Goal: Information Seeking & Learning: Understand process/instructions

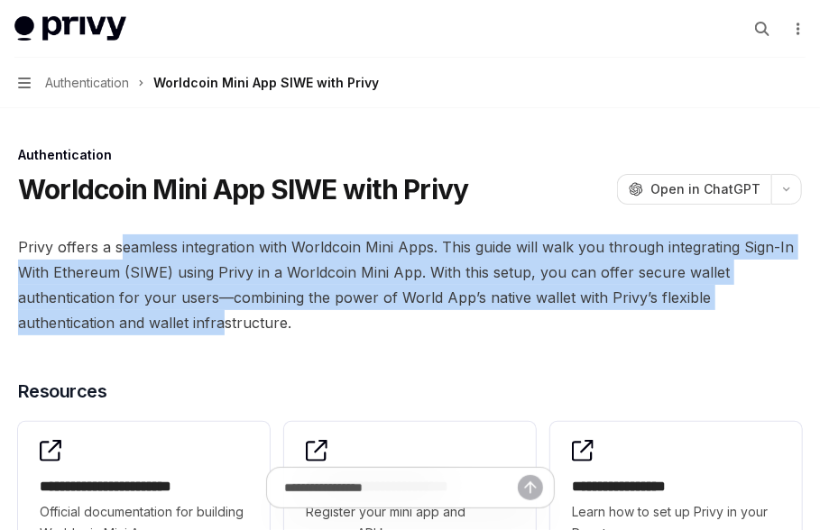
drag, startPoint x: 123, startPoint y: 241, endPoint x: 120, endPoint y: 311, distance: 70.4
click at [120, 311] on span "Privy offers a seamless integration with Worldcoin Mini Apps. This guide will w…" at bounding box center [410, 284] width 784 height 101
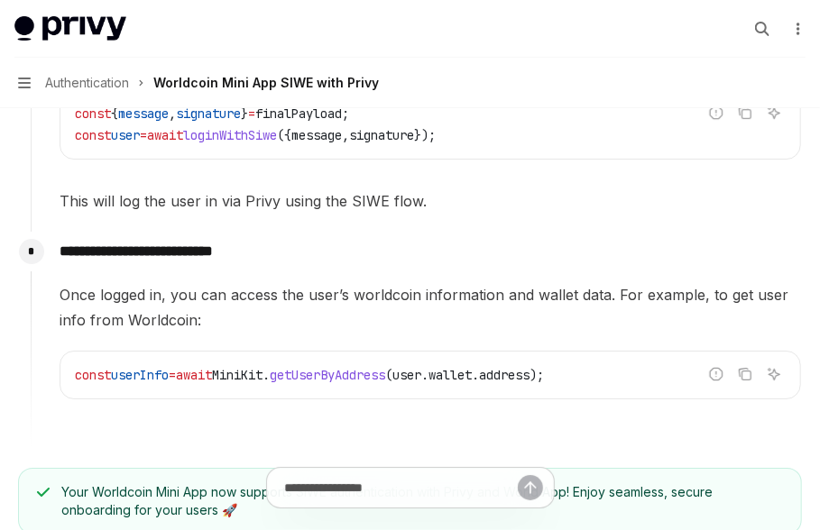
scroll to position [2165, 0]
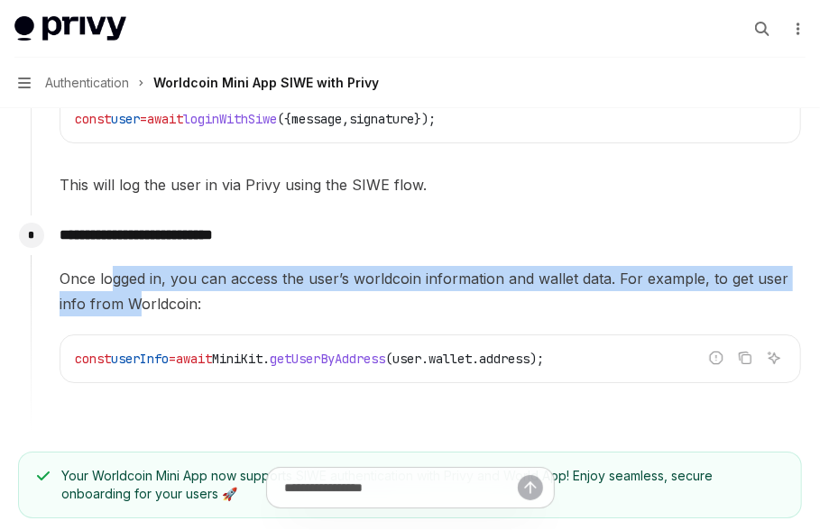
drag, startPoint x: 115, startPoint y: 283, endPoint x: 137, endPoint y: 300, distance: 28.3
click at [137, 300] on span "Once logged in, you can access the user’s worldcoin information and wallet data…" at bounding box center [430, 291] width 741 height 50
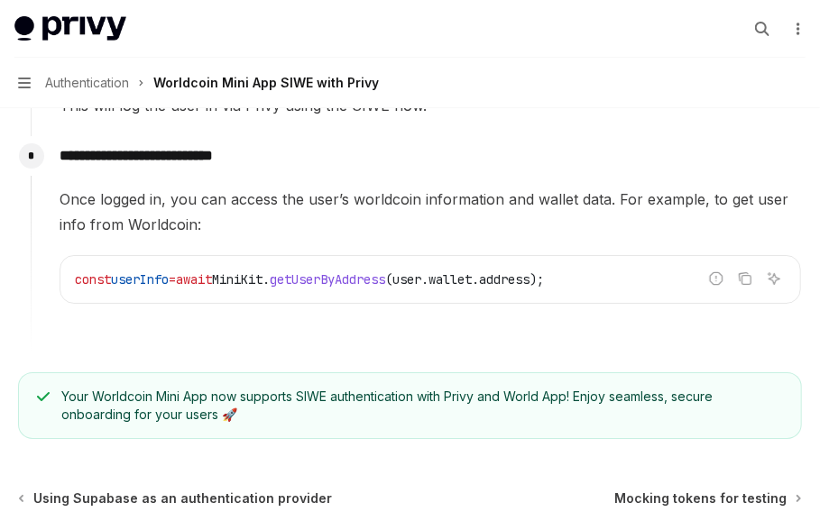
scroll to position [2387, 0]
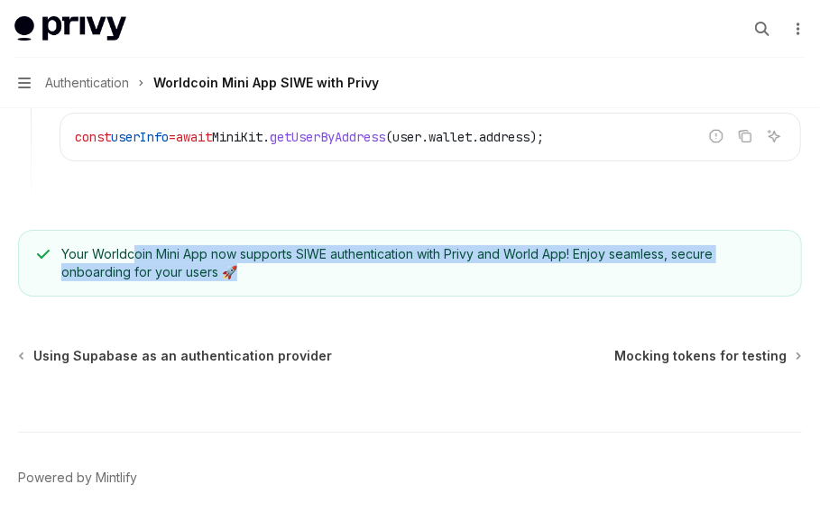
drag, startPoint x: 133, startPoint y: 253, endPoint x: 252, endPoint y: 284, distance: 123.8
click at [252, 284] on div "Your Worldcoin Mini App now supports SIWE authentication with Privy and World A…" at bounding box center [410, 263] width 784 height 67
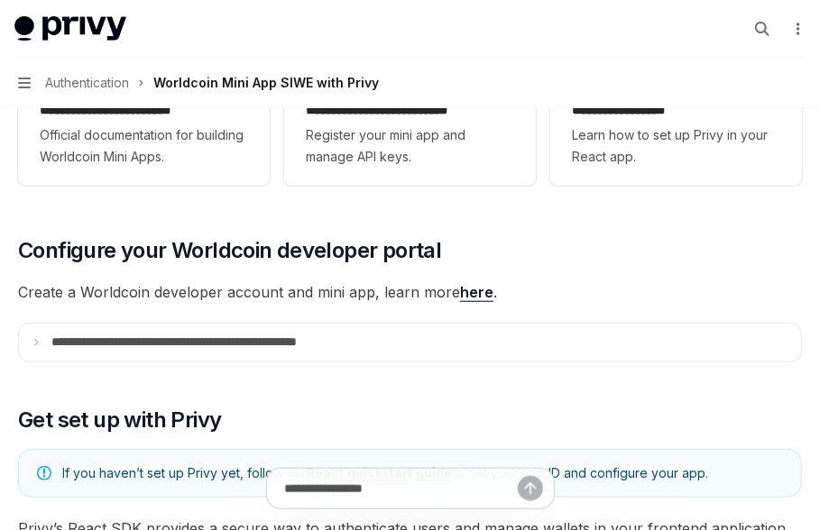
scroll to position [420, 0]
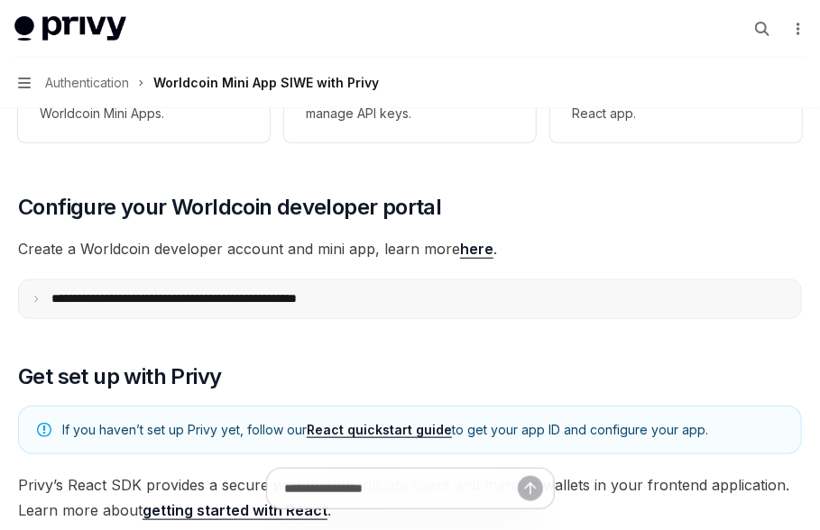
click at [174, 308] on summary "**********" at bounding box center [410, 299] width 782 height 38
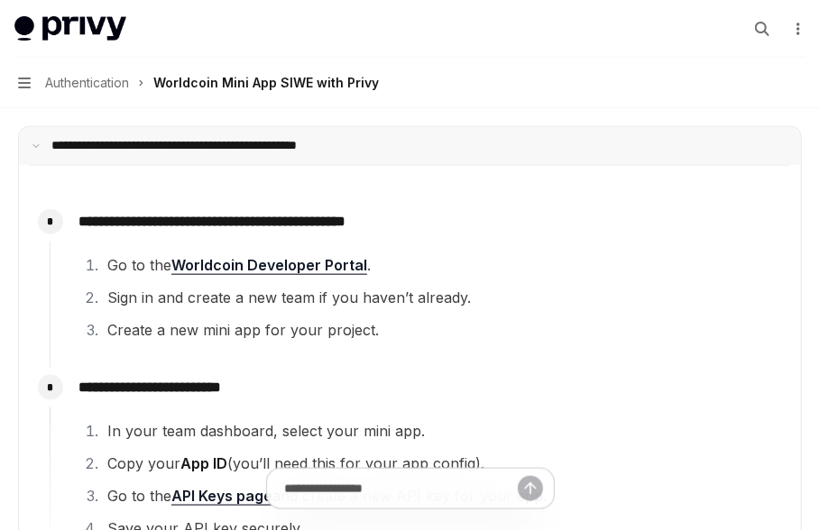
scroll to position [676, 0]
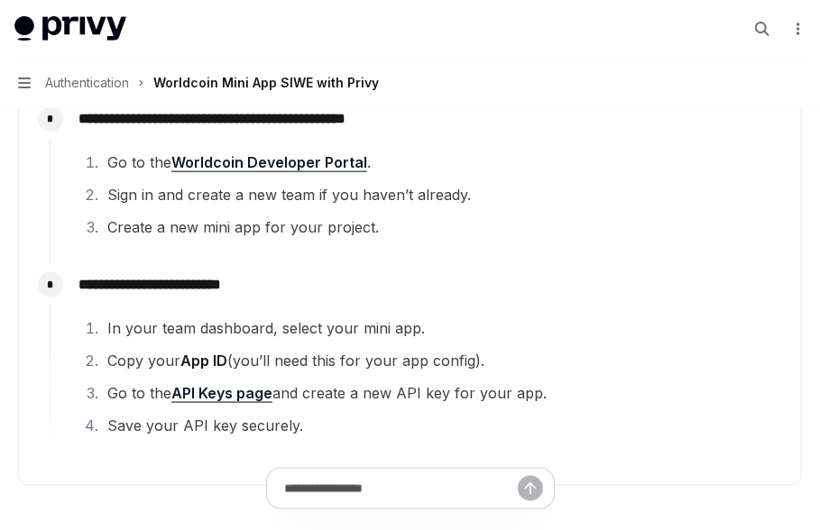
click at [15, 78] on button "Navigation Authentication Worldcoin Mini App SIWE with Privy" at bounding box center [410, 83] width 820 height 50
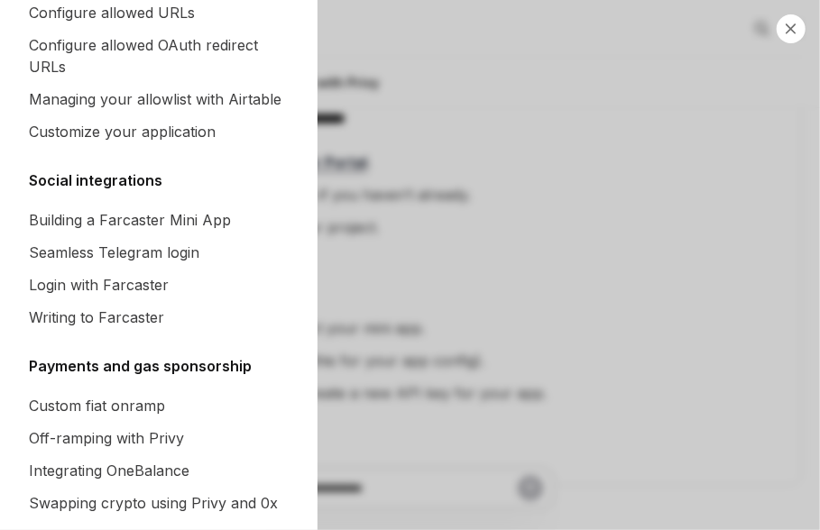
scroll to position [1214, 0]
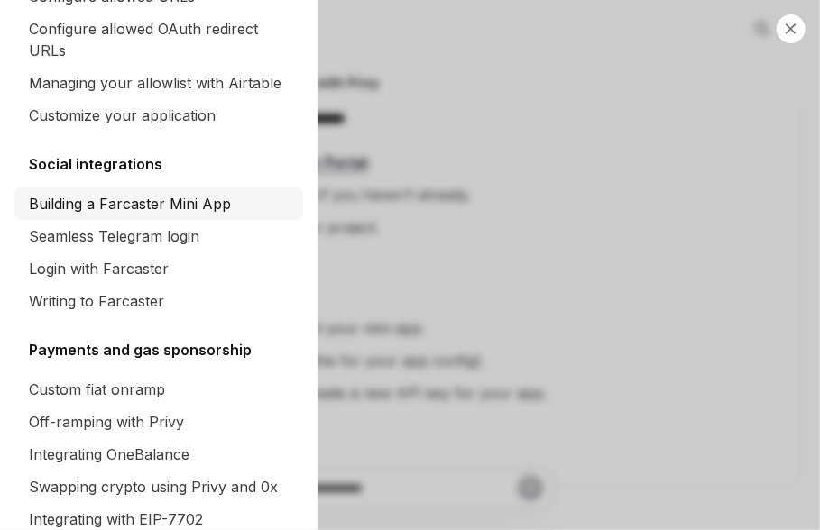
click at [92, 204] on div "Building a Farcaster Mini App" at bounding box center [130, 204] width 202 height 22
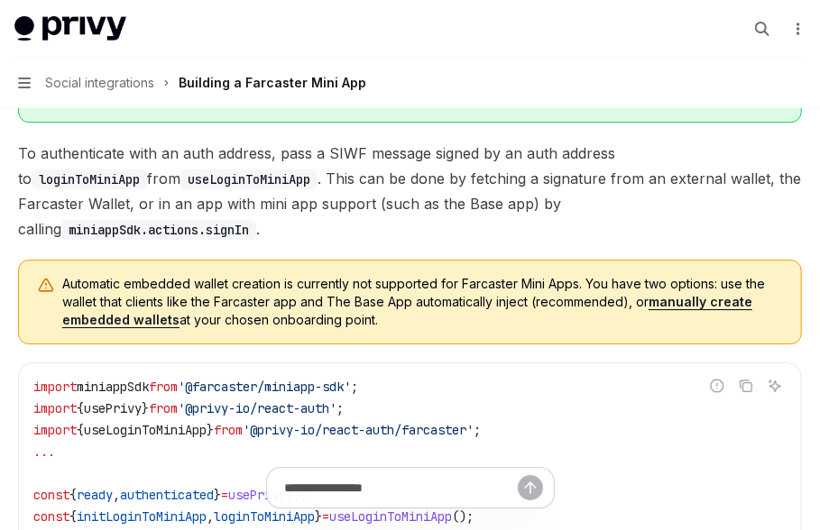
scroll to position [1934, 0]
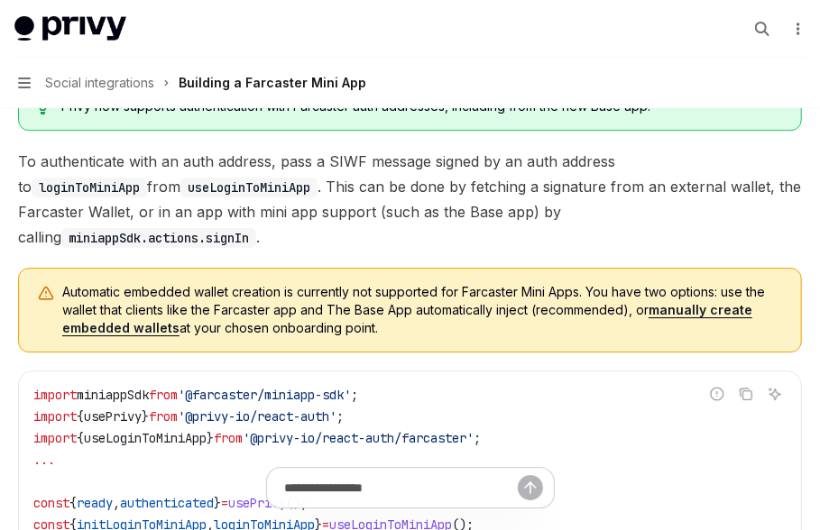
click at [268, 285] on span "Automatic embedded wallet creation is currently not supported for Farcaster Min…" at bounding box center [422, 310] width 721 height 54
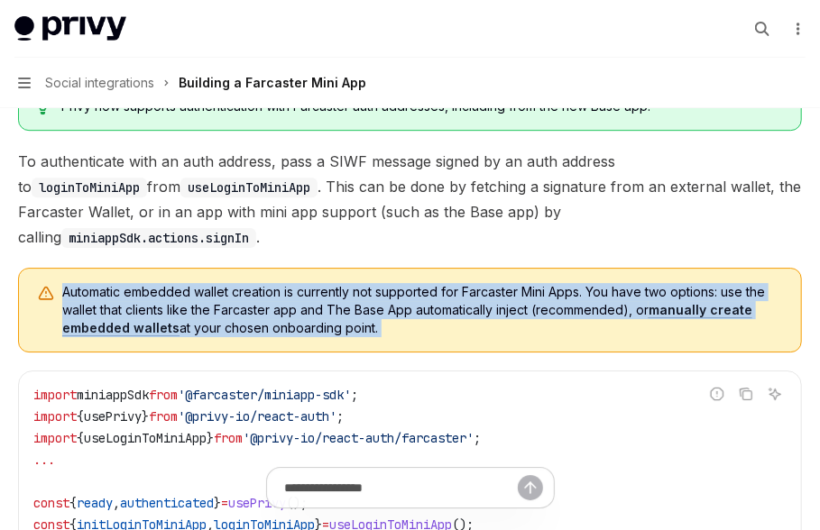
click at [268, 285] on span "Automatic embedded wallet creation is currently not supported for Farcaster Min…" at bounding box center [422, 310] width 721 height 54
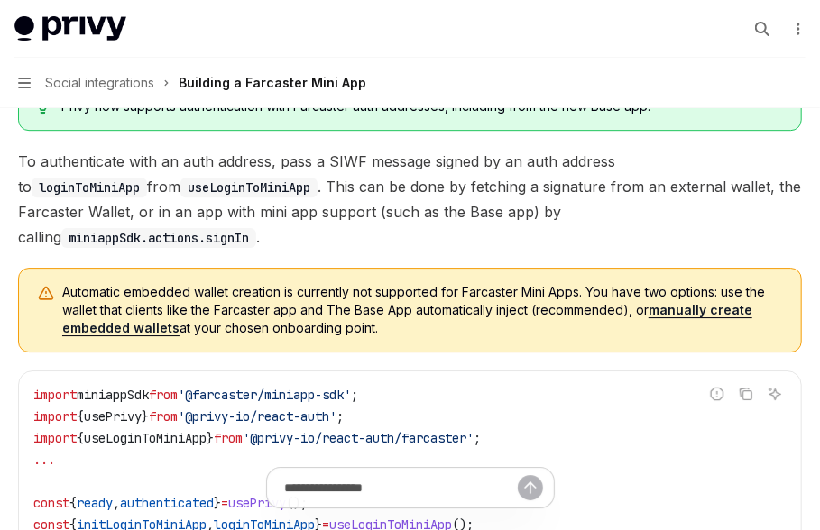
click at [277, 305] on span "Automatic embedded wallet creation is currently not supported for Farcaster Min…" at bounding box center [422, 310] width 721 height 54
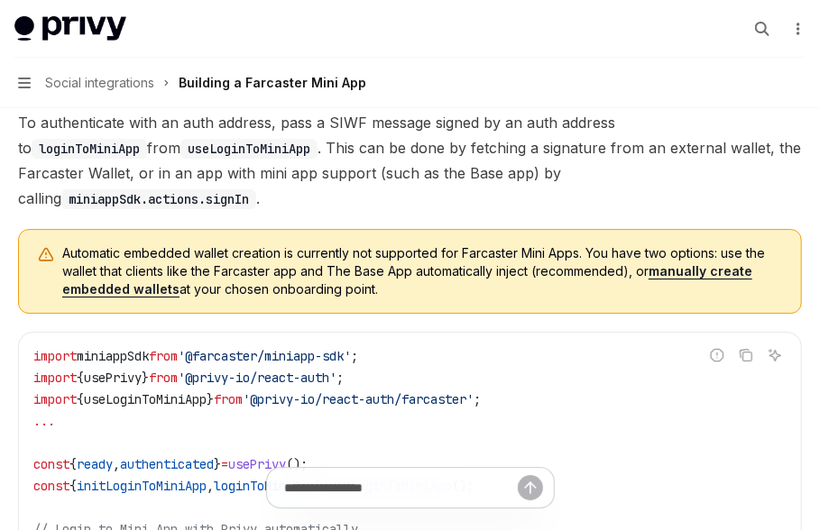
scroll to position [1971, 0]
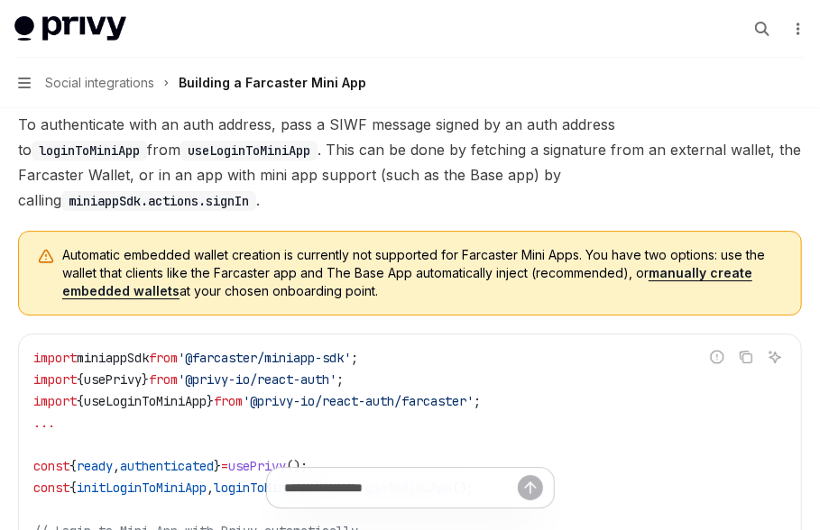
click at [694, 265] on link "manually create embedded wallets" at bounding box center [407, 282] width 690 height 34
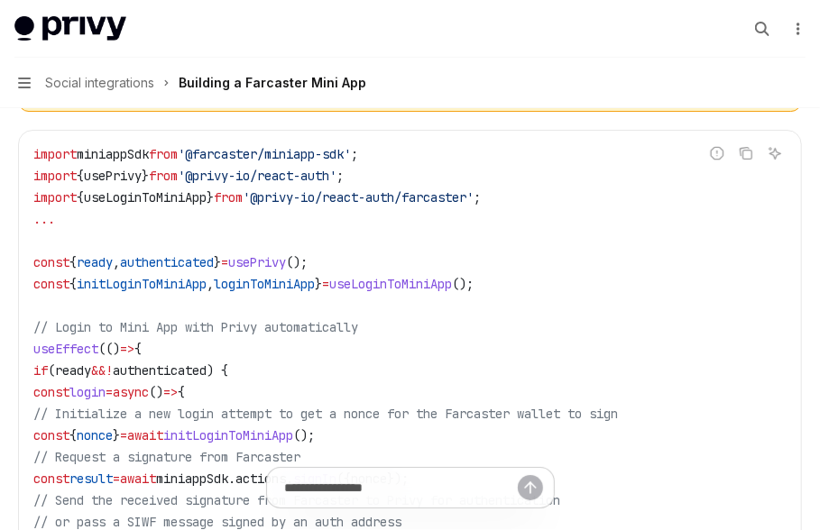
scroll to position [2065, 0]
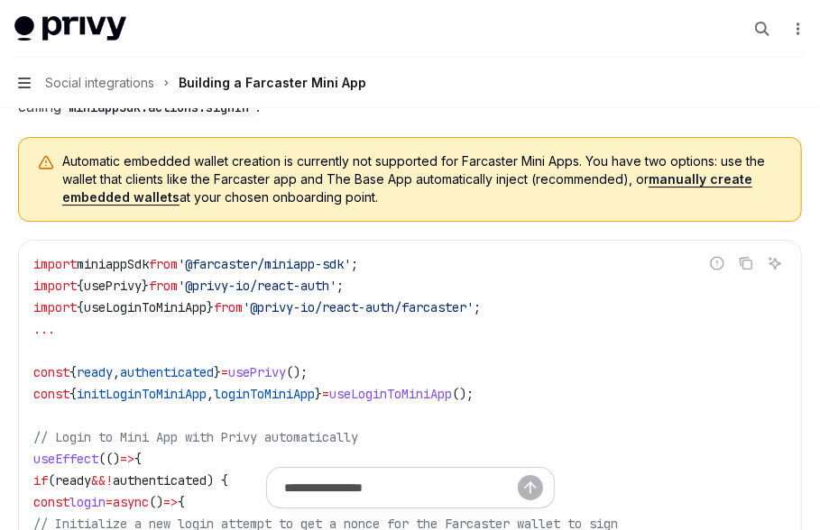
click at [18, 82] on icon "button" at bounding box center [24, 83] width 13 height 14
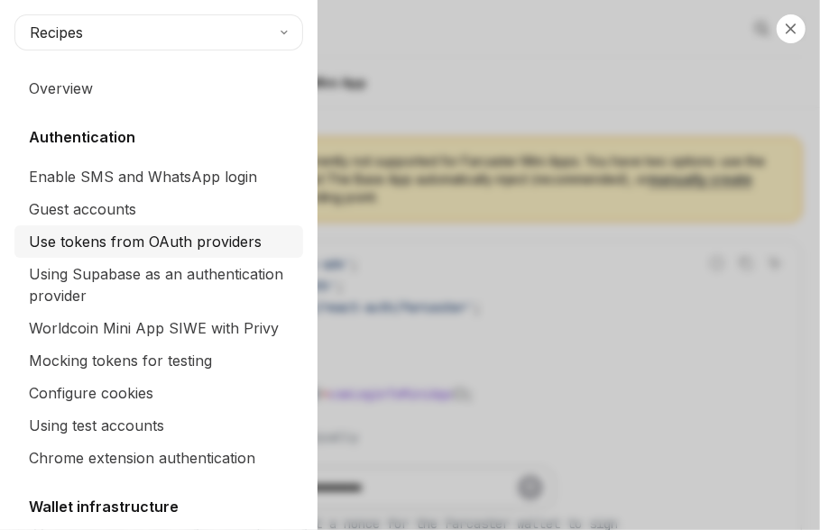
scroll to position [61, 0]
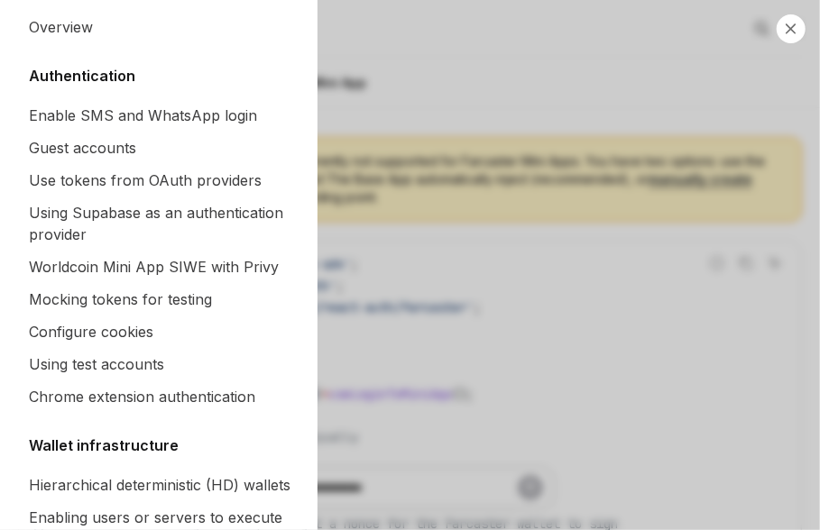
click at [426, 87] on div "Close navigation Recipes Overview Authentication Enable SMS and WhatsApp login …" at bounding box center [410, 265] width 820 height 530
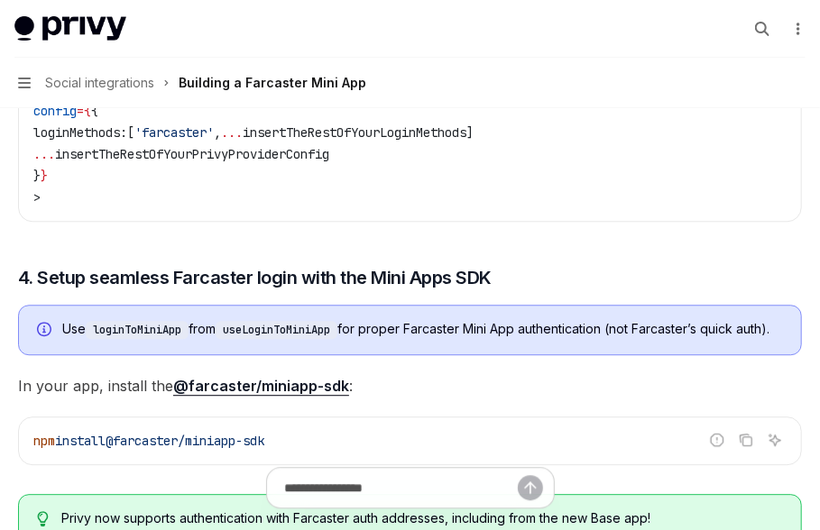
scroll to position [1482, 0]
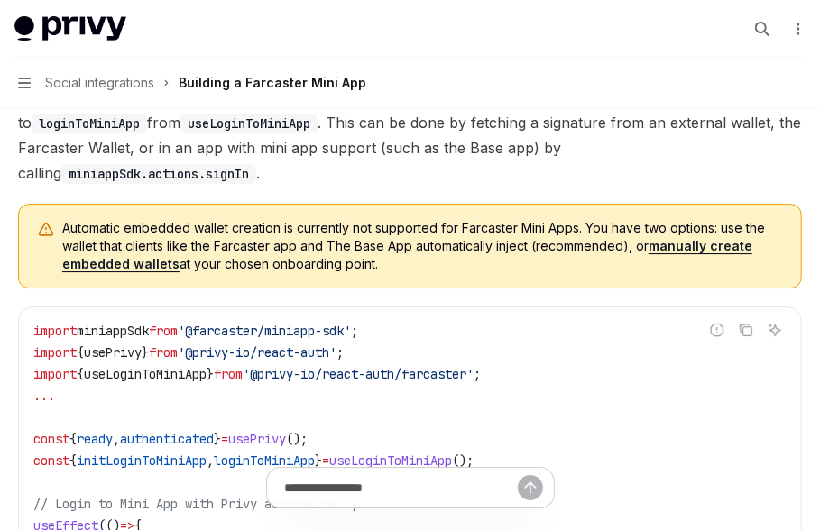
scroll to position [1987, 0]
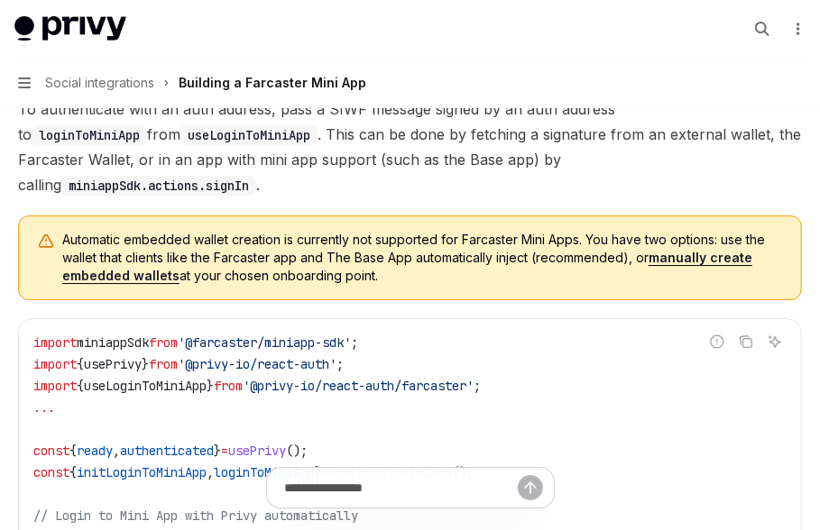
copy span "Automatic embedded wallet creation is currently not supported for Farcaster Min…"
drag, startPoint x: 364, startPoint y: 272, endPoint x: 61, endPoint y: 229, distance: 306.1
click at [61, 229] on div "Automatic embedded wallet creation is currently not supported for Farcaster Min…" at bounding box center [410, 258] width 784 height 85
click at [206, 357] on span "'@privy-io/react-auth'" at bounding box center [257, 364] width 159 height 16
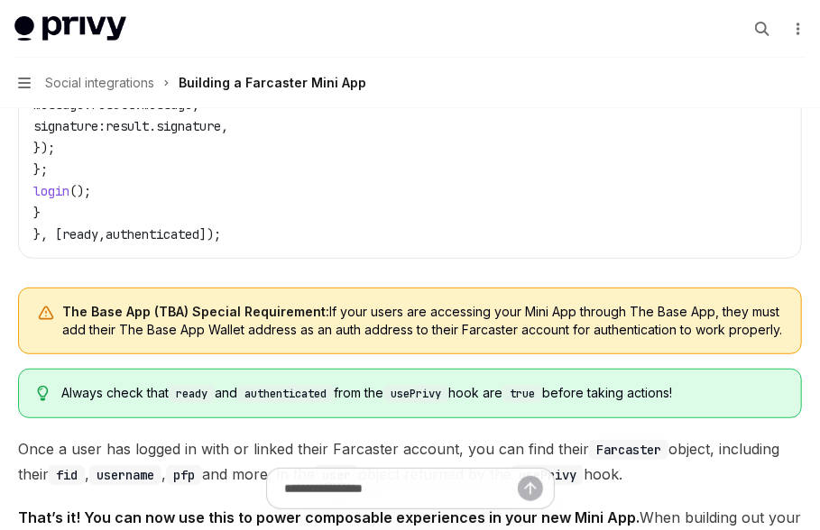
scroll to position [2593, 0]
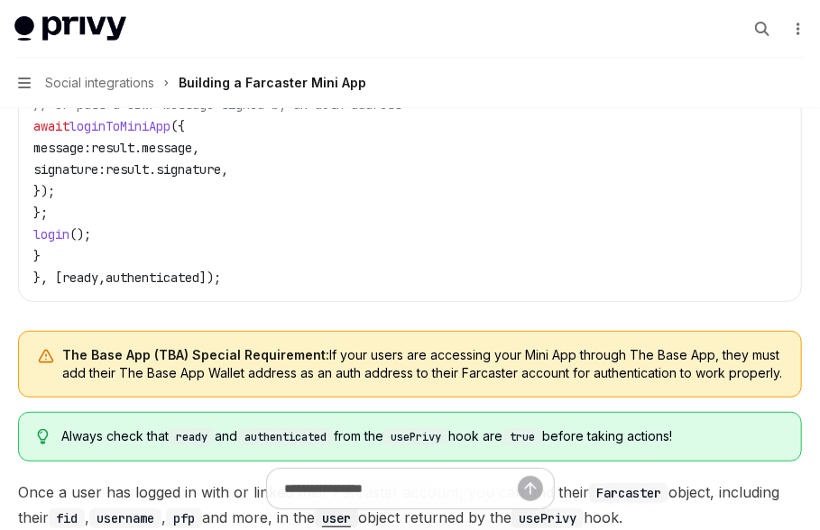
copy span "The Base App (TBA) Special Requirement: If your users are accessing your Mini A…"
drag, startPoint x: 787, startPoint y: 368, endPoint x: 56, endPoint y: 340, distance: 731.9
click at [56, 340] on div "The Base App (TBA) Special Requirement: If your users are accessing your Mini A…" at bounding box center [410, 364] width 784 height 67
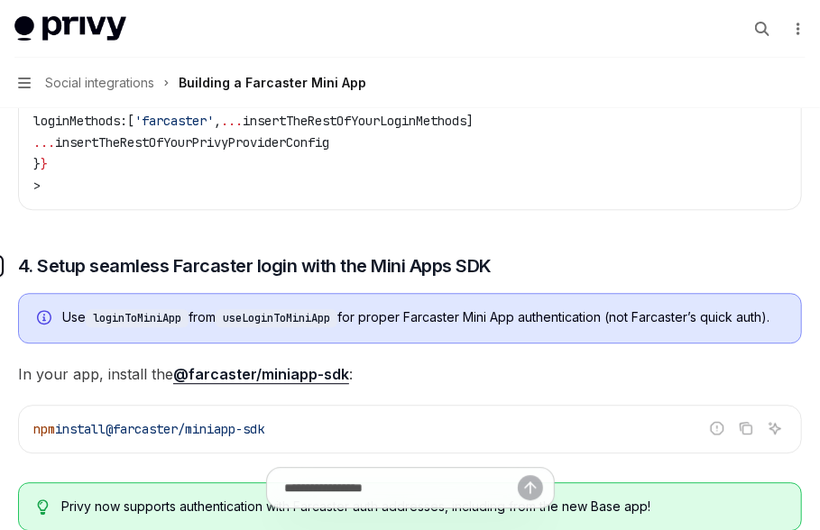
click at [5, 263] on link "​" at bounding box center [0, 265] width 36 height 25
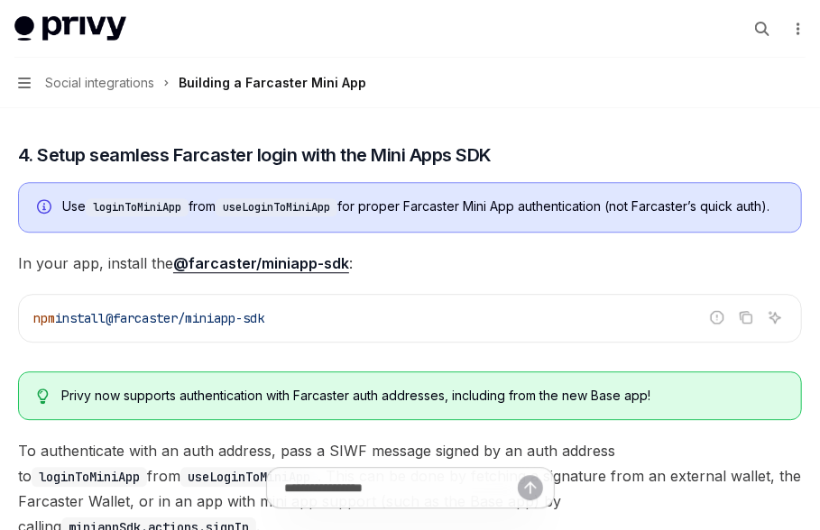
scroll to position [1649, 0]
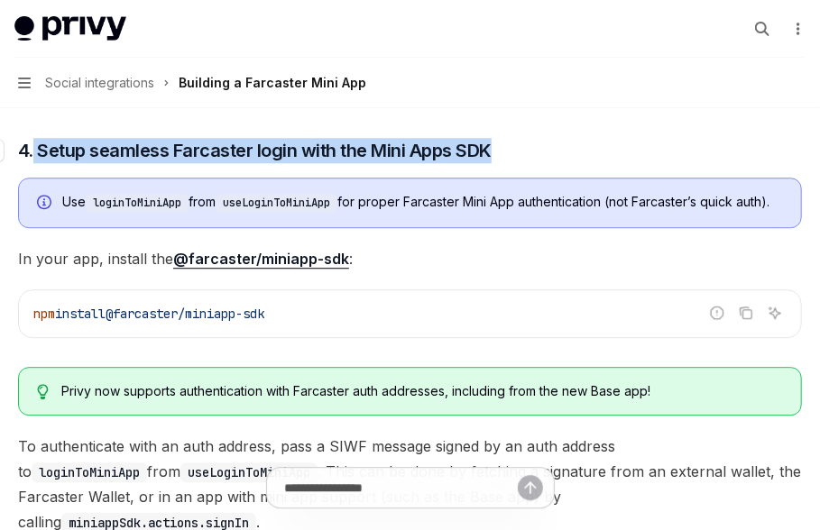
drag, startPoint x: 527, startPoint y: 149, endPoint x: 34, endPoint y: 148, distance: 492.4
click at [34, 148] on h3 "​ 4. Setup seamless Farcaster login with the Mini Apps SDK" at bounding box center [410, 150] width 784 height 25
copy span "Setup seamless Farcaster login with the Mini Apps SDK"
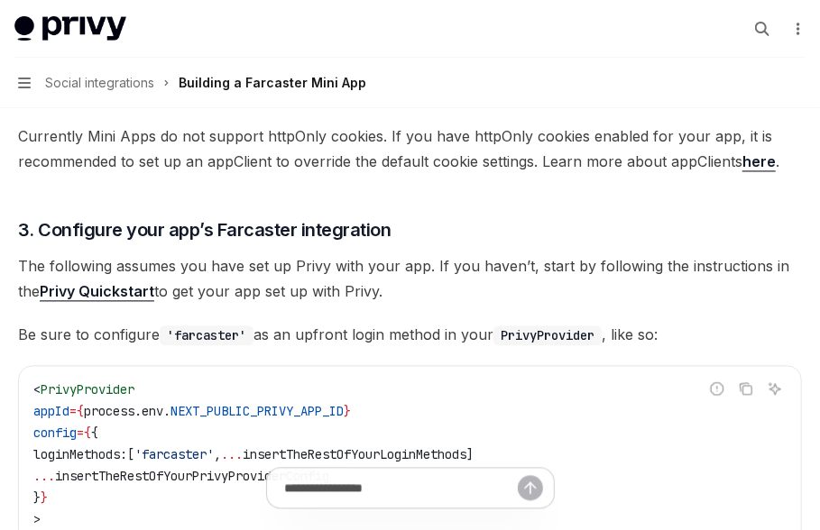
scroll to position [1134, 0]
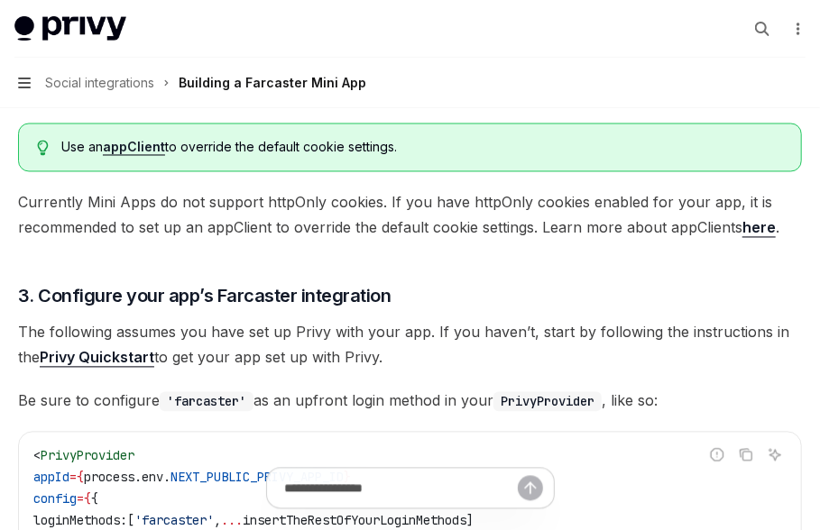
click at [30, 80] on icon "button" at bounding box center [24, 83] width 13 height 14
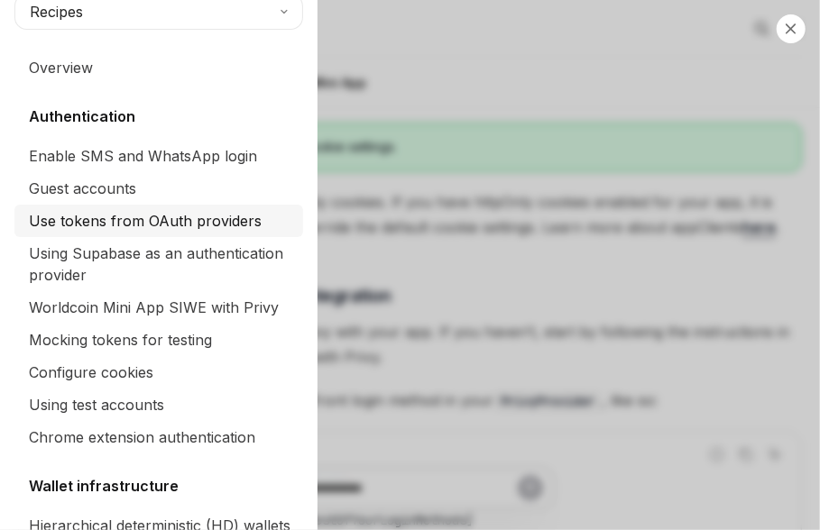
scroll to position [22, 0]
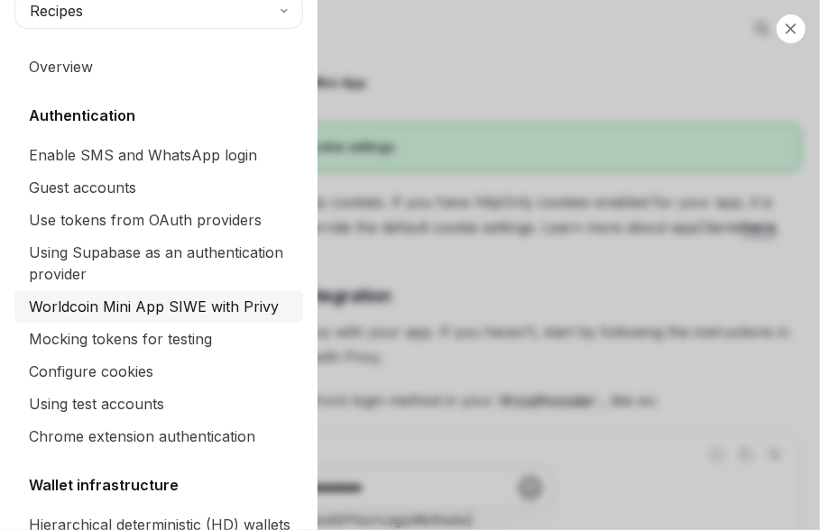
click at [54, 308] on div "Worldcoin Mini App SIWE with Privy" at bounding box center [154, 307] width 250 height 22
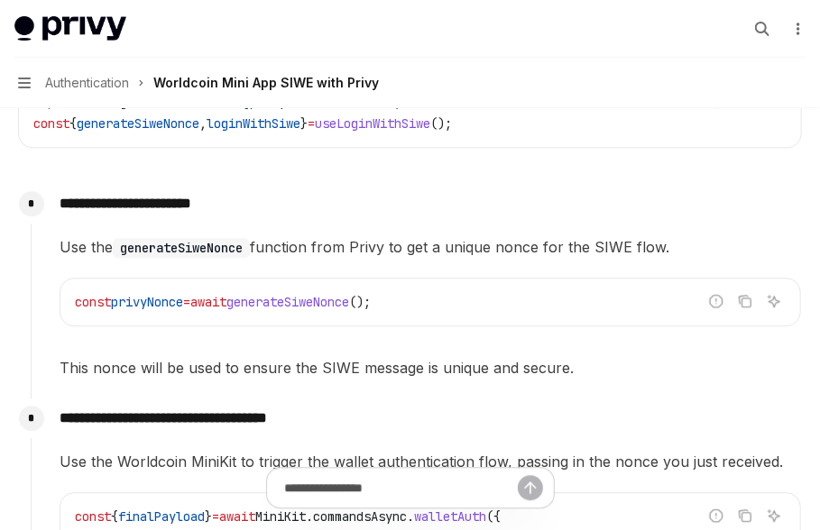
scroll to position [1487, 0]
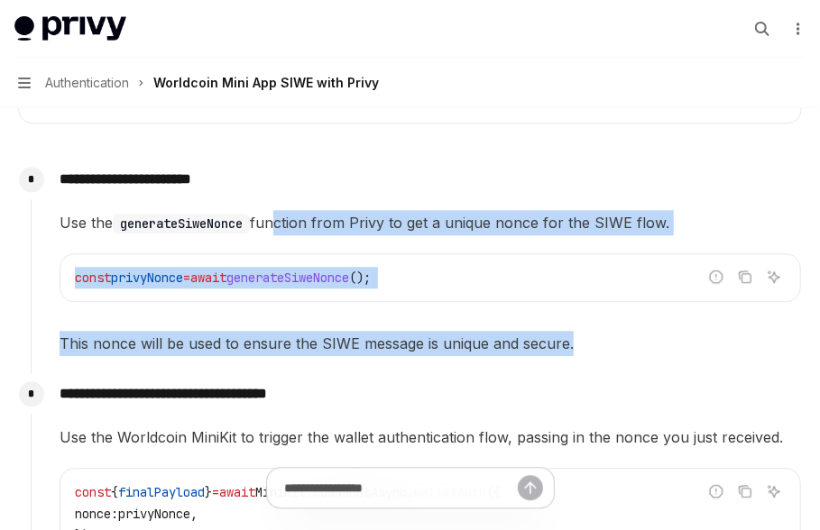
drag, startPoint x: 276, startPoint y: 220, endPoint x: 330, endPoint y: 368, distance: 157.5
click at [330, 368] on div "**********" at bounding box center [416, 267] width 771 height 215
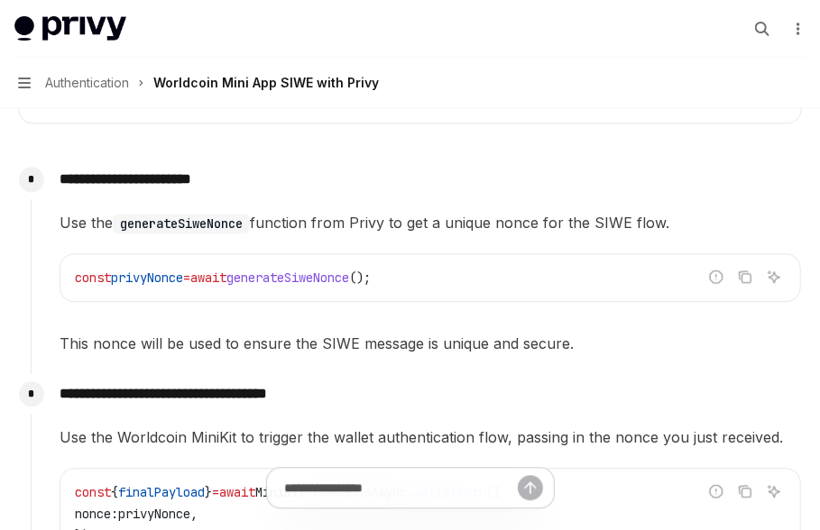
click at [331, 351] on span "This nonce will be used to ensure the SIWE message is unique and secure." at bounding box center [430, 343] width 741 height 25
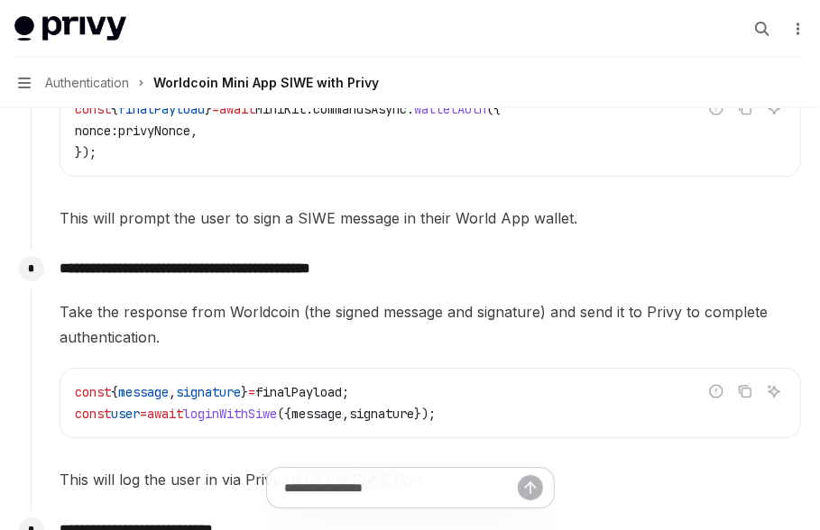
scroll to position [1868, 0]
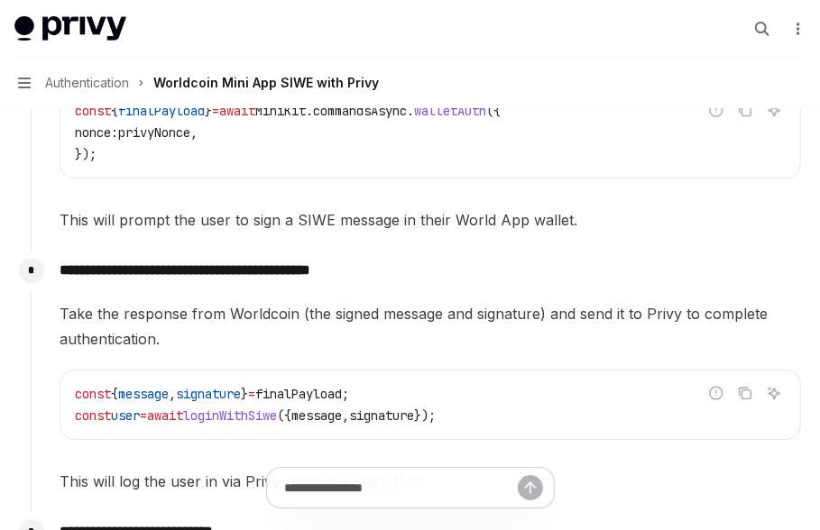
click at [276, 422] on span "loginWithSiwe" at bounding box center [230, 416] width 94 height 16
copy span "loginWithSiwe"
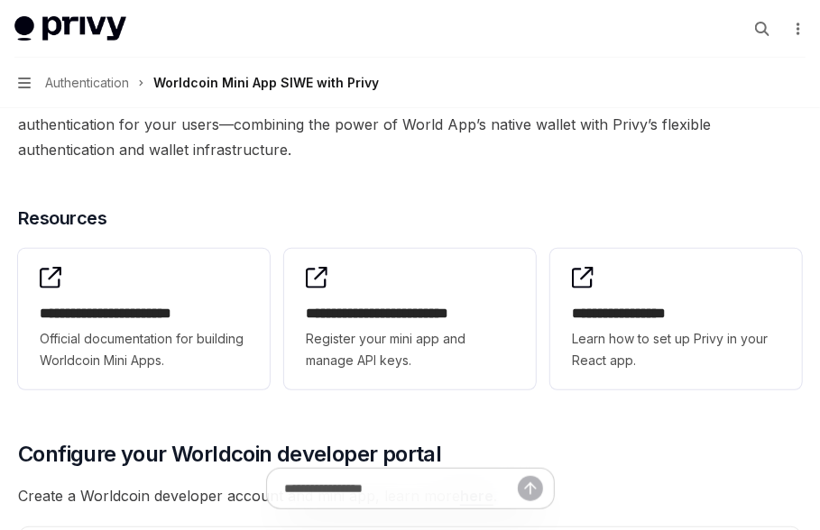
scroll to position [0, 0]
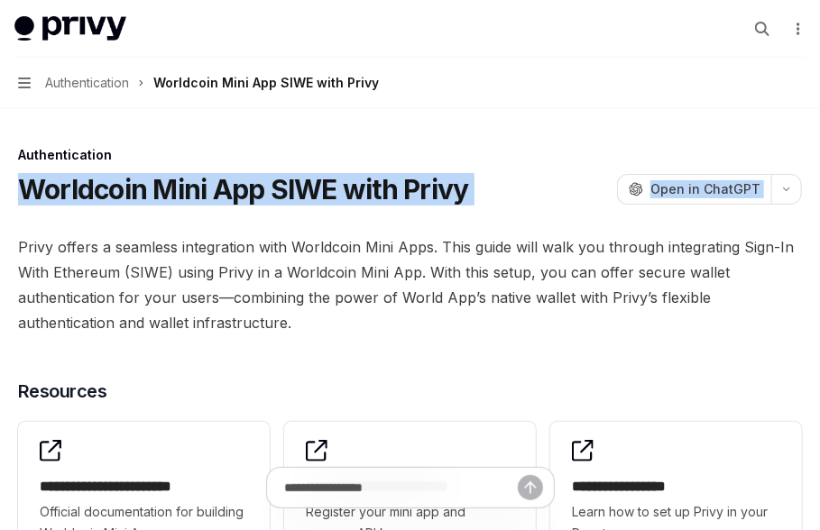
copy div "Worldcoin Mini App SIWE with Privy OpenAI Open in ChatGPT OpenAI Open in ChatGPT"
drag, startPoint x: 523, startPoint y: 212, endPoint x: 15, endPoint y: 200, distance: 507.8
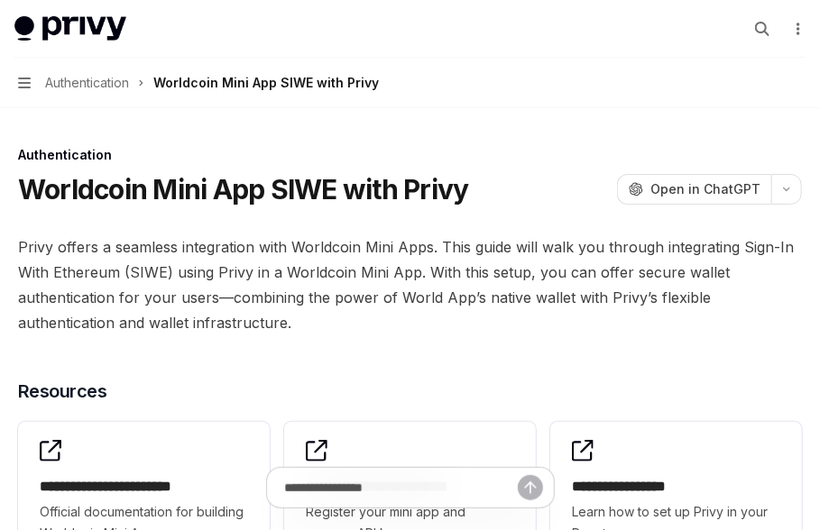
click at [170, 198] on h1 "Worldcoin Mini App SIWE with Privy" at bounding box center [243, 189] width 451 height 32
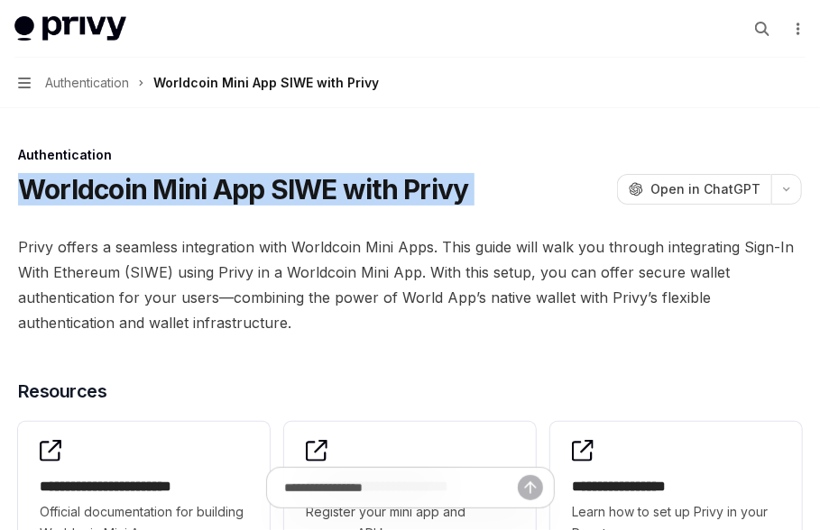
click at [170, 198] on h1 "Worldcoin Mini App SIWE with Privy" at bounding box center [243, 189] width 451 height 32
copy div "Worldcoin Mini App SIWE with Privy OpenAI"
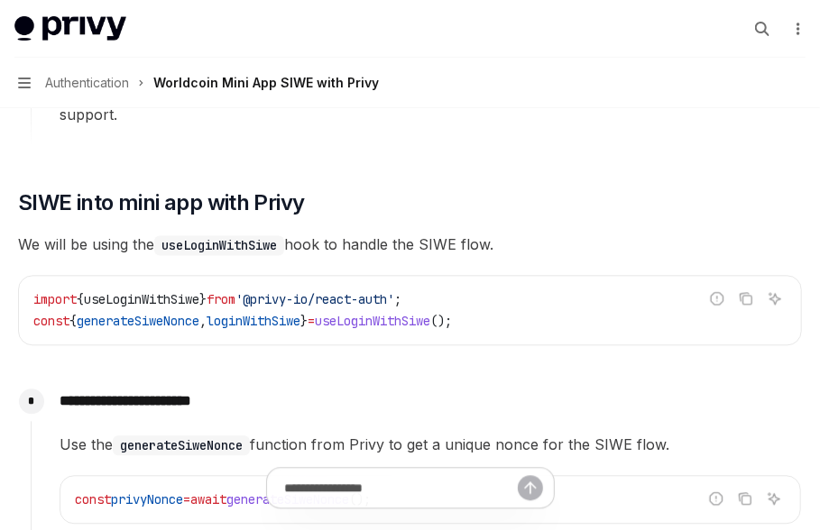
scroll to position [1268, 0]
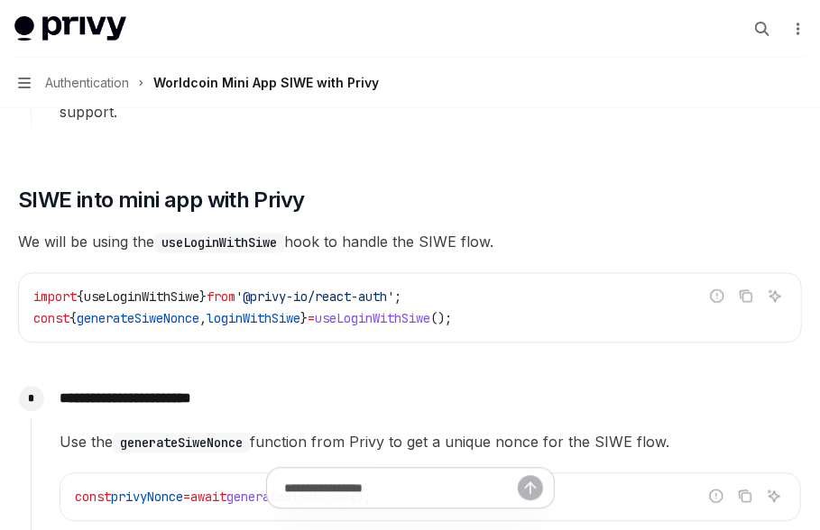
click at [418, 313] on span "useLoginWithSiwe" at bounding box center [372, 318] width 115 height 16
click at [418, 314] on span "useLoginWithSiwe" at bounding box center [372, 318] width 115 height 16
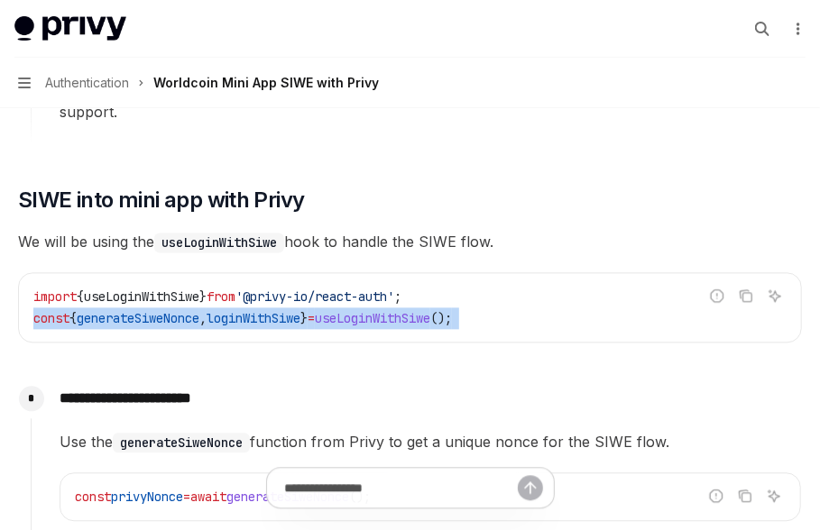
click at [418, 314] on span "useLoginWithSiwe" at bounding box center [372, 318] width 115 height 16
copy div "const { generateSiweNonce , loginWithSiwe } = useLoginWithSiwe ();"
click at [418, 314] on span "useLoginWithSiwe" at bounding box center [372, 318] width 115 height 16
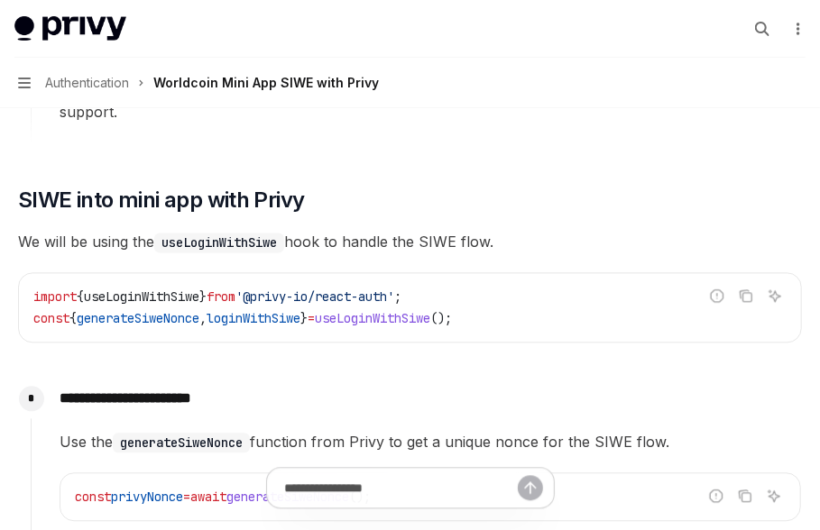
click at [418, 314] on span "useLoginWithSiwe" at bounding box center [372, 318] width 115 height 16
click at [265, 318] on span "loginWithSiwe" at bounding box center [254, 318] width 94 height 16
copy span "loginWithSiwe"
type textarea "*"
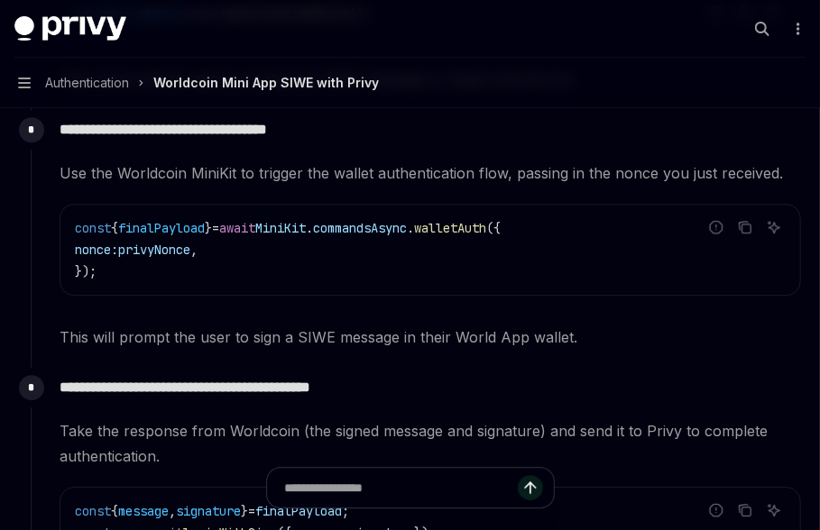
scroll to position [2070, 0]
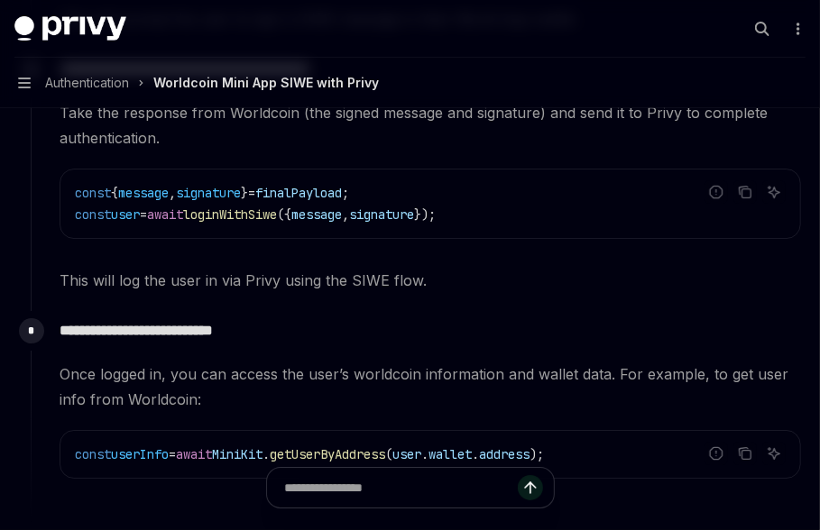
click at [211, 217] on span "loginWithSiwe" at bounding box center [230, 215] width 94 height 16
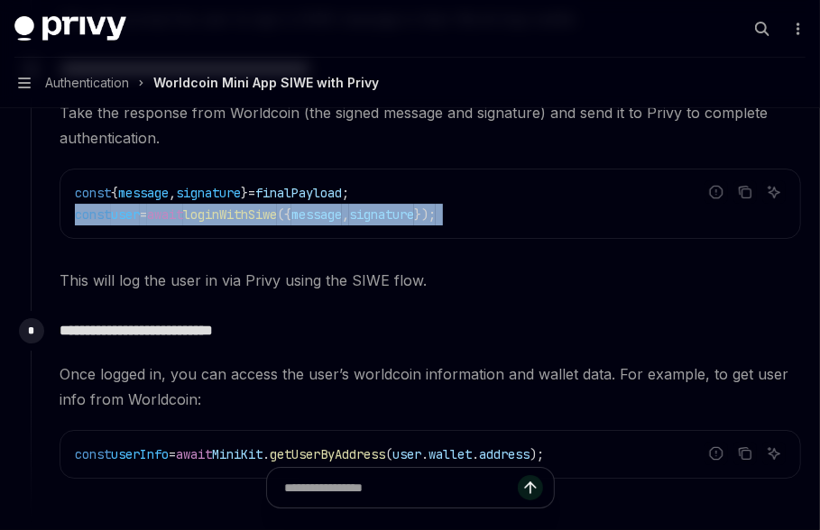
click at [211, 217] on span "loginWithSiwe" at bounding box center [230, 215] width 94 height 16
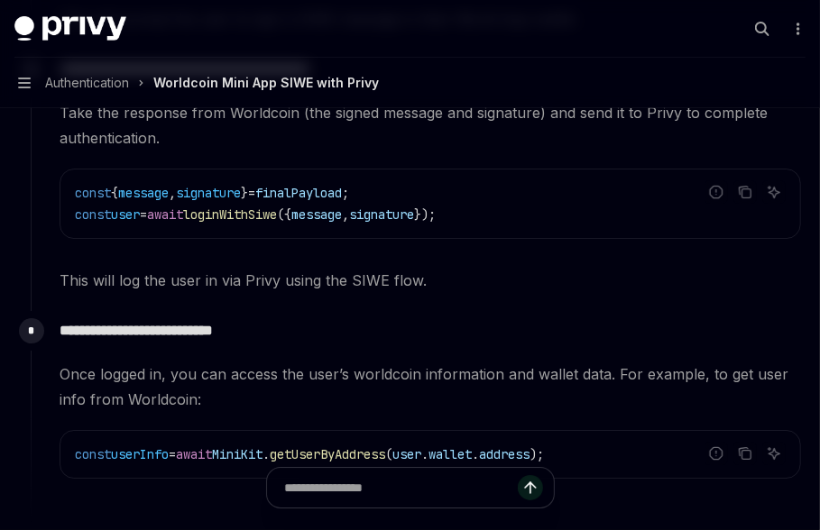
click at [277, 218] on span "loginWithSiwe" at bounding box center [230, 215] width 94 height 16
click at [215, 283] on span "This will log the user in via Privy using the SIWE flow." at bounding box center [430, 280] width 741 height 25
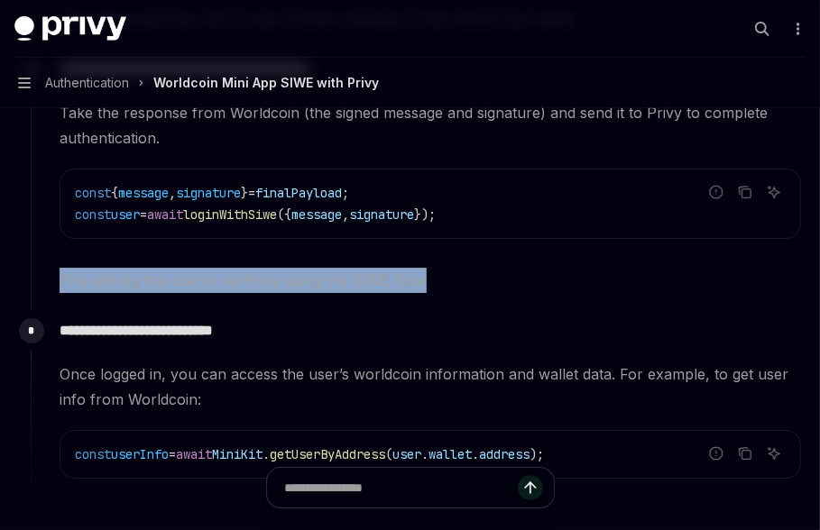
click at [215, 283] on span "This will log the user in via Privy using the SIWE flow." at bounding box center [430, 280] width 741 height 25
click at [223, 305] on div "**********" at bounding box center [416, 181] width 771 height 262
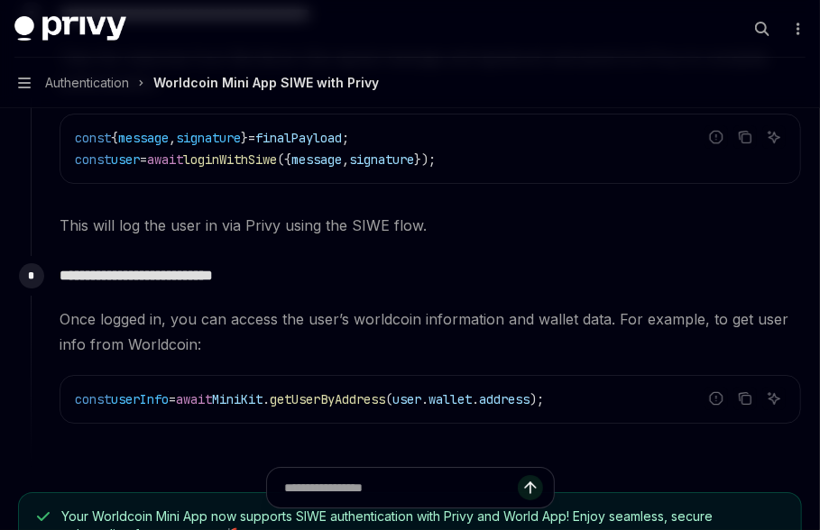
scroll to position [2146, 0]
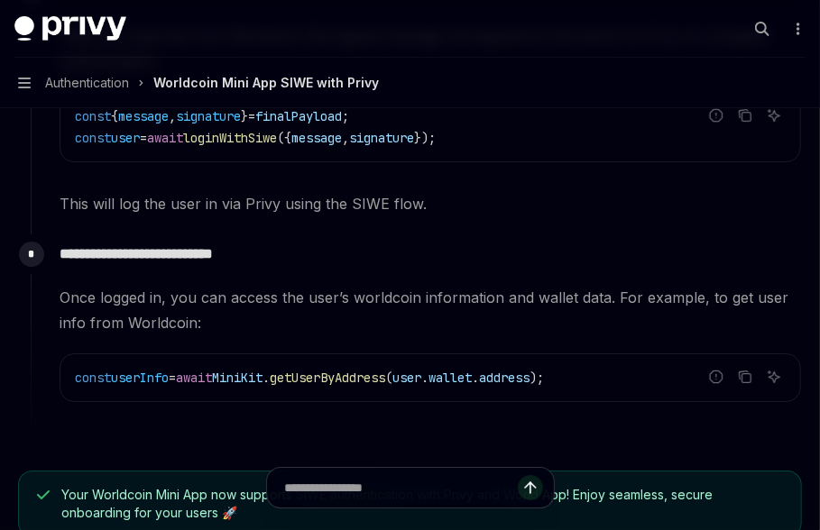
click at [221, 302] on span "Once logged in, you can access the user’s worldcoin information and wallet data…" at bounding box center [430, 310] width 741 height 50
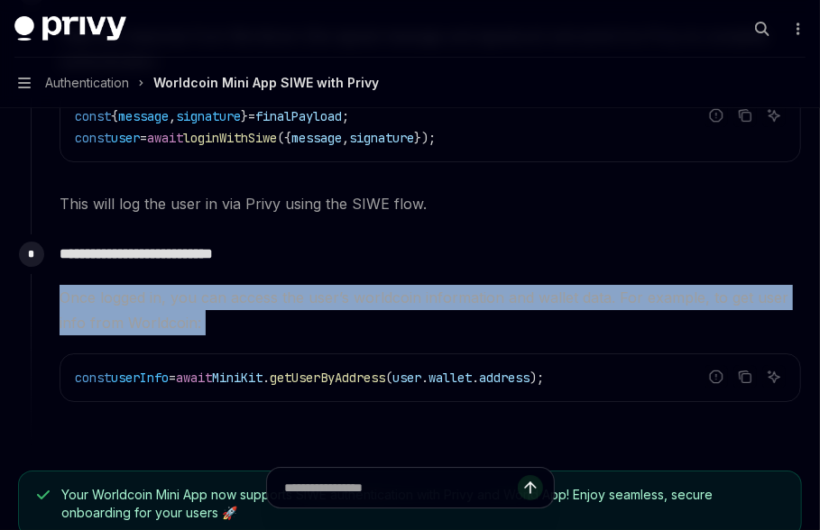
click at [221, 302] on span "Once logged in, you can access the user’s worldcoin information and wallet data…" at bounding box center [430, 310] width 741 height 50
click at [221, 316] on span "Once logged in, you can access the user’s worldcoin information and wallet data…" at bounding box center [430, 310] width 741 height 50
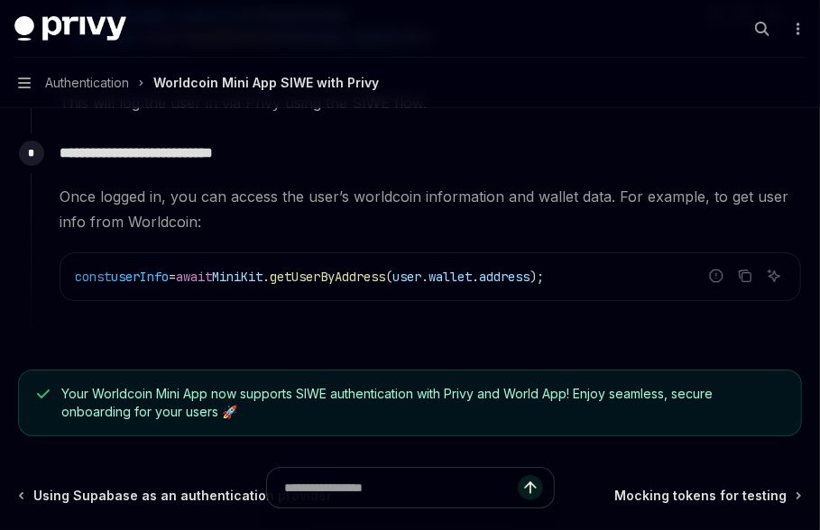
scroll to position [2261, 0]
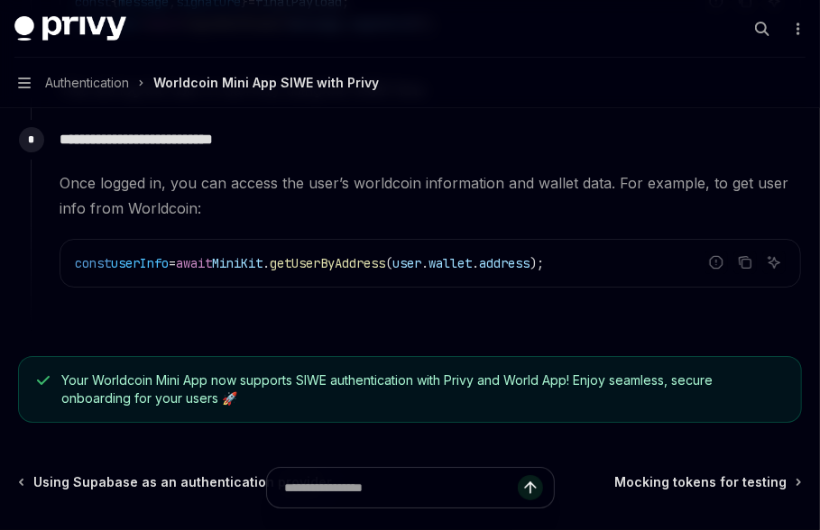
click at [344, 260] on span "getUserByAddress" at bounding box center [327, 263] width 115 height 16
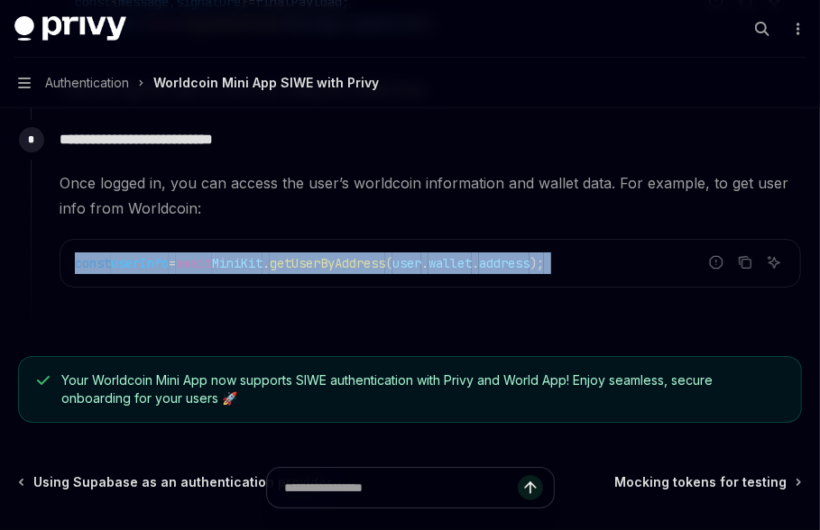
click at [344, 260] on span "getUserByAddress" at bounding box center [327, 263] width 115 height 16
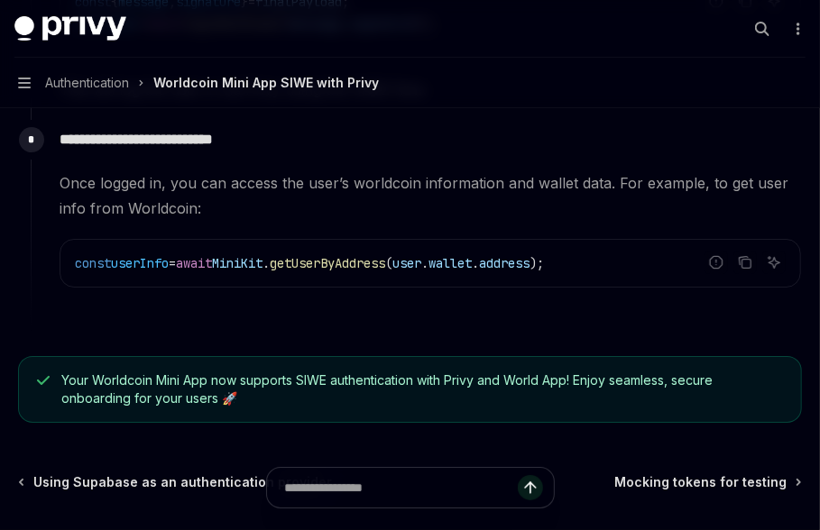
click at [371, 275] on div "const userInfo = await MiniKit . getUserByAddress ( user . wallet . address );" at bounding box center [429, 263] width 739 height 47
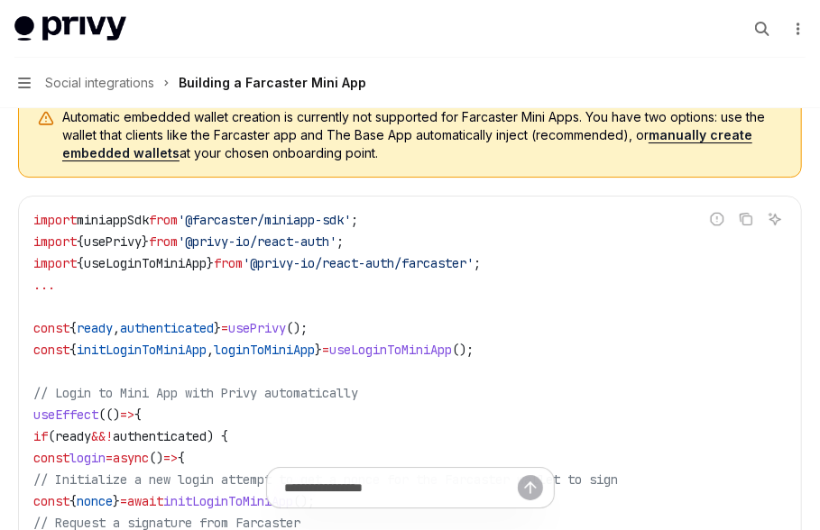
scroll to position [2110, 0]
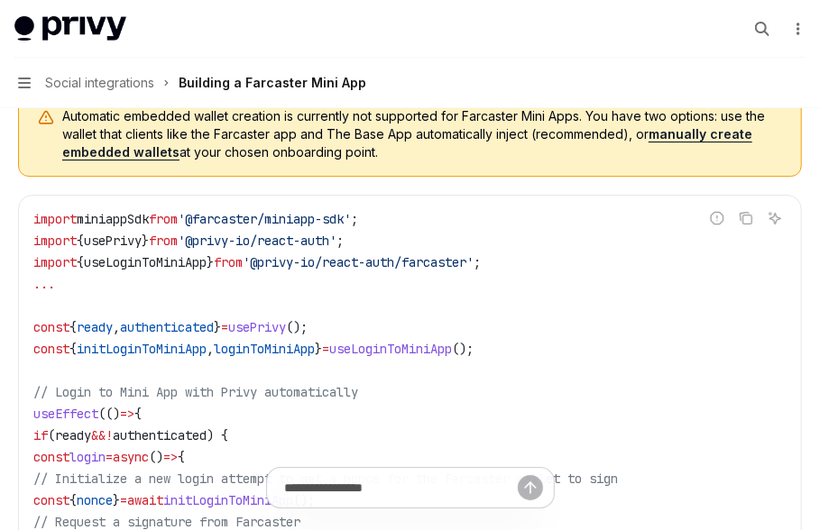
click at [164, 254] on span "useLoginToMiniApp" at bounding box center [145, 262] width 123 height 16
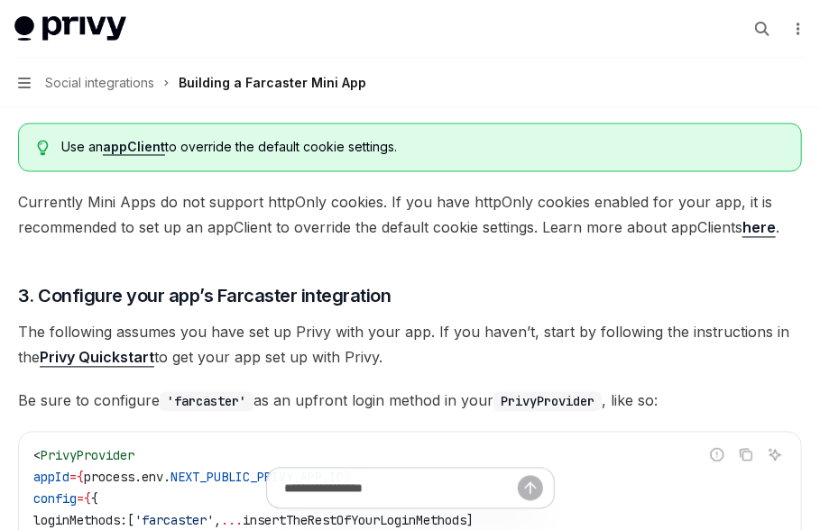
scroll to position [1137, 0]
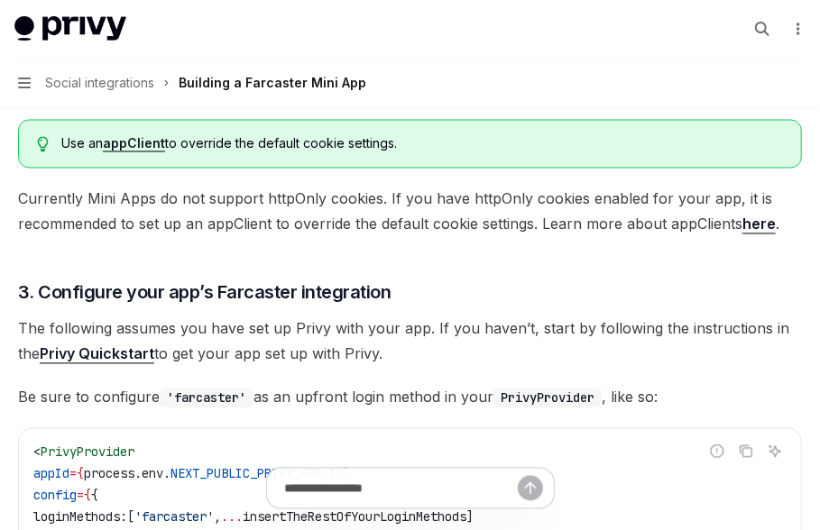
click at [755, 231] on link "here" at bounding box center [758, 225] width 33 height 19
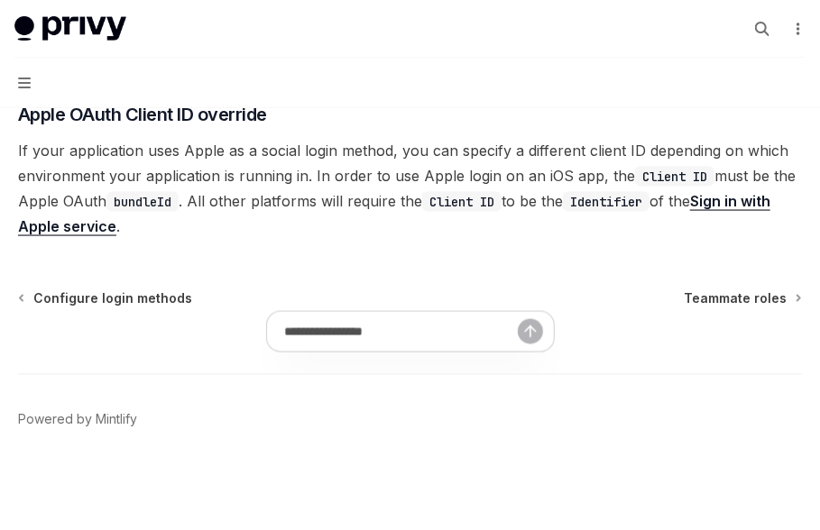
scroll to position [492, 0]
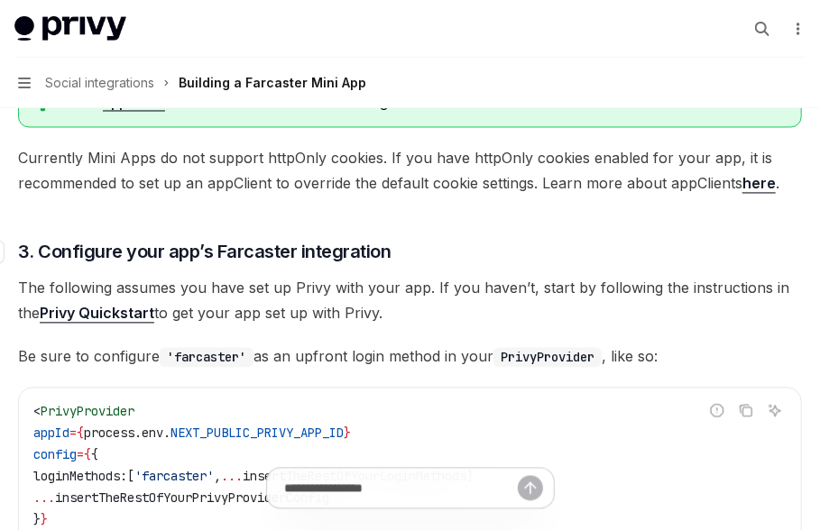
scroll to position [1180, 0]
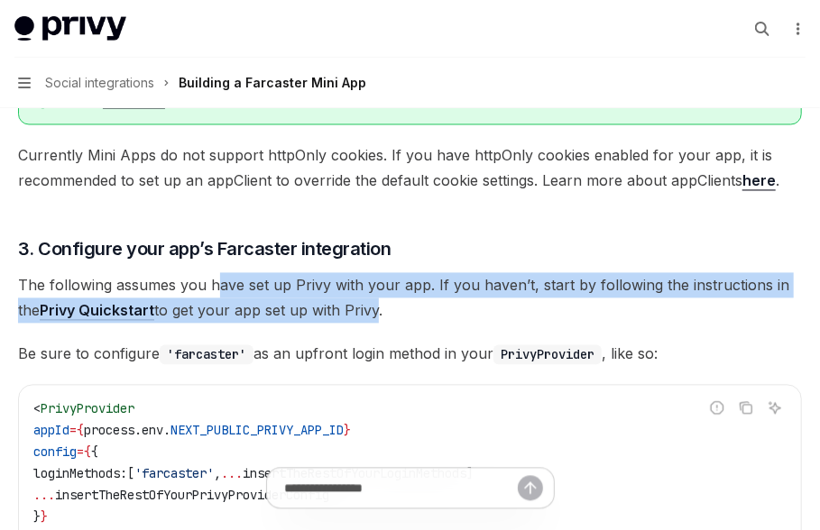
drag, startPoint x: 214, startPoint y: 283, endPoint x: 351, endPoint y: 322, distance: 142.4
click at [351, 322] on span "The following assumes you have set up Privy with your app. If you haven’t, star…" at bounding box center [410, 298] width 784 height 50
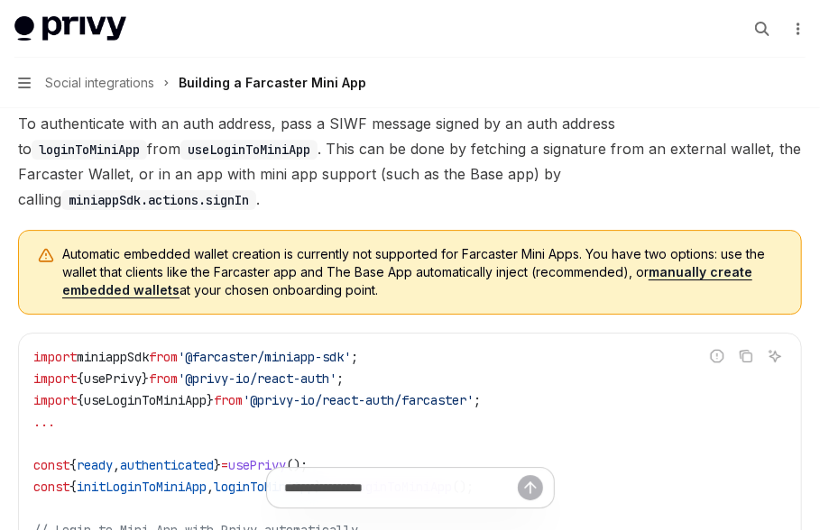
scroll to position [1969, 0]
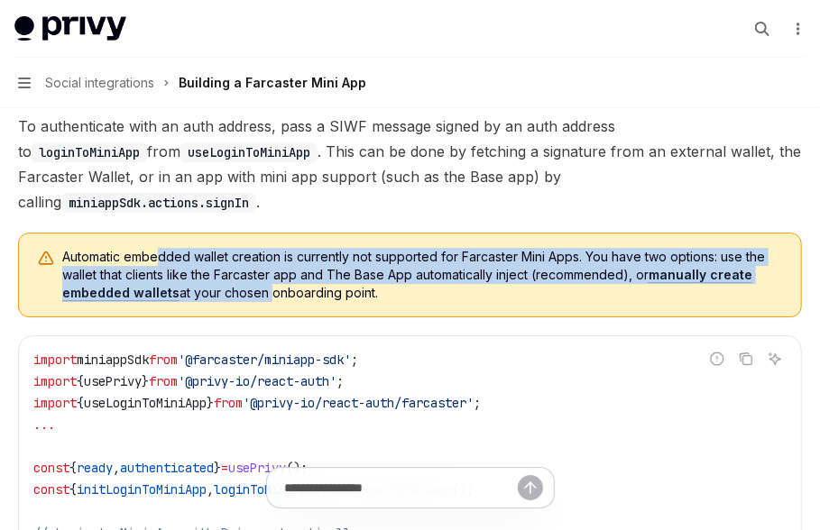
drag, startPoint x: 159, startPoint y: 252, endPoint x: 263, endPoint y: 288, distance: 110.4
click at [263, 288] on span "Automatic embedded wallet creation is currently not supported for Farcaster Min…" at bounding box center [422, 275] width 721 height 54
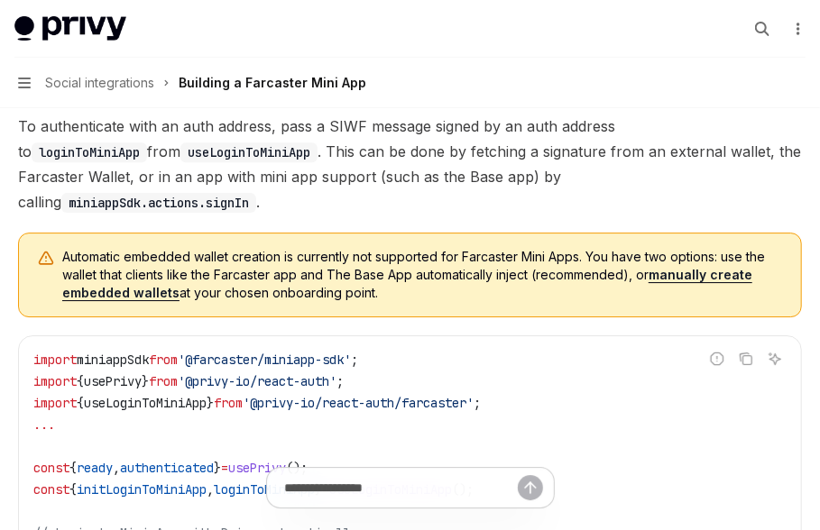
drag, startPoint x: 392, startPoint y: 287, endPoint x: 268, endPoint y: 260, distance: 127.4
click at [268, 260] on span "Automatic embedded wallet creation is currently not supported for Farcaster Min…" at bounding box center [422, 275] width 721 height 54
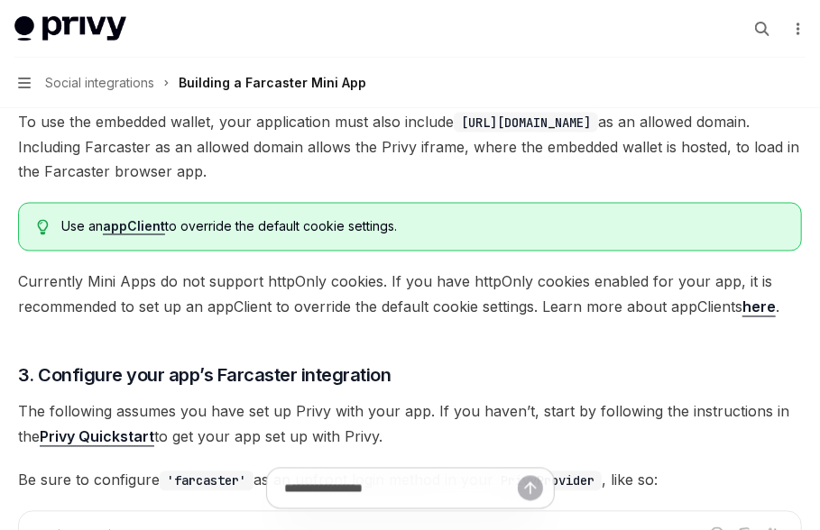
scroll to position [1025, 0]
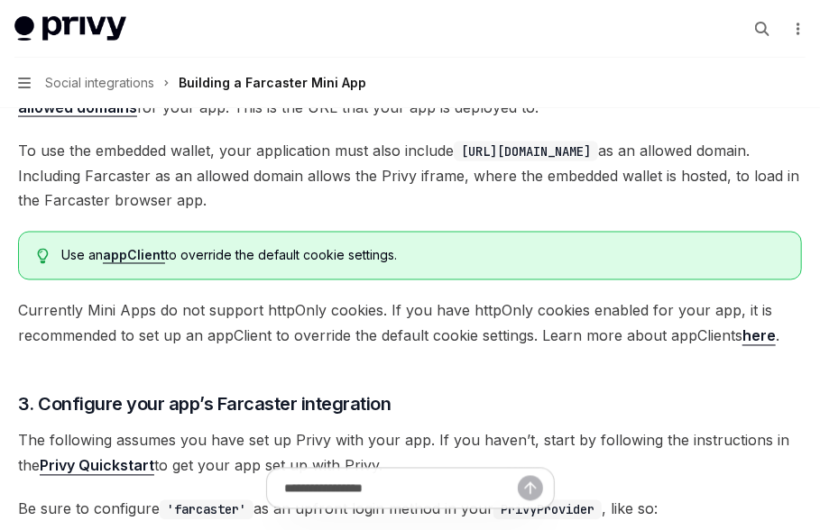
click at [139, 258] on link "appClient" at bounding box center [134, 256] width 62 height 16
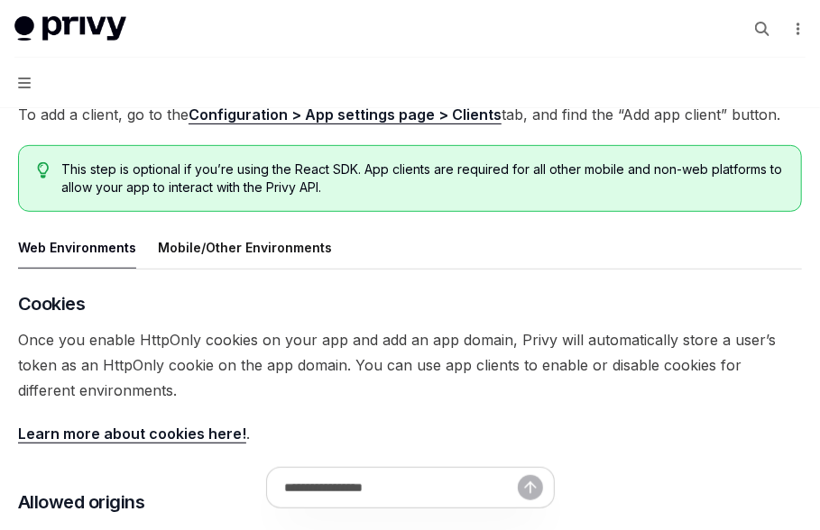
scroll to position [216, 0]
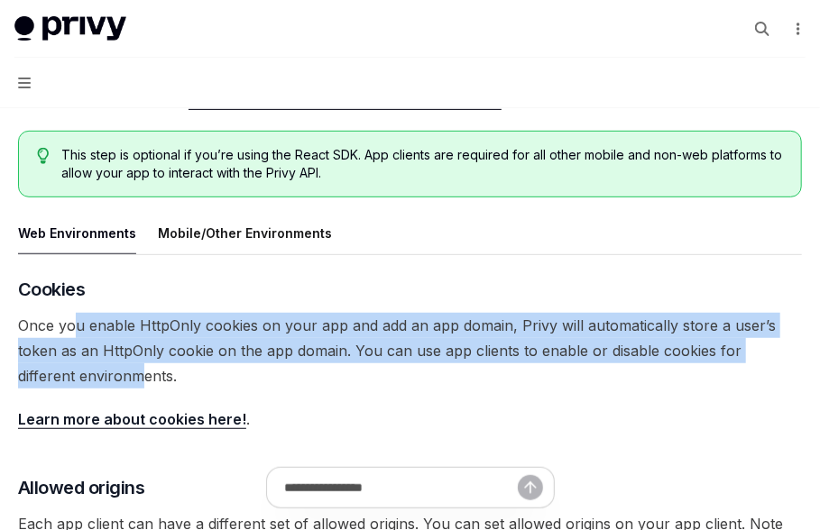
drag, startPoint x: 76, startPoint y: 329, endPoint x: 76, endPoint y: 364, distance: 35.2
click at [76, 364] on span "Once you enable HttpOnly cookies on your app and add an app domain, Privy will …" at bounding box center [410, 351] width 784 height 76
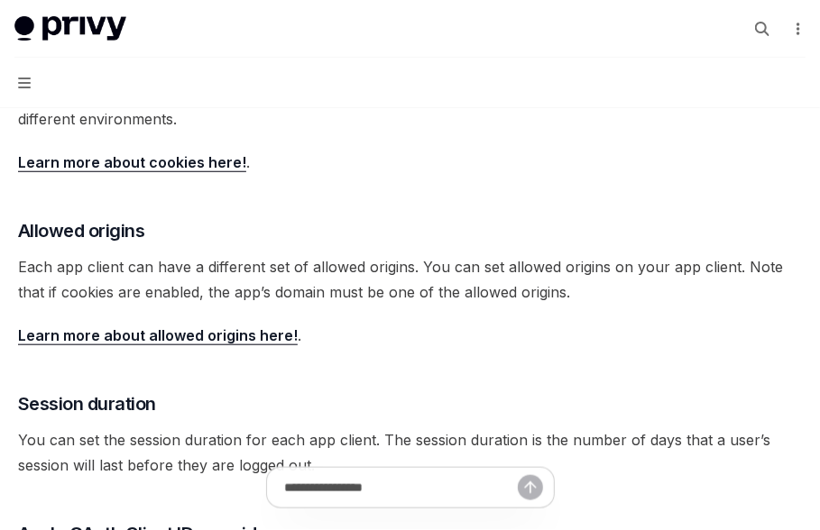
scroll to position [487, 0]
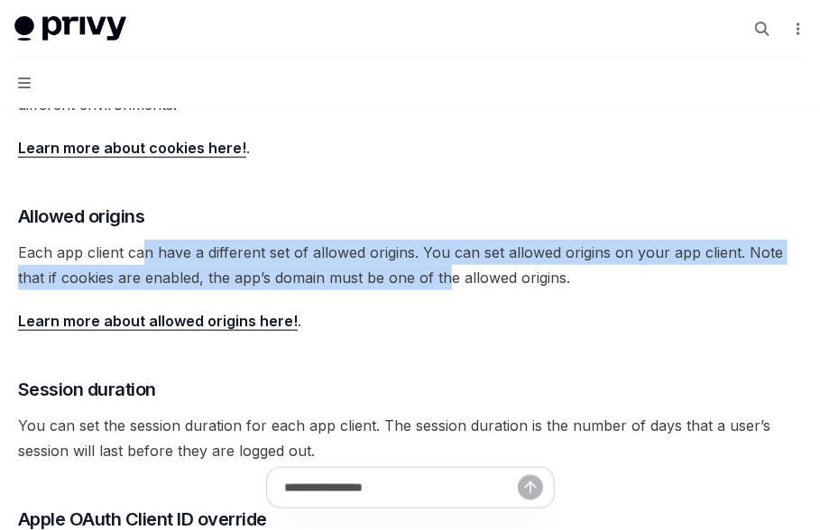
drag, startPoint x: 142, startPoint y: 243, endPoint x: 449, endPoint y: 274, distance: 309.1
click at [449, 274] on span "Each app client can have a different set of allowed origins. You can set allowe…" at bounding box center [410, 265] width 784 height 50
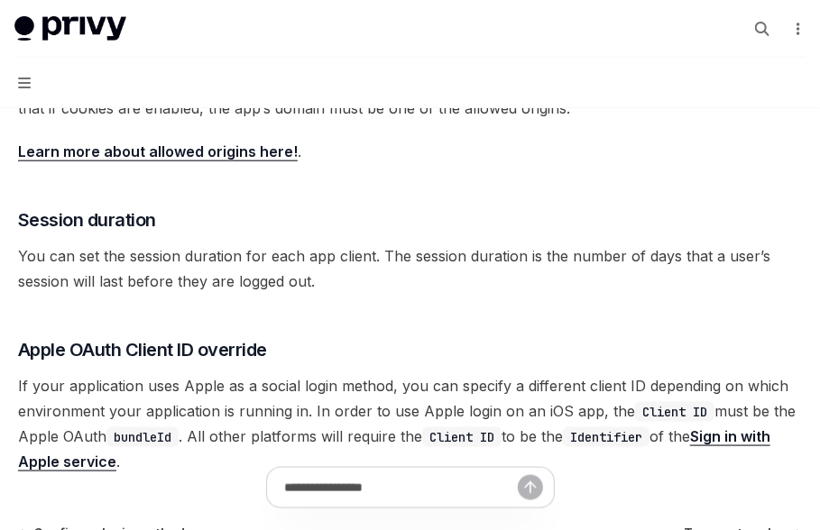
scroll to position [708, 0]
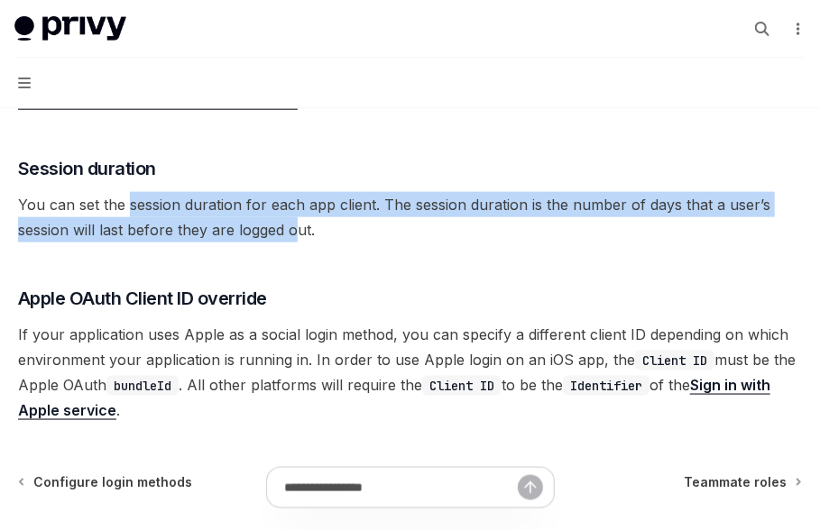
drag, startPoint x: 130, startPoint y: 214, endPoint x: 309, endPoint y: 232, distance: 180.4
click at [309, 232] on span "You can set the session duration for each app client. The session duration is t…" at bounding box center [410, 217] width 784 height 50
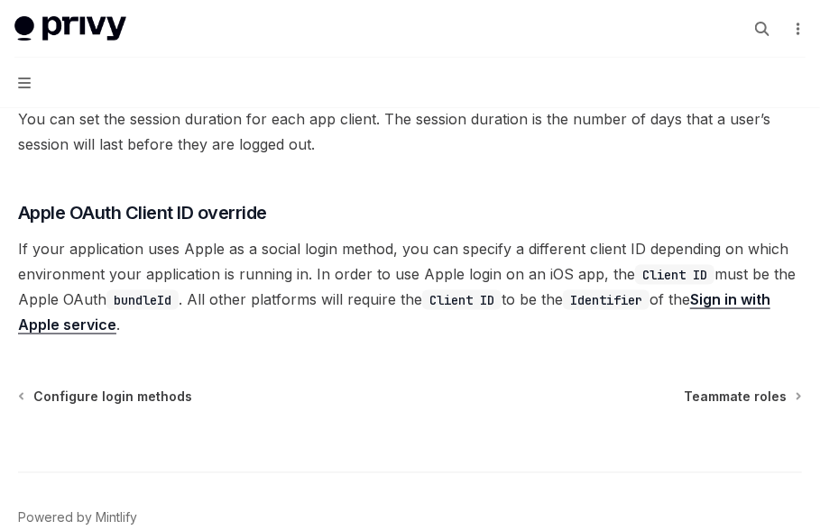
scroll to position [853, 0]
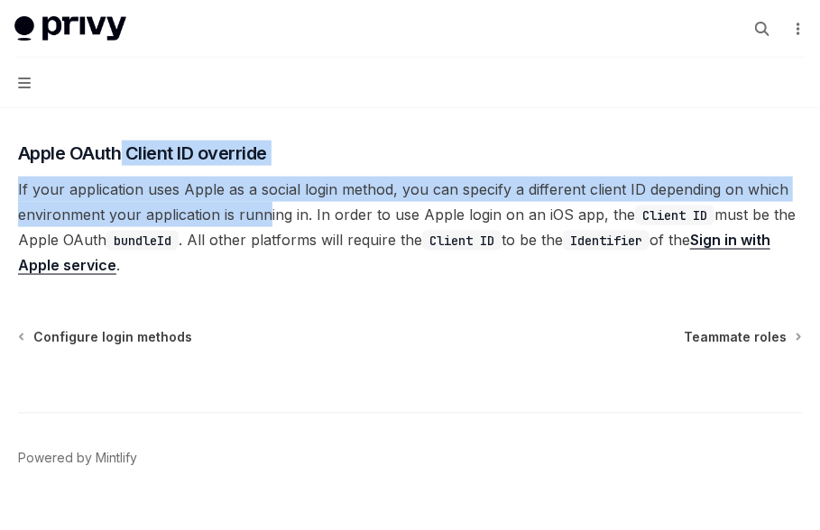
drag, startPoint x: 123, startPoint y: 149, endPoint x: 281, endPoint y: 231, distance: 178.7
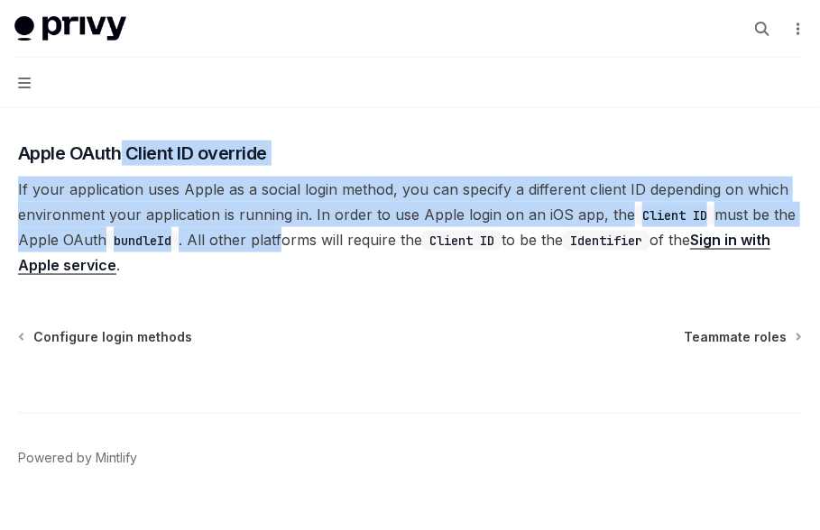
click at [281, 231] on span "If your application uses Apple as a social login method, you can specify a diff…" at bounding box center [410, 227] width 784 height 101
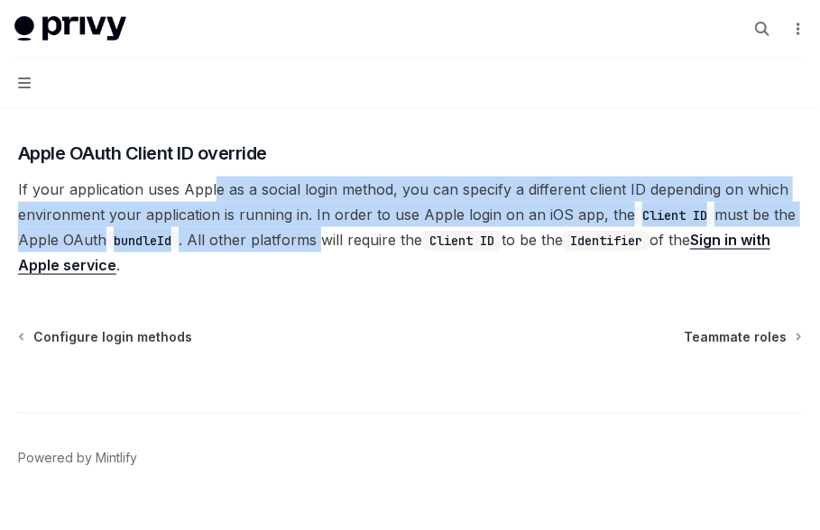
drag, startPoint x: 214, startPoint y: 186, endPoint x: 326, endPoint y: 246, distance: 127.9
click at [326, 246] on span "If your application uses Apple as a social login method, you can specify a diff…" at bounding box center [410, 227] width 784 height 101
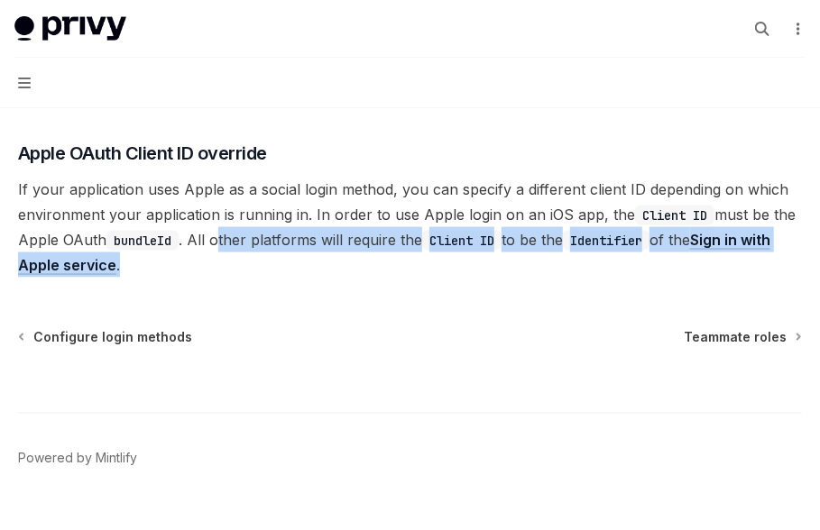
drag, startPoint x: 216, startPoint y: 238, endPoint x: 426, endPoint y: 280, distance: 213.5
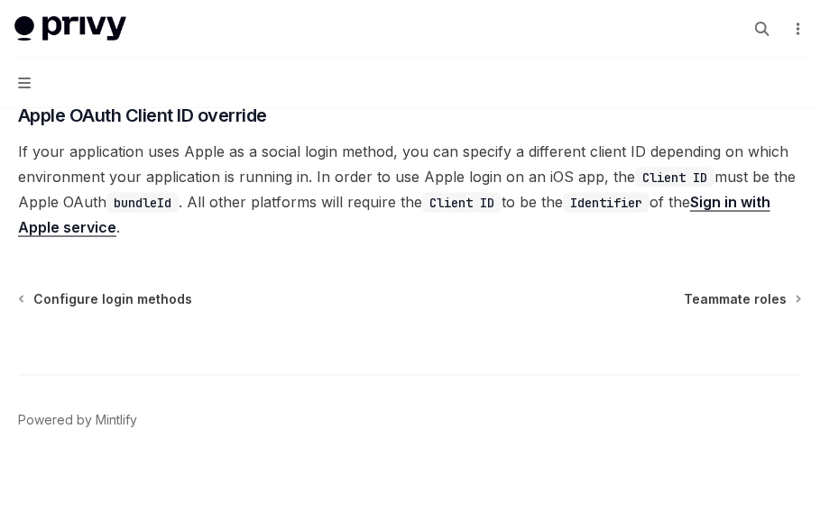
scroll to position [877, 0]
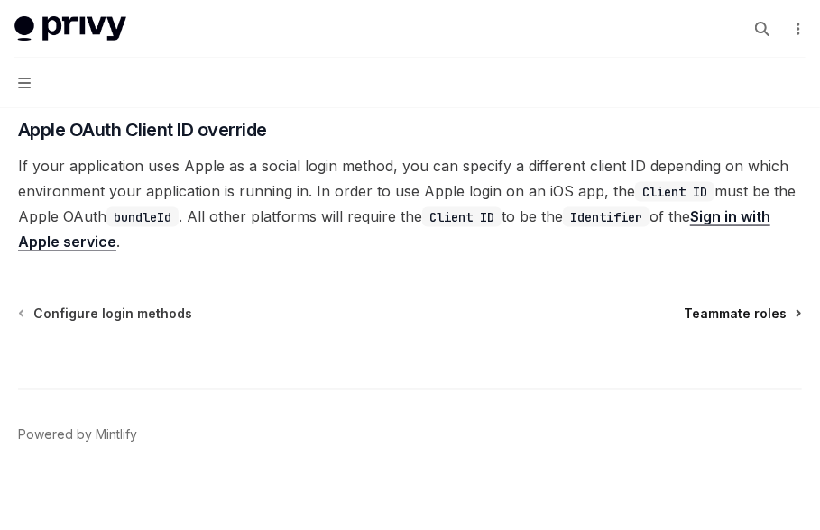
click at [767, 317] on span "Teammate roles" at bounding box center [735, 314] width 103 height 18
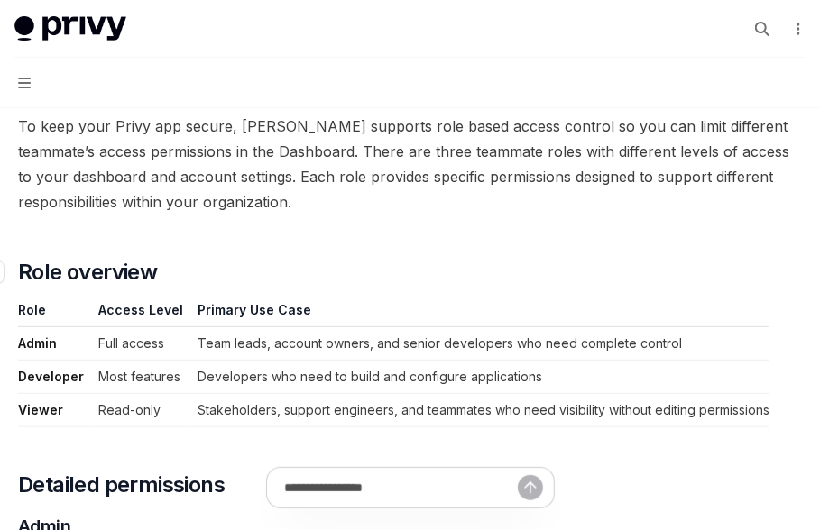
scroll to position [25, 0]
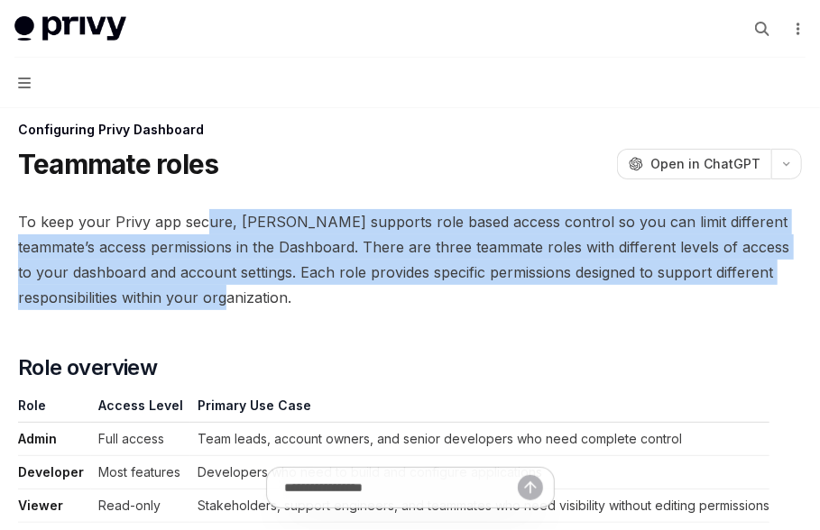
drag, startPoint x: 207, startPoint y: 221, endPoint x: 289, endPoint y: 306, distance: 118.0
click at [289, 306] on span "To keep your Privy app secure, Privy supports role based access control so you …" at bounding box center [410, 259] width 784 height 101
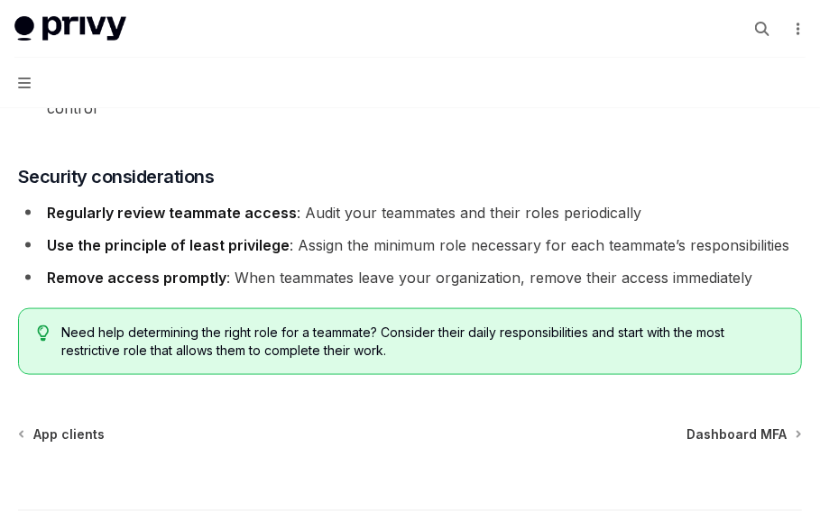
scroll to position [3329, 0]
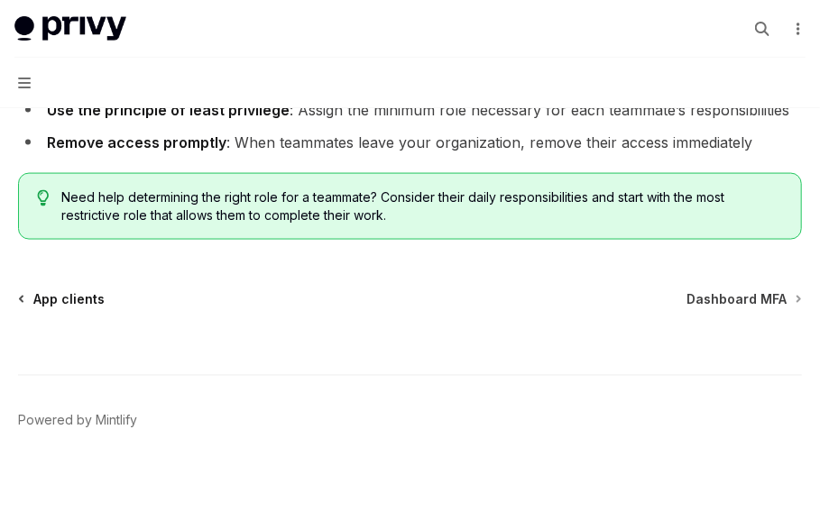
click at [27, 294] on link "App clients" at bounding box center [62, 299] width 85 height 18
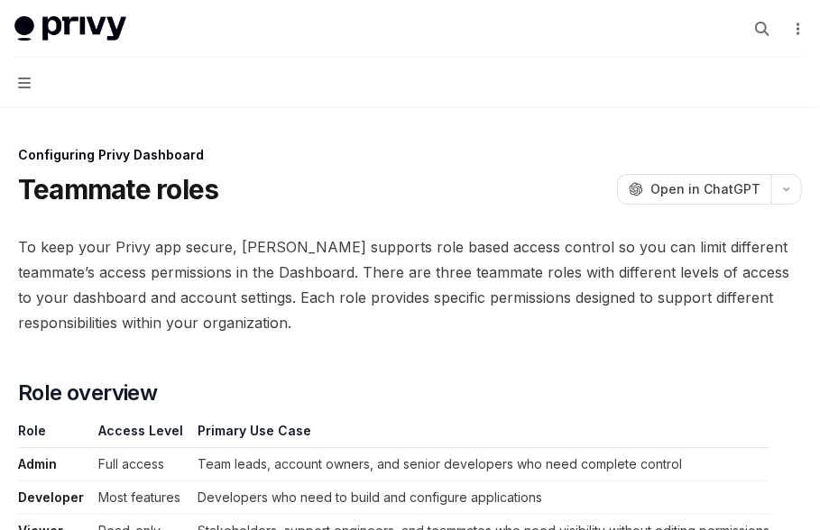
type textarea "*"
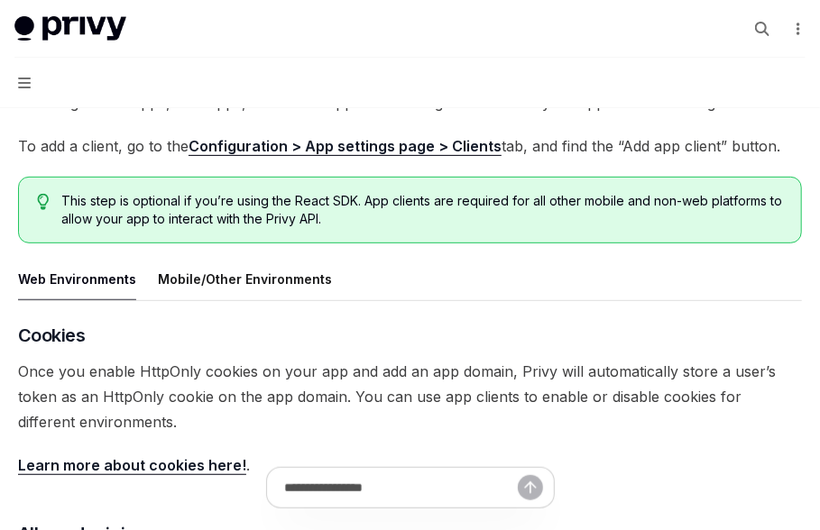
scroll to position [62, 0]
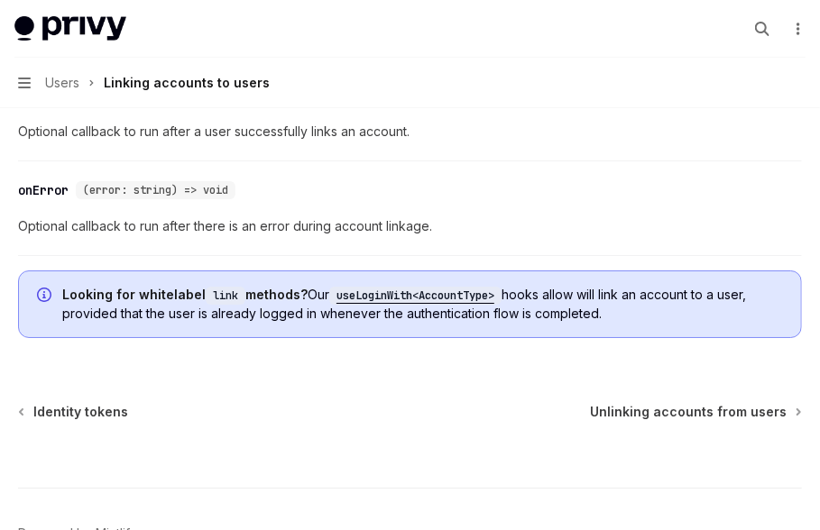
scroll to position [2340, 0]
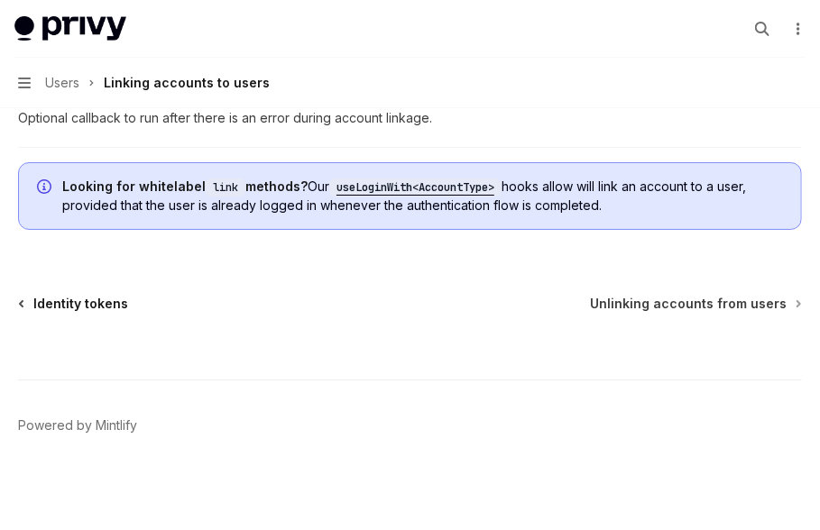
click at [51, 300] on span "Identity tokens" at bounding box center [80, 304] width 95 height 18
type textarea "*"
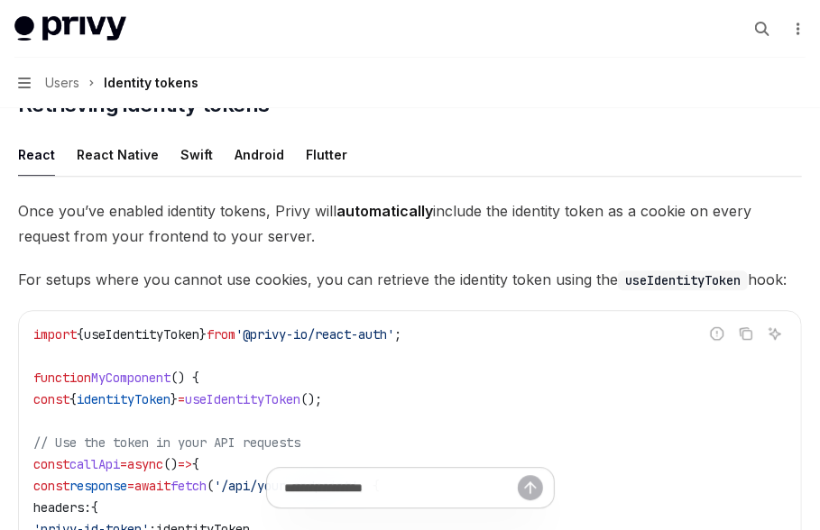
scroll to position [1569, 0]
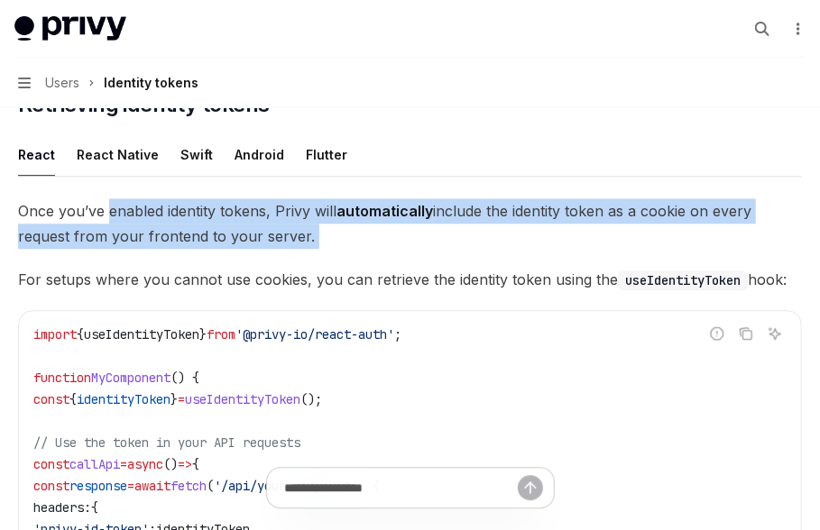
drag, startPoint x: 111, startPoint y: 205, endPoint x: 180, endPoint y: 252, distance: 84.3
click at [180, 252] on div "Once you’ve enabled identity tokens, Privy will automatically include the ident…" at bounding box center [410, 517] width 784 height 638
drag, startPoint x: 133, startPoint y: 212, endPoint x: 154, endPoint y: 244, distance: 39.0
click at [154, 244] on span "Once you’ve enabled identity tokens, Privy will automatically include the ident…" at bounding box center [410, 223] width 784 height 50
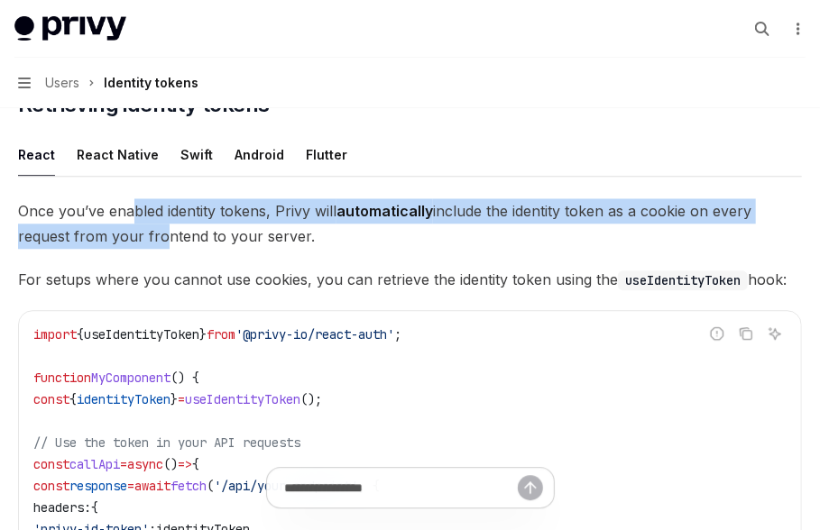
click at [154, 244] on span "Once you’ve enabled identity tokens, Privy will automatically include the ident…" at bounding box center [410, 223] width 784 height 50
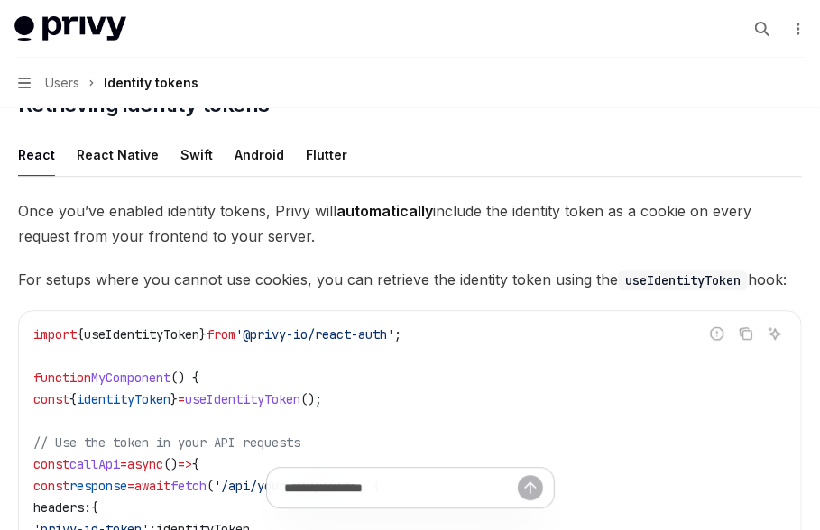
click at [117, 281] on span "For setups where you cannot use cookies, you can retrieve the identity token us…" at bounding box center [410, 279] width 784 height 25
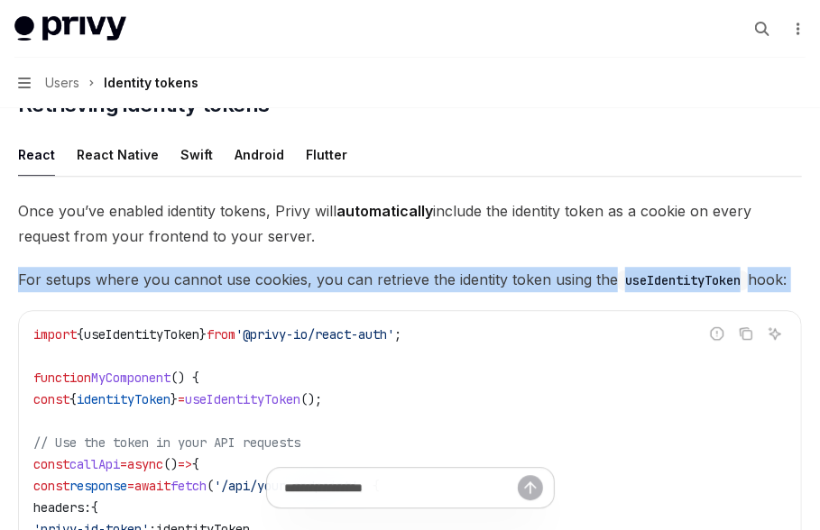
click at [117, 281] on span "For setups where you cannot use cookies, you can retrieve the identity token us…" at bounding box center [410, 279] width 784 height 25
click at [188, 283] on span "For setups where you cannot use cookies, you can retrieve the identity token us…" at bounding box center [410, 279] width 784 height 25
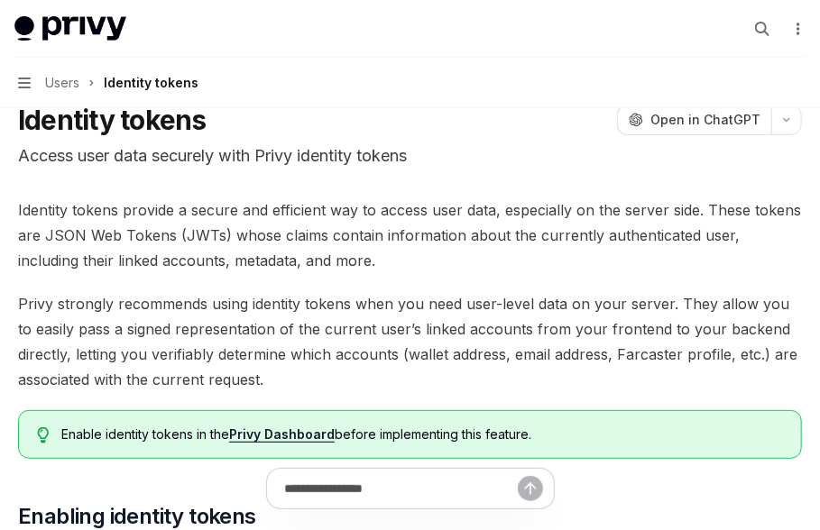
scroll to position [102, 0]
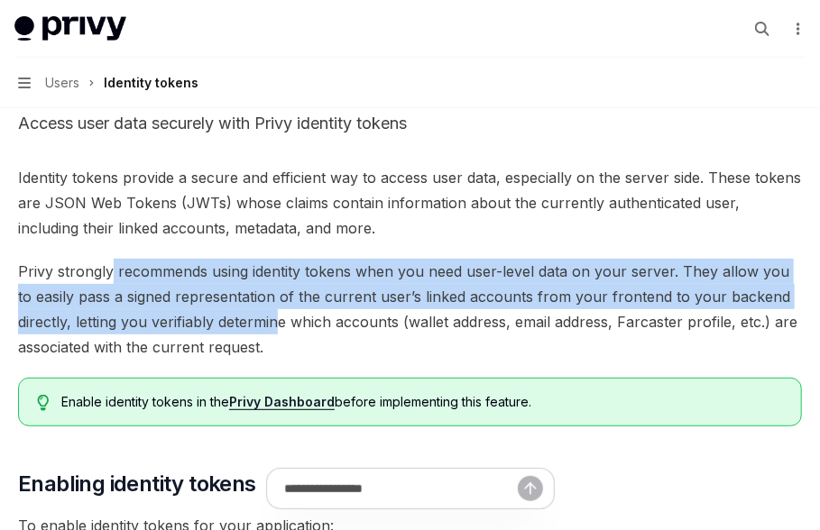
drag, startPoint x: 113, startPoint y: 269, endPoint x: 283, endPoint y: 338, distance: 184.0
click at [283, 338] on span "Privy strongly recommends using identity tokens when you need user-level data o…" at bounding box center [410, 309] width 784 height 101
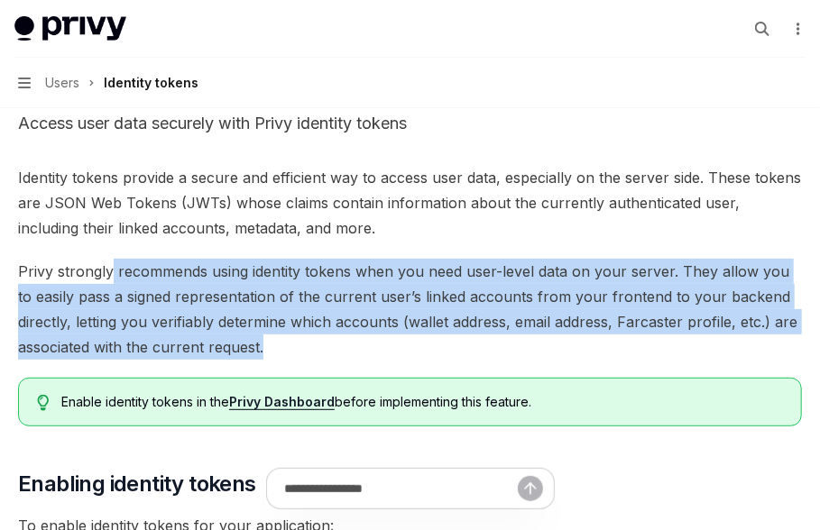
click at [283, 338] on span "Privy strongly recommends using identity tokens when you need user-level data o…" at bounding box center [410, 309] width 784 height 101
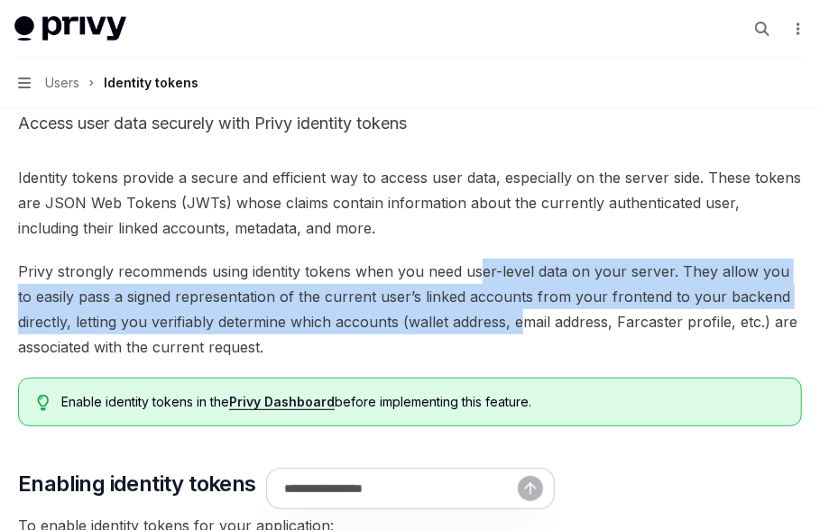
drag, startPoint x: 482, startPoint y: 269, endPoint x: 523, endPoint y: 329, distance: 73.3
click at [523, 329] on span "Privy strongly recommends using identity tokens when you need user-level data o…" at bounding box center [410, 309] width 784 height 101
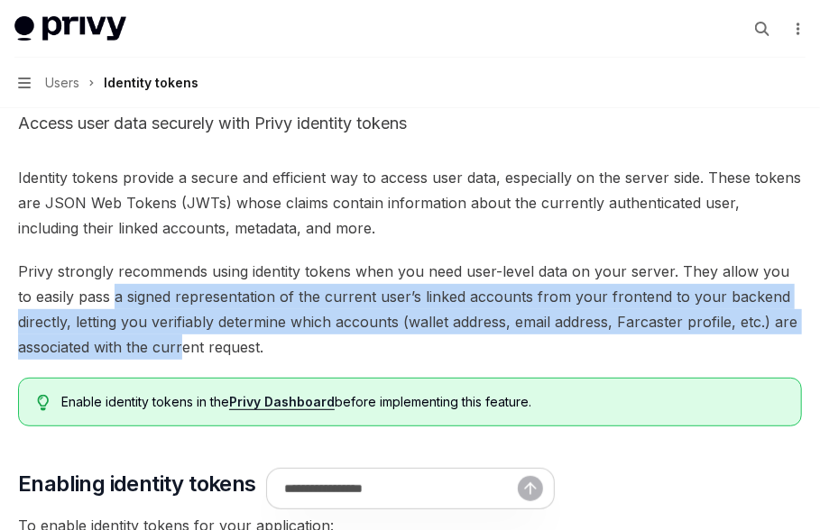
drag, startPoint x: 99, startPoint y: 297, endPoint x: 185, endPoint y: 342, distance: 96.8
click at [185, 342] on span "Privy strongly recommends using identity tokens when you need user-level data o…" at bounding box center [410, 309] width 784 height 101
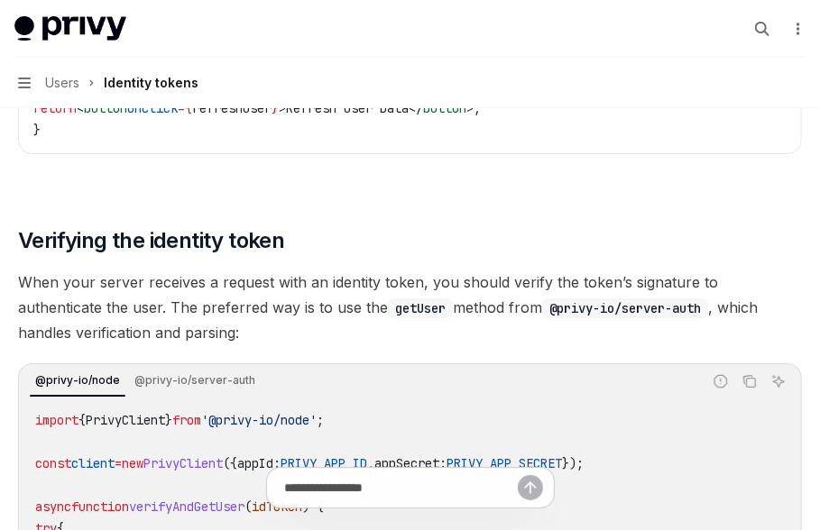
scroll to position [4642, 0]
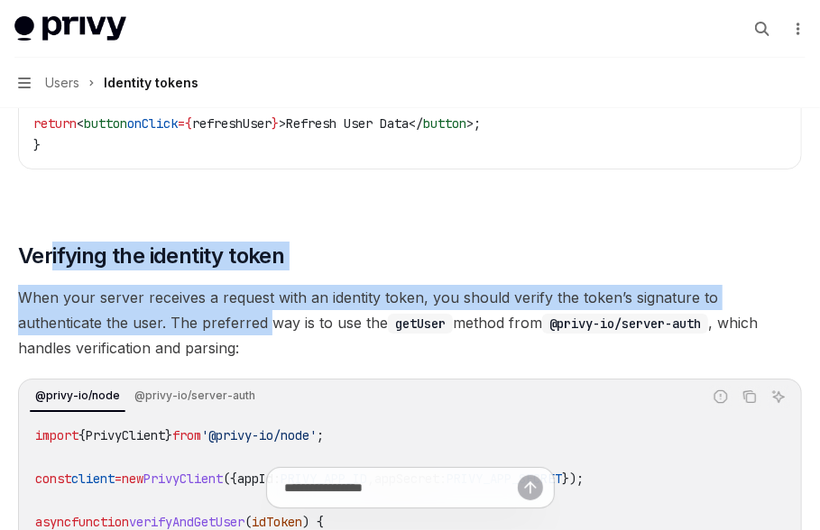
drag, startPoint x: 49, startPoint y: 258, endPoint x: 184, endPoint y: 327, distance: 152.0
click at [184, 327] on span "When your server receives a request with an identity token, you should verify t…" at bounding box center [410, 323] width 784 height 76
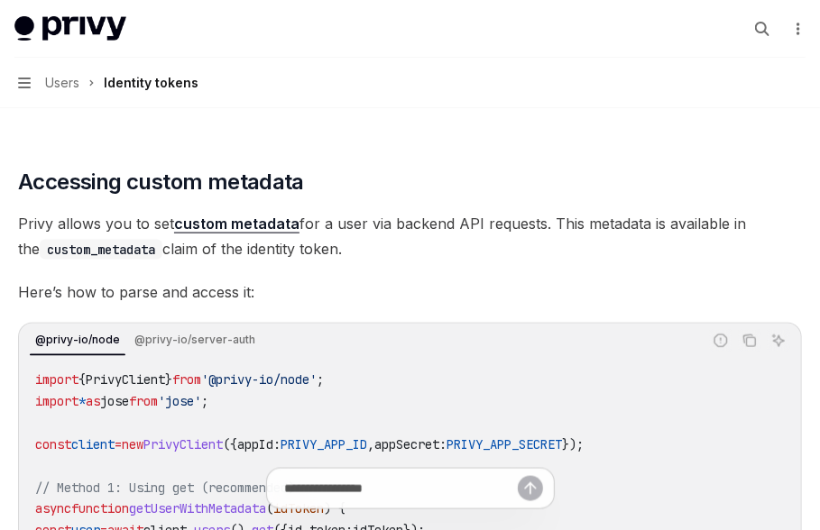
scroll to position [3167, 0]
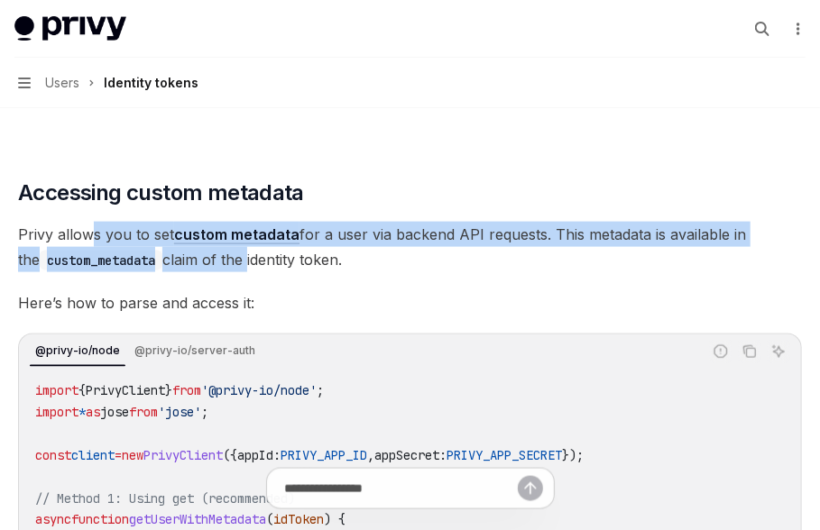
drag, startPoint x: 93, startPoint y: 225, endPoint x: 229, endPoint y: 265, distance: 142.1
click at [229, 265] on span "Privy allows you to set custom metadata for a user via backend API requests. Th…" at bounding box center [410, 247] width 784 height 50
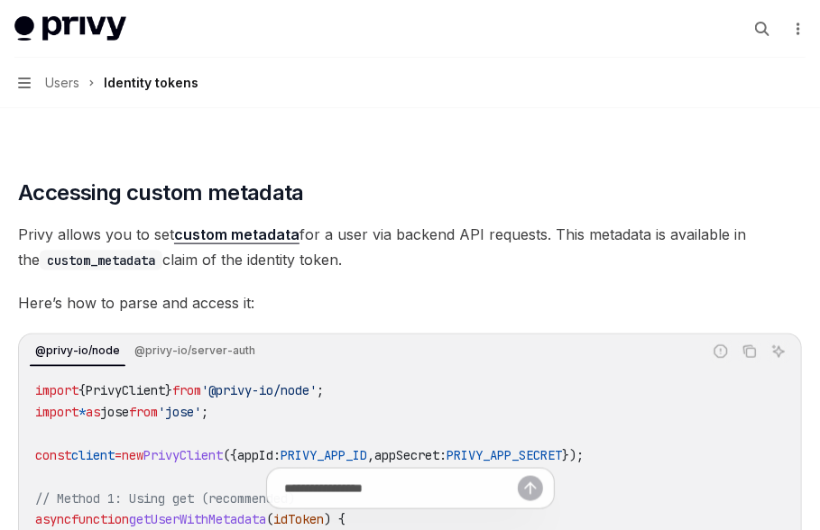
drag, startPoint x: 342, startPoint y: 256, endPoint x: 229, endPoint y: 218, distance: 118.9
click at [229, 218] on div "Identity tokens provide a secure and efficient way to access user data, especia…" at bounding box center [410, 156] width 784 height 6112
click at [263, 267] on span "Privy allows you to set custom metadata for a user via backend API requests. Th…" at bounding box center [410, 247] width 784 height 50
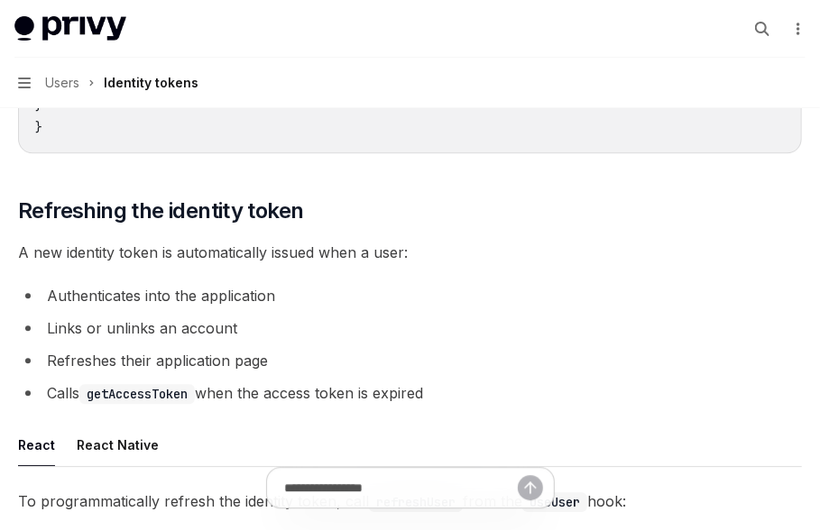
scroll to position [4101, 0]
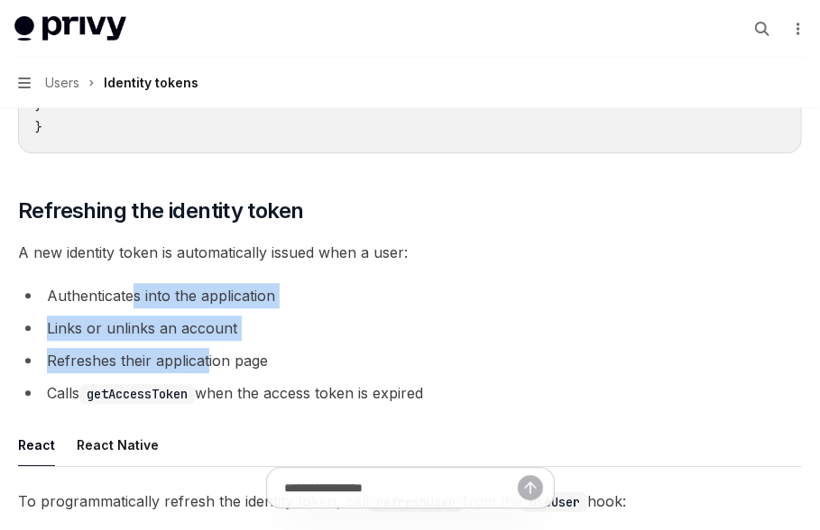
drag, startPoint x: 132, startPoint y: 294, endPoint x: 208, endPoint y: 355, distance: 98.2
click at [208, 355] on ul "Authenticates into the application Links or unlinks an account Refreshes their …" at bounding box center [410, 344] width 784 height 123
click at [208, 355] on li "Refreshes their application page" at bounding box center [410, 360] width 784 height 25
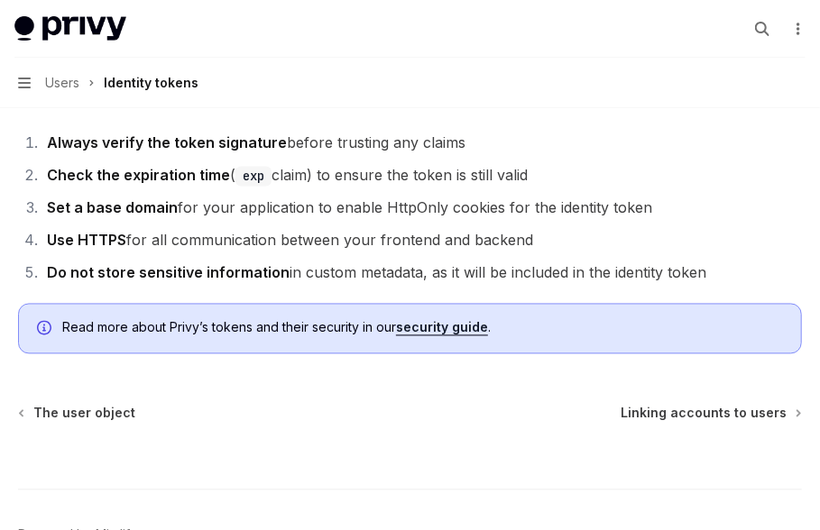
scroll to position [6027, 0]
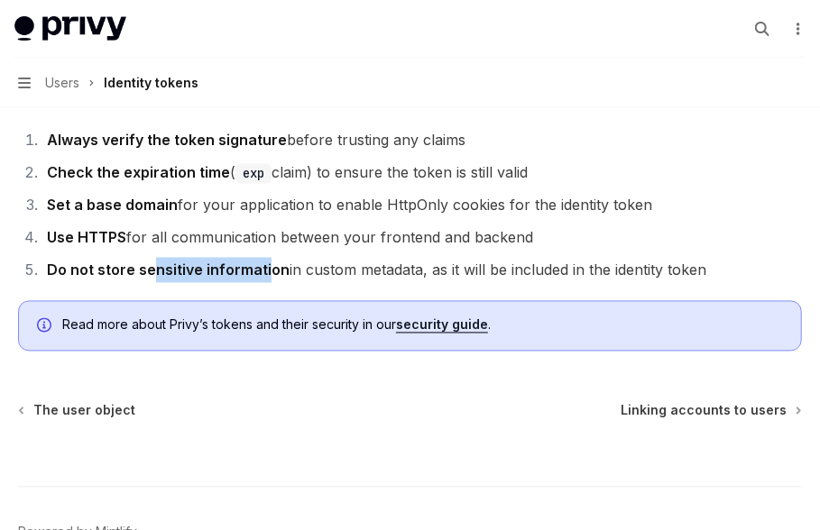
drag, startPoint x: 150, startPoint y: 264, endPoint x: 267, endPoint y: 267, distance: 117.3
click at [267, 267] on strong "Do not store sensitive information" at bounding box center [168, 271] width 243 height 18
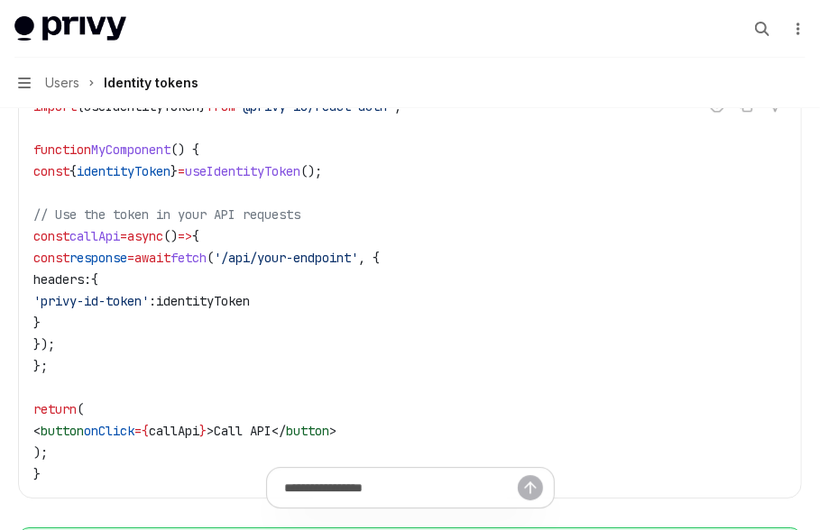
scroll to position [1679, 0]
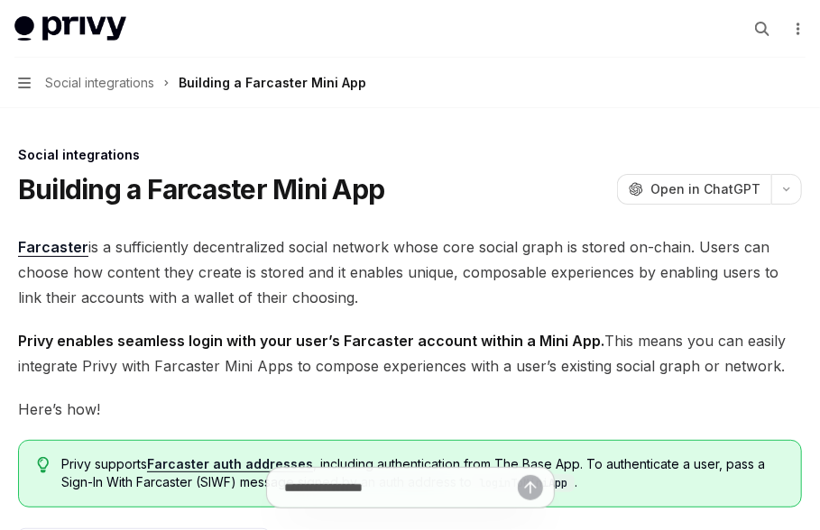
click at [103, 86] on span "Social integrations" at bounding box center [99, 83] width 109 height 22
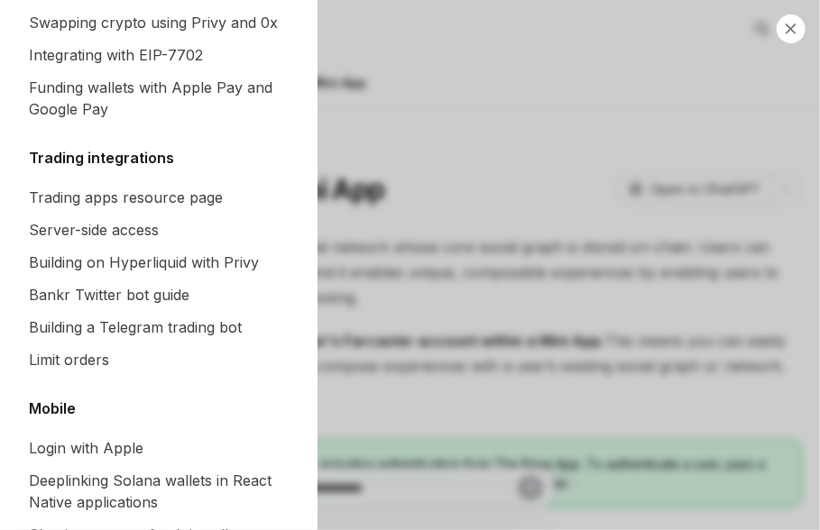
scroll to position [1735, 0]
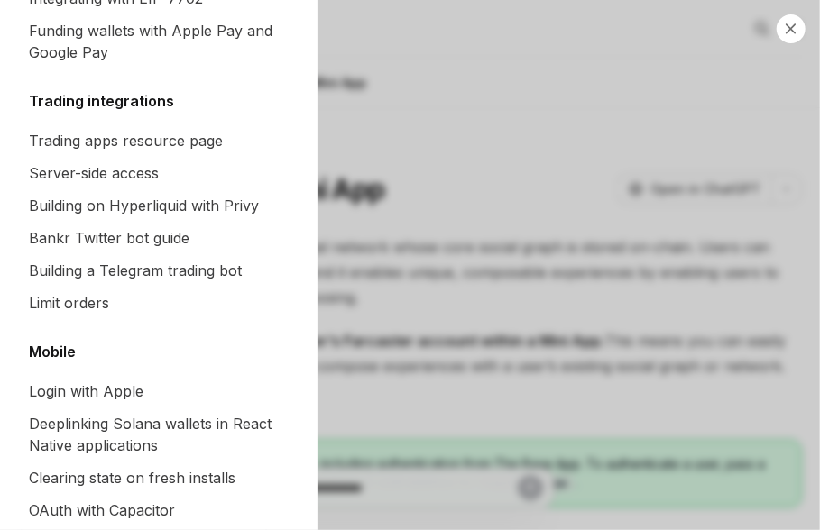
click at [501, 176] on div "Close navigation Recipes Overview Authentication Enable SMS and WhatsApp login …" at bounding box center [410, 265] width 820 height 530
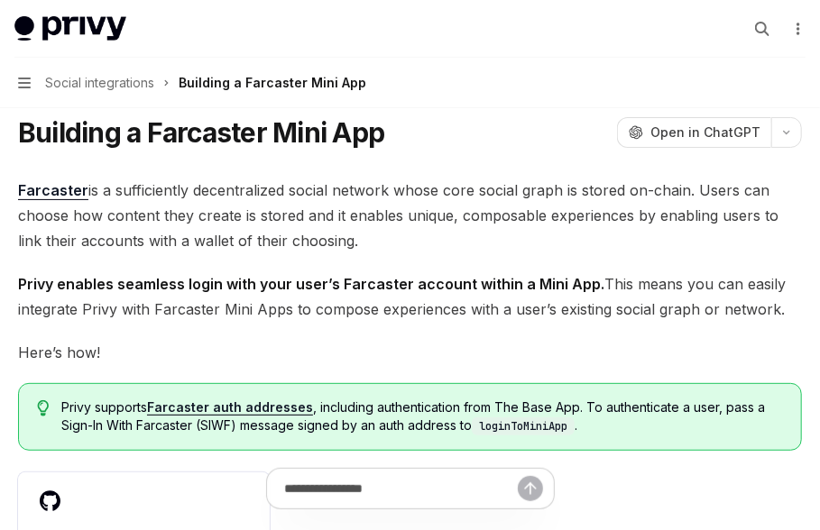
scroll to position [70, 0]
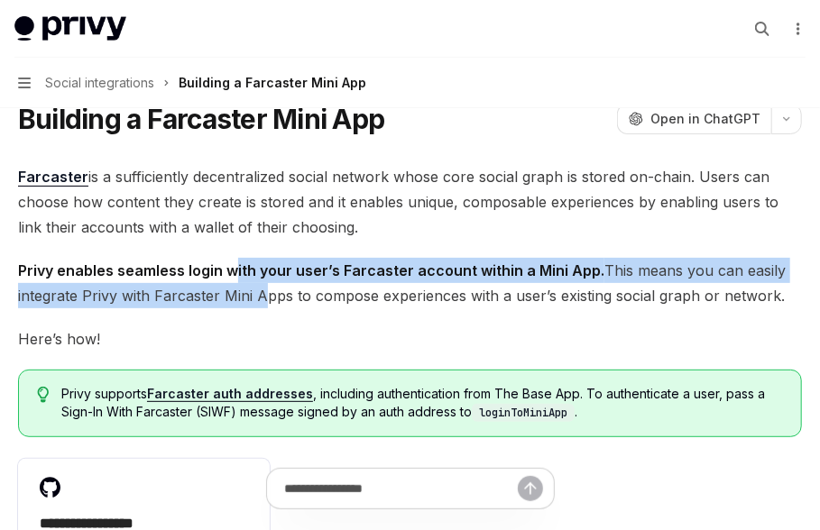
drag, startPoint x: 231, startPoint y: 269, endPoint x: 259, endPoint y: 299, distance: 41.5
click at [259, 299] on span "Privy enables seamless login with your user’s Farcaster account within a Mini A…" at bounding box center [410, 283] width 784 height 50
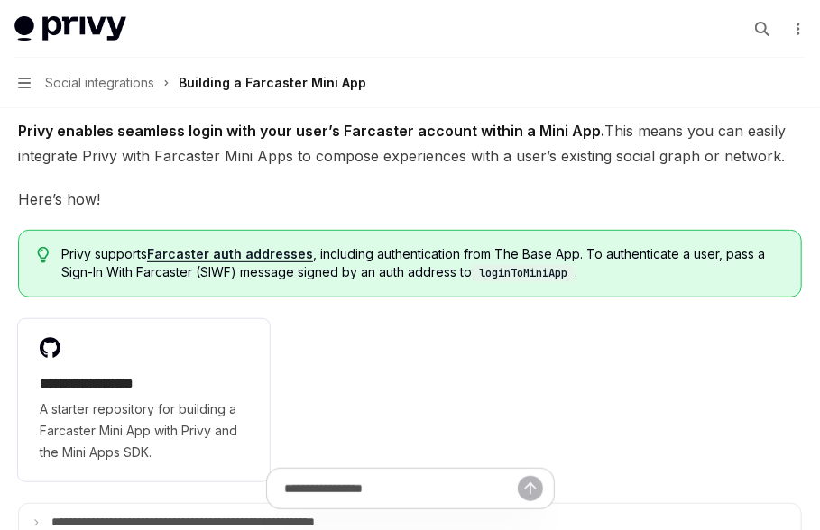
scroll to position [211, 0]
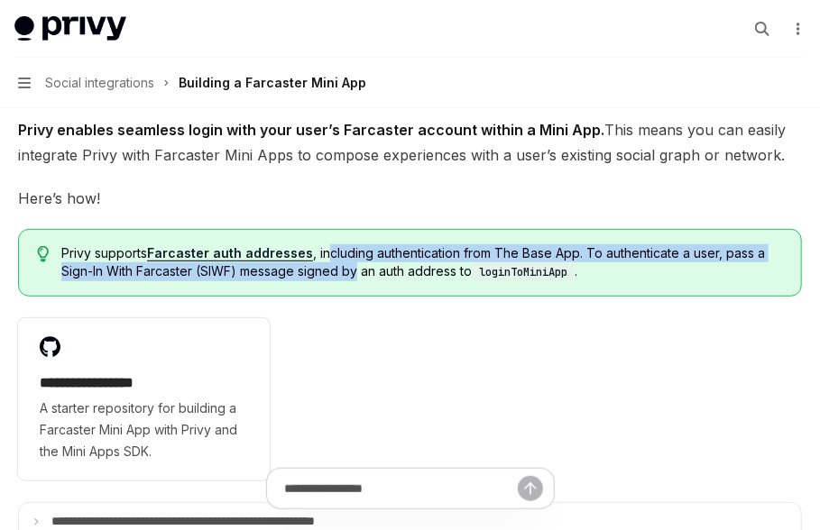
drag, startPoint x: 326, startPoint y: 252, endPoint x: 359, endPoint y: 271, distance: 38.4
click at [359, 271] on span "Privy supports Farcaster auth addresses , including authentication from The Bas…" at bounding box center [421, 262] width 721 height 37
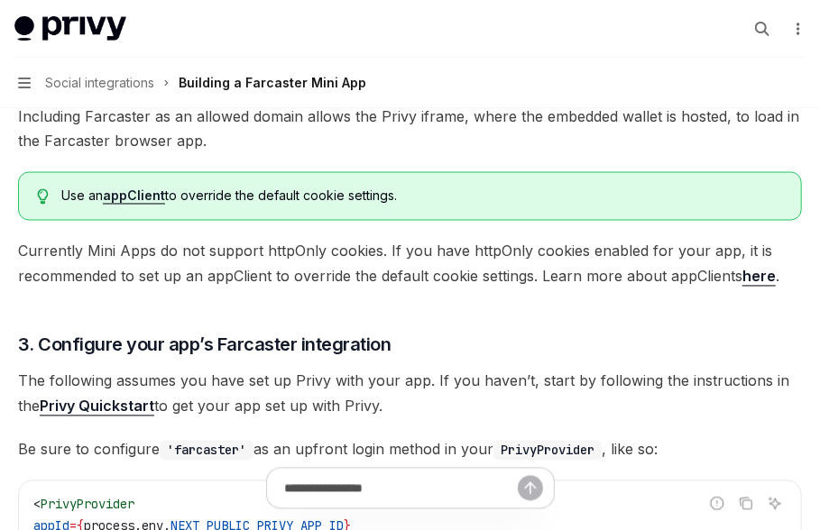
scroll to position [1124, 0]
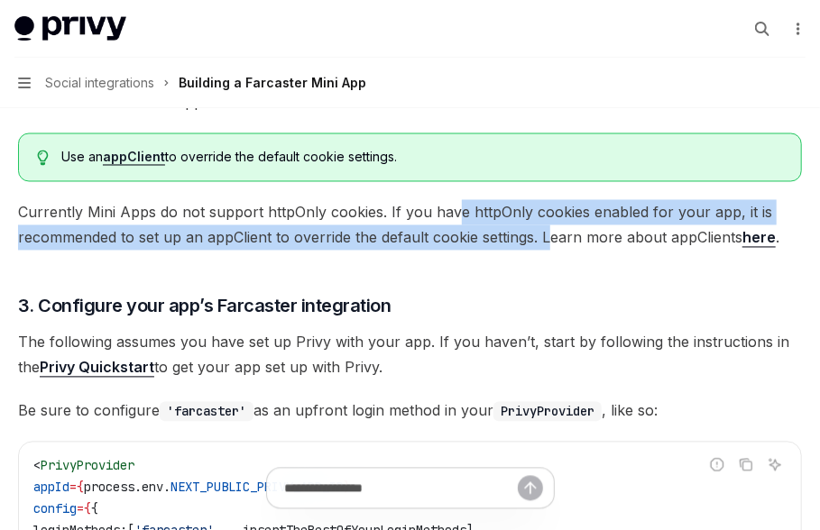
drag, startPoint x: 455, startPoint y: 206, endPoint x: 551, endPoint y: 238, distance: 101.0
click at [551, 238] on span "Currently Mini Apps do not support httpOnly cookies. If you have httpOnly cooki…" at bounding box center [410, 225] width 784 height 50
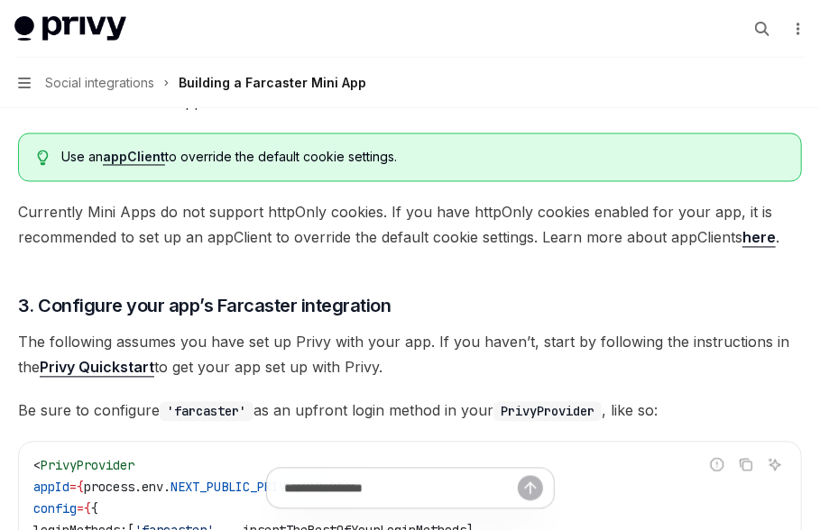
click at [760, 236] on link "here" at bounding box center [758, 238] width 33 height 19
type textarea "*"
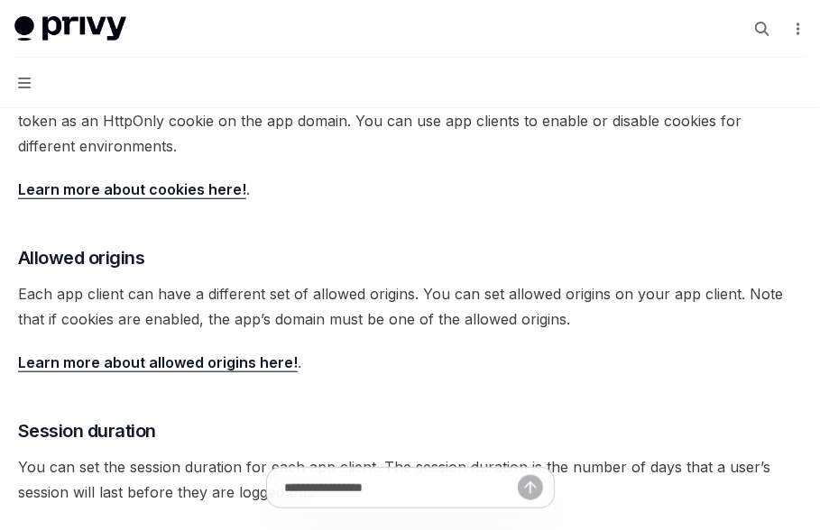
scroll to position [445, 0]
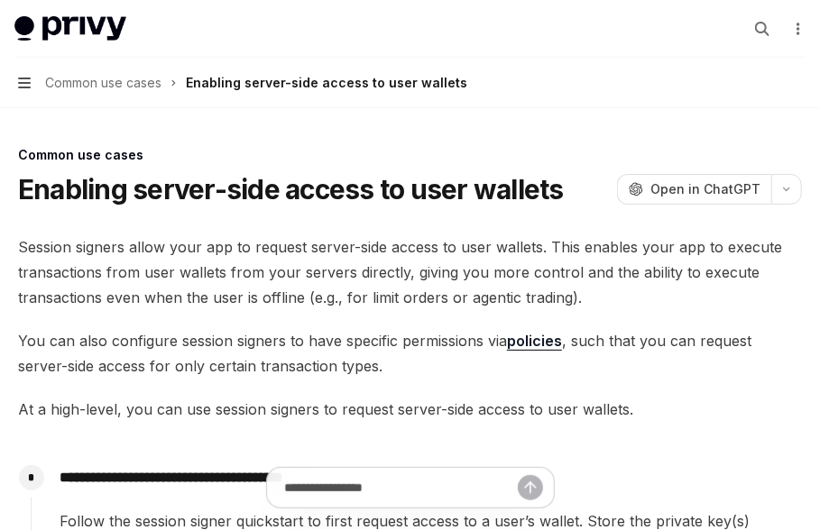
click at [27, 79] on icon "button" at bounding box center [24, 83] width 13 height 14
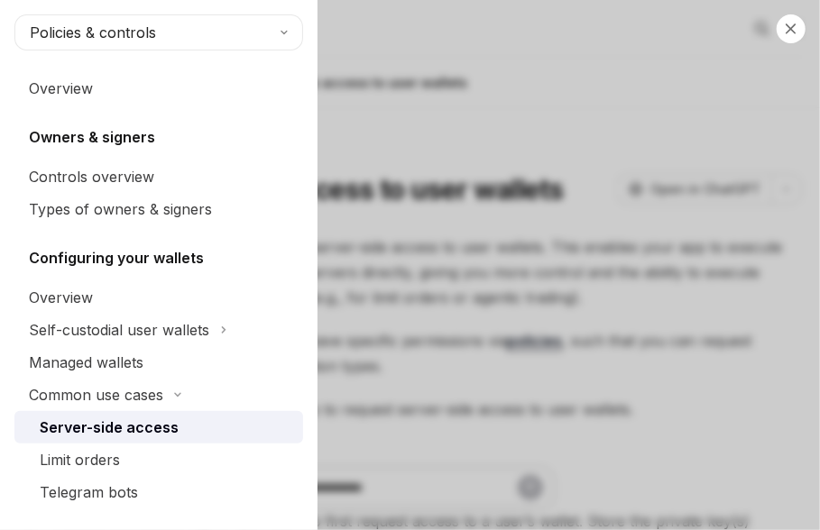
click at [423, 138] on div "Close navigation Policies & controls Overview Owners & signers Controls overvie…" at bounding box center [410, 265] width 820 height 530
type textarea "*"
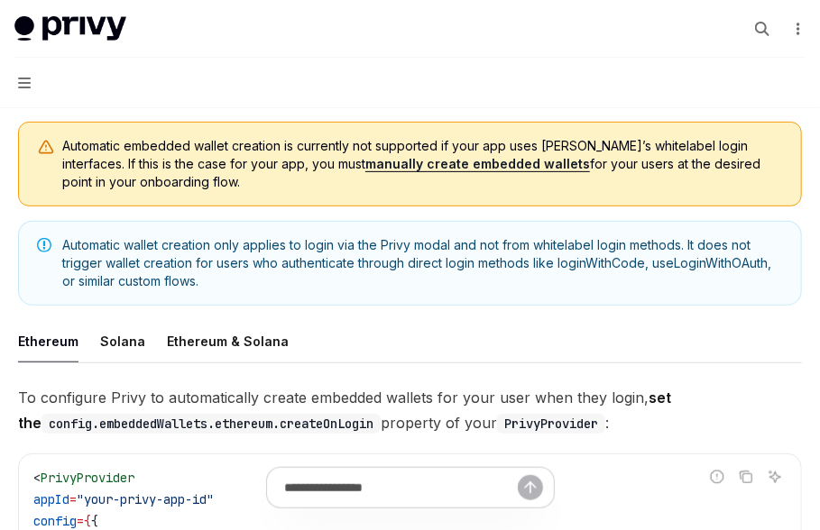
scroll to position [183, 0]
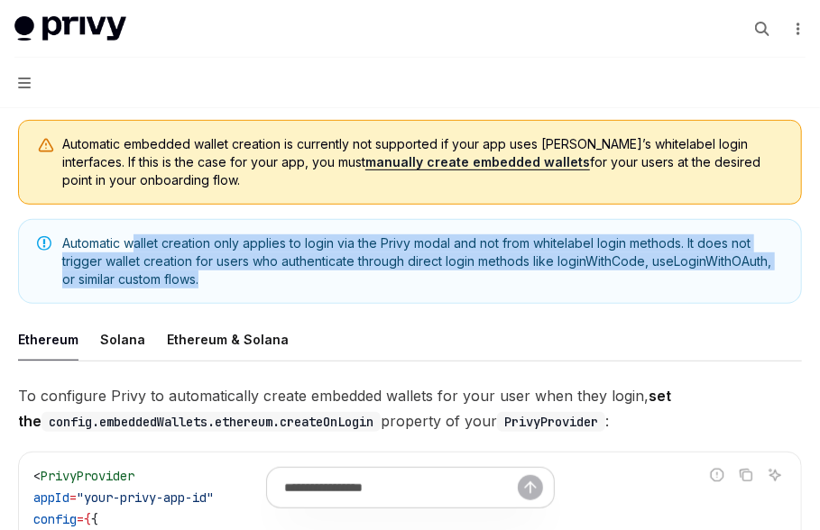
drag, startPoint x: 133, startPoint y: 237, endPoint x: 179, endPoint y: 297, distance: 75.2
click at [179, 297] on div "Automatic wallet creation only applies to login via the Privy modal and not fro…" at bounding box center [410, 261] width 784 height 85
click at [184, 271] on span "Automatic wallet creation only applies to login via the Privy modal and not fro…" at bounding box center [422, 261] width 721 height 54
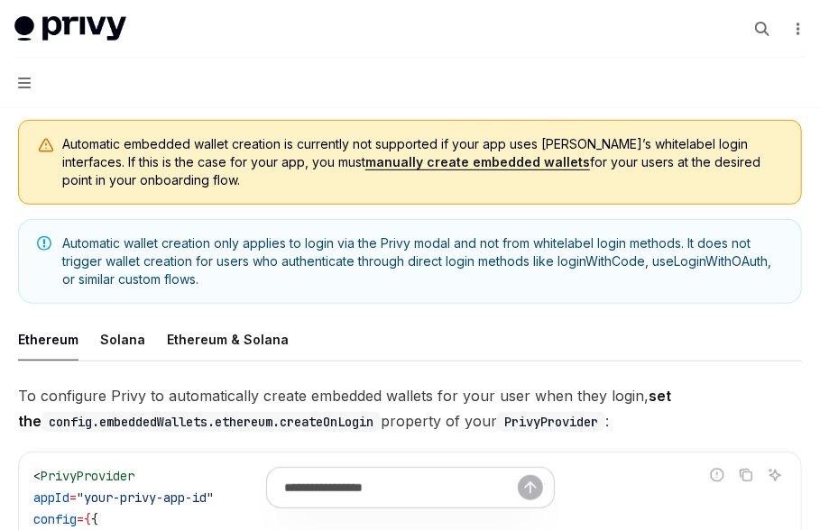
scroll to position [0, 0]
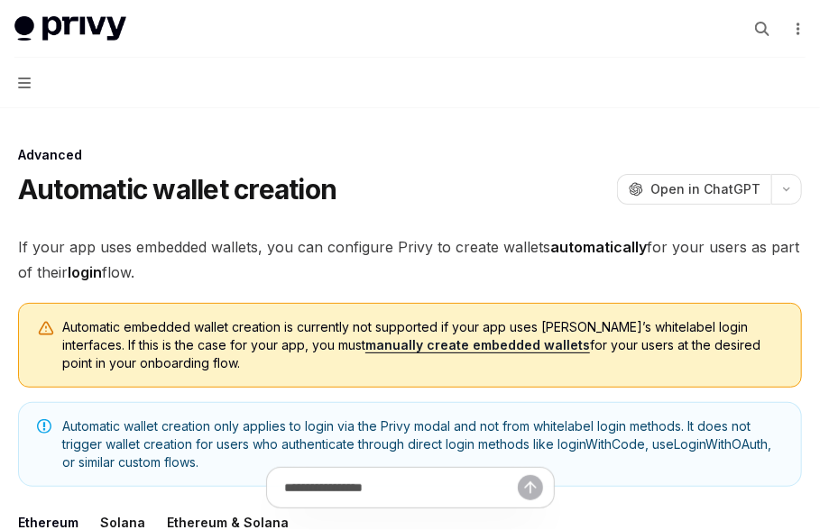
drag, startPoint x: 201, startPoint y: 373, endPoint x: 59, endPoint y: 322, distance: 151.5
click at [59, 322] on div "Automatic embedded wallet creation is currently not supported if your app uses …" at bounding box center [410, 345] width 784 height 85
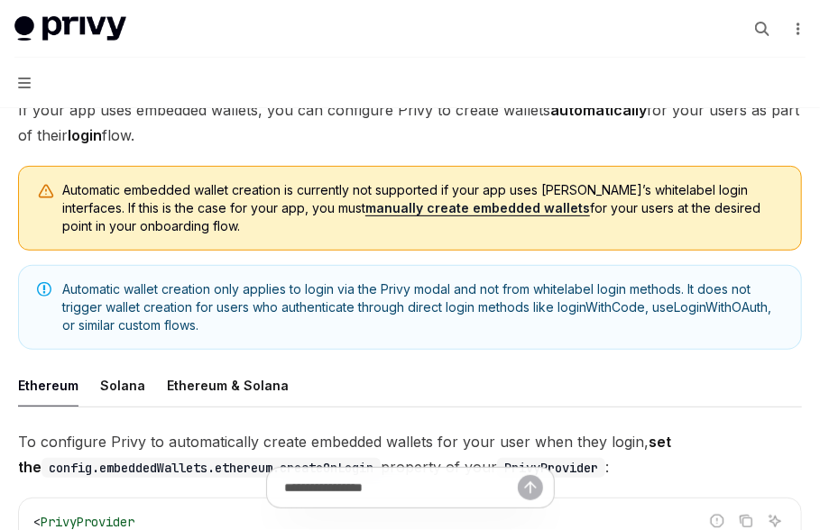
scroll to position [140, 0]
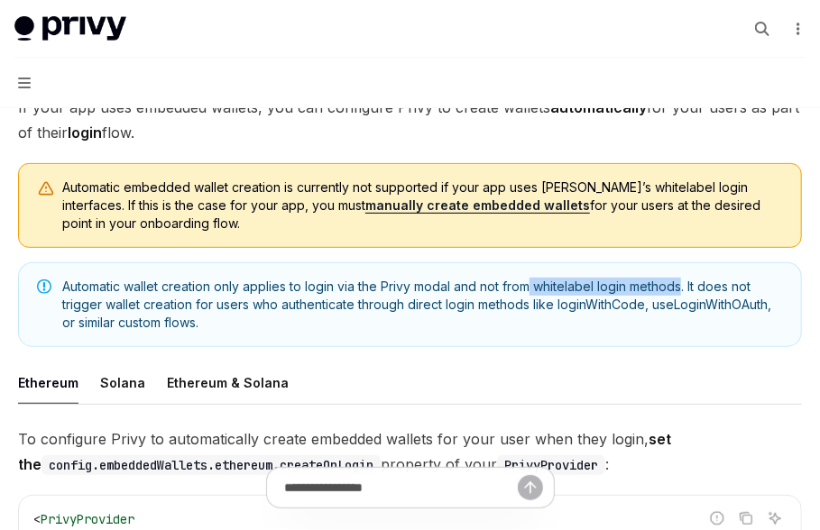
drag, startPoint x: 534, startPoint y: 288, endPoint x: 686, endPoint y: 292, distance: 152.5
click at [686, 292] on span "Automatic wallet creation only applies to login via the Privy modal and not fro…" at bounding box center [422, 305] width 721 height 54
copy span "whitelabel login methods"
click at [268, 295] on span "Automatic wallet creation only applies to login via the Privy modal and not fro…" at bounding box center [422, 305] width 721 height 54
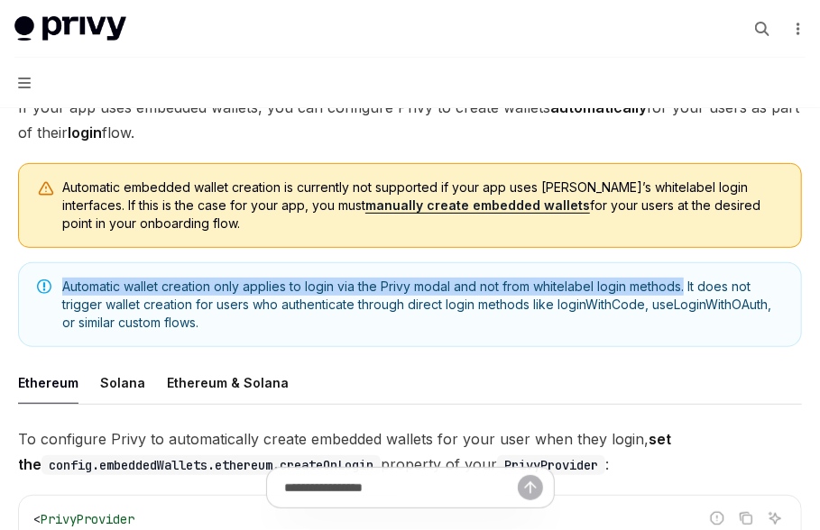
drag, startPoint x: 688, startPoint y: 289, endPoint x: 55, endPoint y: 286, distance: 633.0
click at [55, 286] on div "Automatic wallet creation only applies to login via the Privy modal and not fro…" at bounding box center [410, 304] width 784 height 85
copy span "Automatic wallet creation only applies to login via the Privy modal and not fro…"
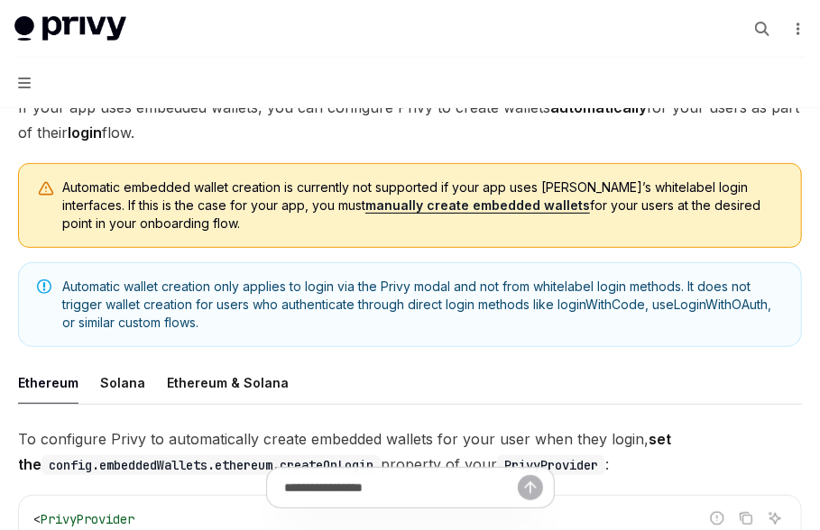
click at [427, 374] on ul "Ethereum Solana Ethereum & Solana" at bounding box center [410, 383] width 784 height 43
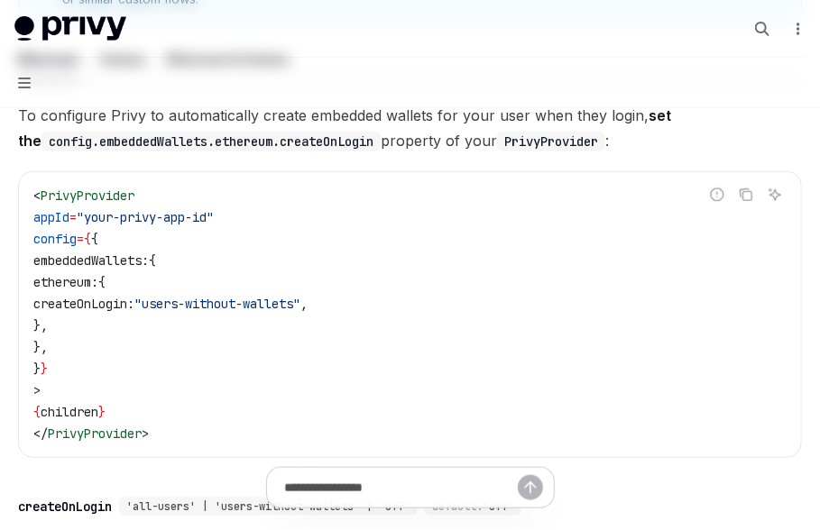
scroll to position [0, 0]
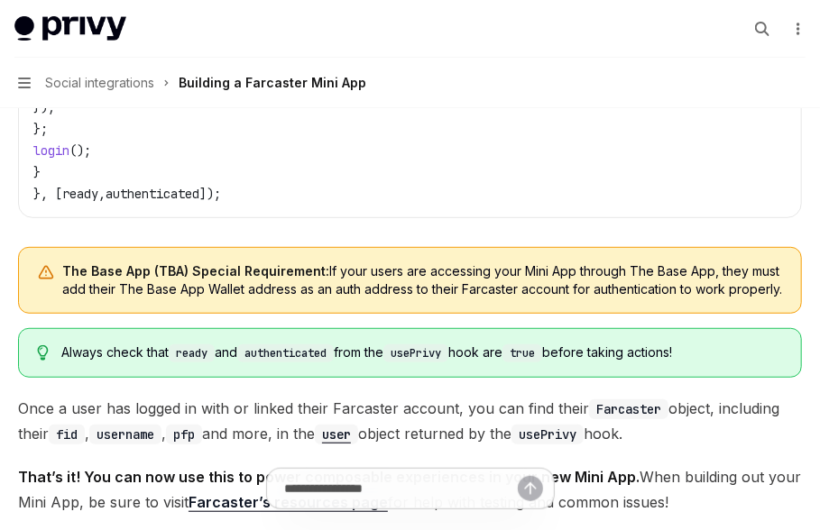
scroll to position [2675, 0]
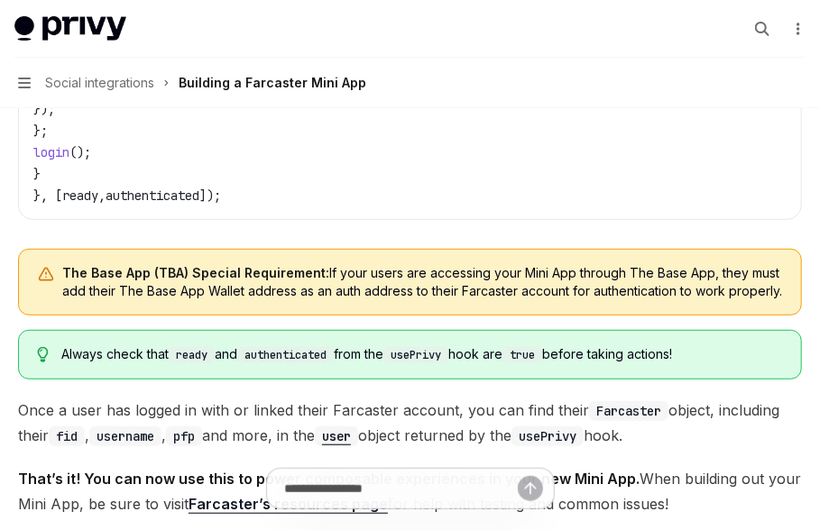
copy span "If your users are accessing your Mini App through The Base App, they must add t…"
drag, startPoint x: 320, startPoint y: 262, endPoint x: 788, endPoint y: 293, distance: 469.0
click at [788, 293] on div "The Base App (TBA) Special Requirement: If your users are accessing your Mini A…" at bounding box center [410, 282] width 784 height 67
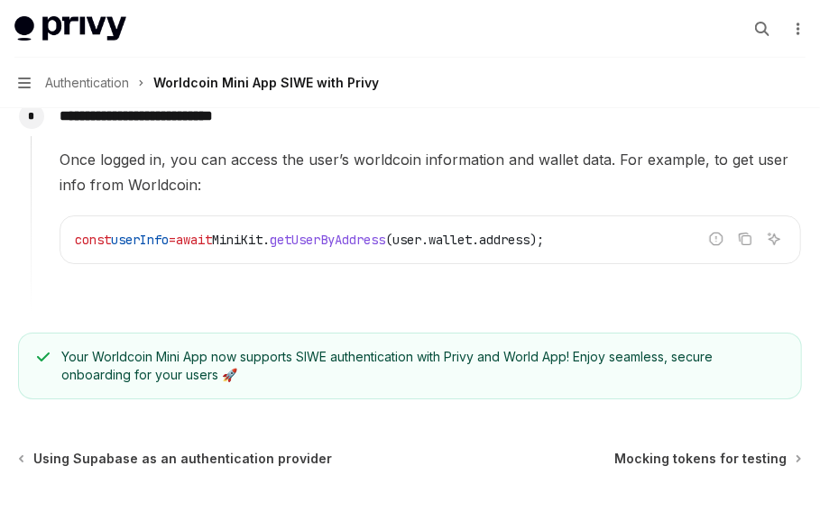
scroll to position [2444, 0]
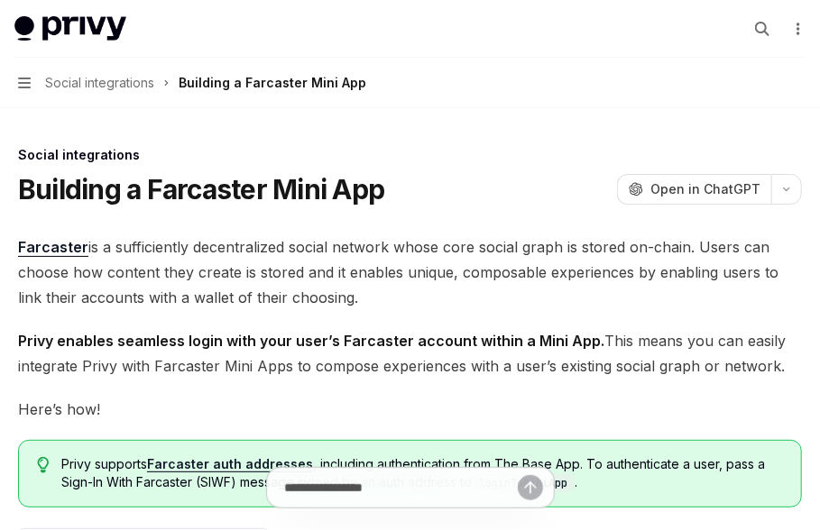
type textarea "*"
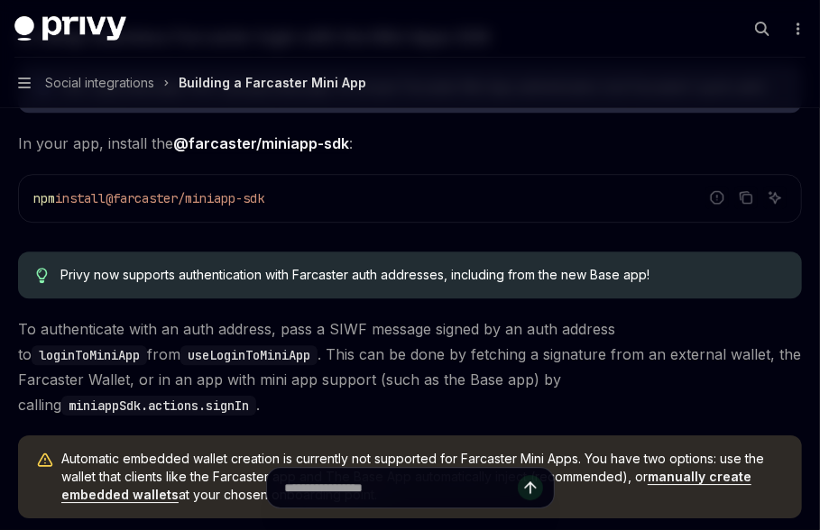
scroll to position [1733, 0]
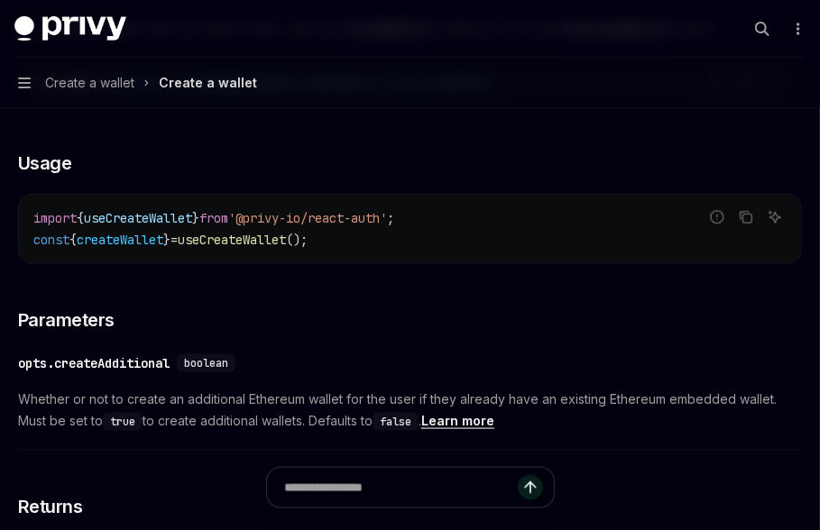
scroll to position [687, 0]
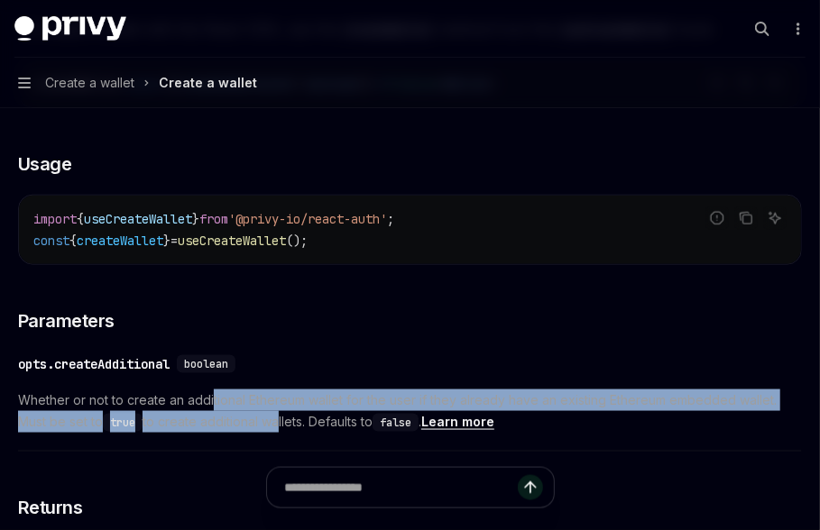
drag, startPoint x: 211, startPoint y: 395, endPoint x: 281, endPoint y: 432, distance: 79.5
click at [281, 432] on span "Whether or not to create an additional Ethereum wallet for the user if they alr…" at bounding box center [410, 411] width 784 height 43
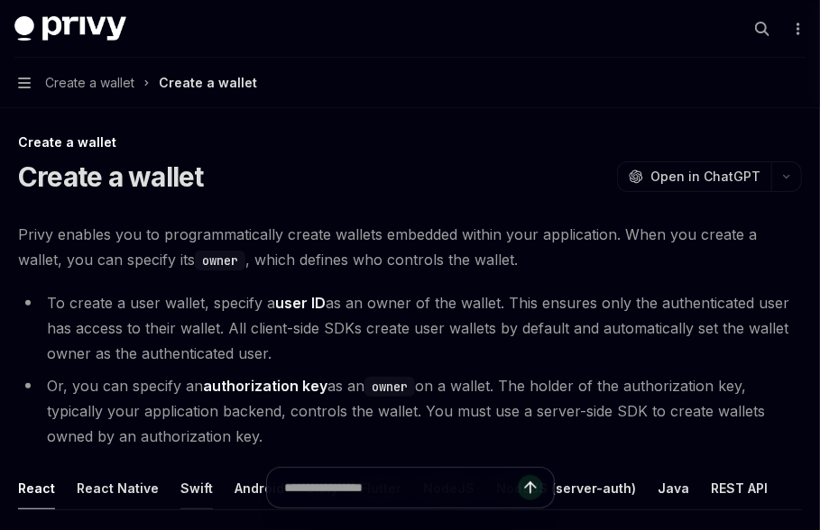
scroll to position [12, 0]
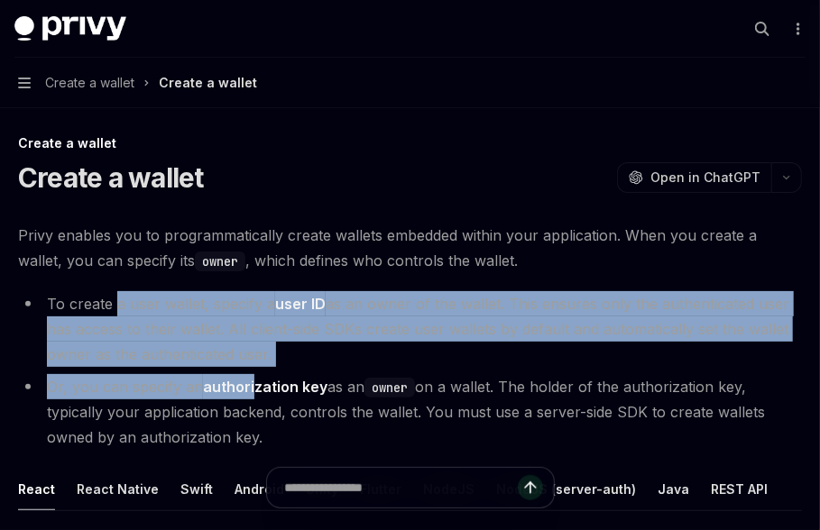
drag, startPoint x: 116, startPoint y: 302, endPoint x: 252, endPoint y: 390, distance: 161.8
click at [257, 390] on ul "To create a user wallet, specify a user ID as an owner of the wallet. This ensu…" at bounding box center [410, 370] width 784 height 159
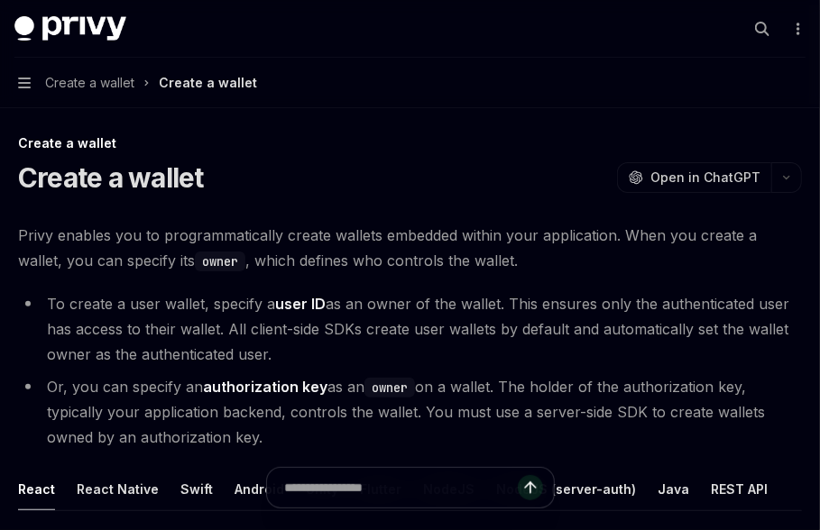
click at [360, 332] on li "To create a user wallet, specify a user ID as an owner of the wallet. This ensu…" at bounding box center [410, 329] width 784 height 76
drag, startPoint x: 426, startPoint y: 309, endPoint x: 418, endPoint y: 348, distance: 39.4
click at [418, 348] on li "To create a user wallet, specify a user ID as an owner of the wallet. This ensu…" at bounding box center [410, 329] width 784 height 76
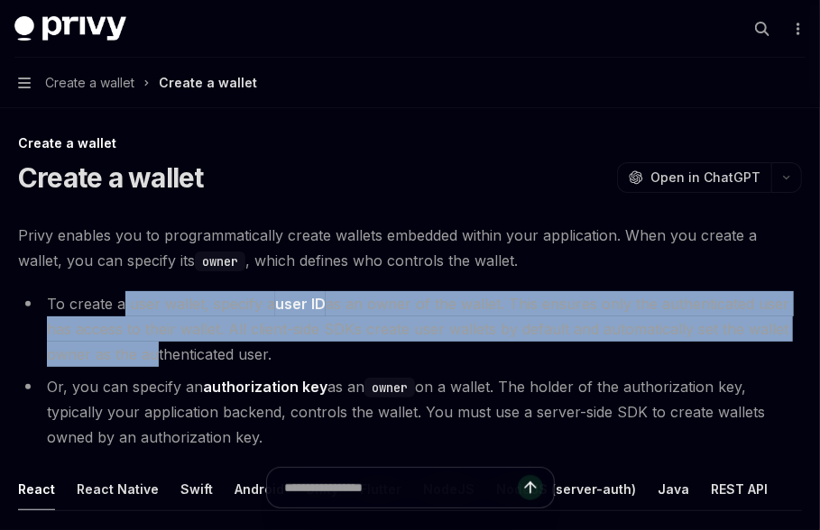
drag, startPoint x: 121, startPoint y: 313, endPoint x: 146, endPoint y: 349, distance: 44.0
click at [146, 349] on li "To create a user wallet, specify a user ID as an owner of the wallet. This ensu…" at bounding box center [410, 329] width 784 height 76
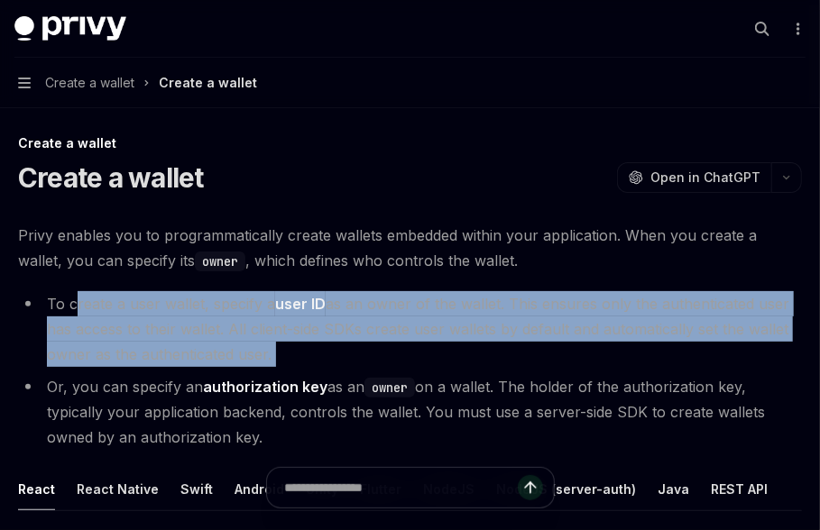
drag, startPoint x: 77, startPoint y: 293, endPoint x: 86, endPoint y: 372, distance: 79.0
click at [86, 372] on ul "To create a user wallet, specify a user ID as an owner of the wallet. This ensu…" at bounding box center [410, 370] width 784 height 159
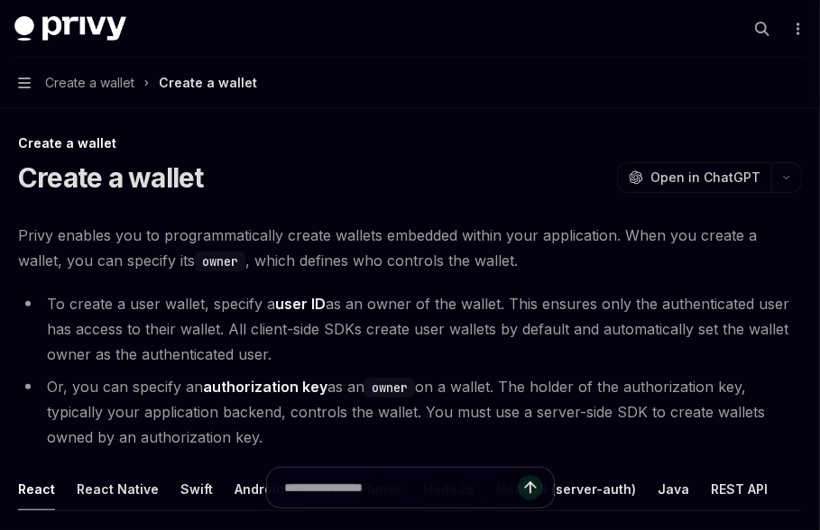
click at [97, 412] on li "Or, you can specify an authorization key as an owner on a wallet. The holder of…" at bounding box center [410, 412] width 784 height 76
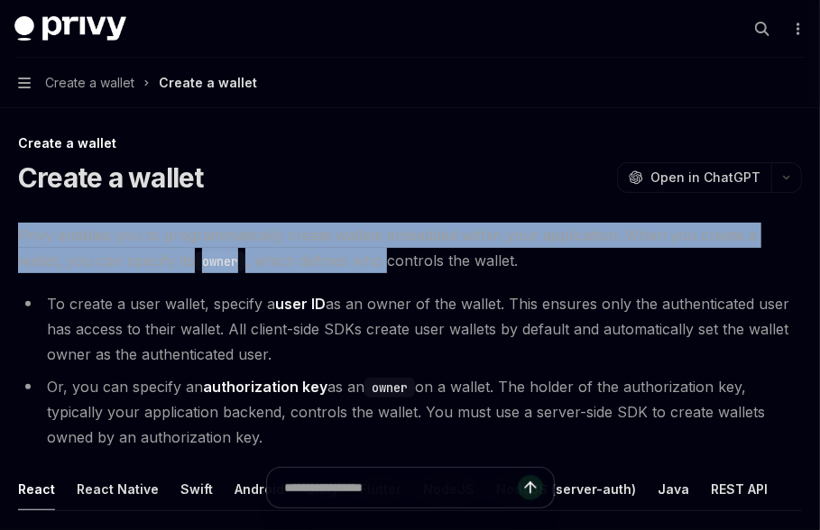
drag, startPoint x: 22, startPoint y: 232, endPoint x: 340, endPoint y: 266, distance: 320.2
click at [341, 266] on span "Privy enables you to programmatically create wallets embedded within your appli…" at bounding box center [410, 248] width 784 height 50
click at [340, 266] on span "Privy enables you to programmatically create wallets embedded within your appli…" at bounding box center [410, 248] width 784 height 50
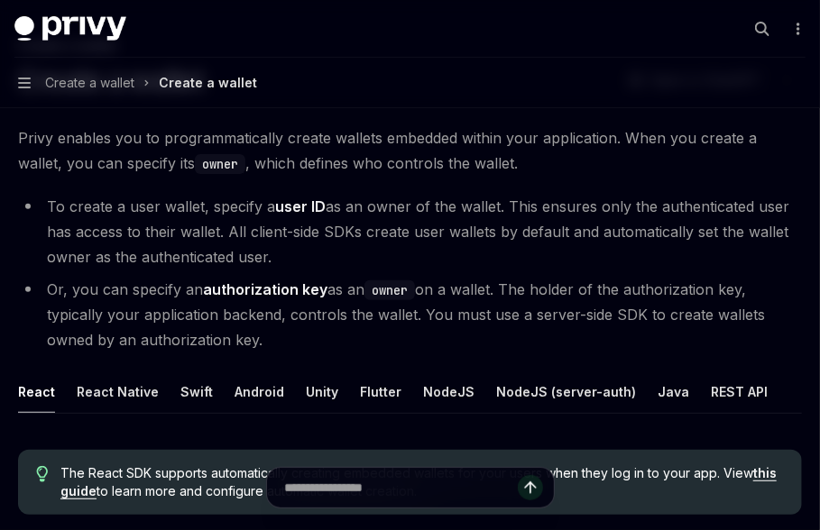
scroll to position [115, 0]
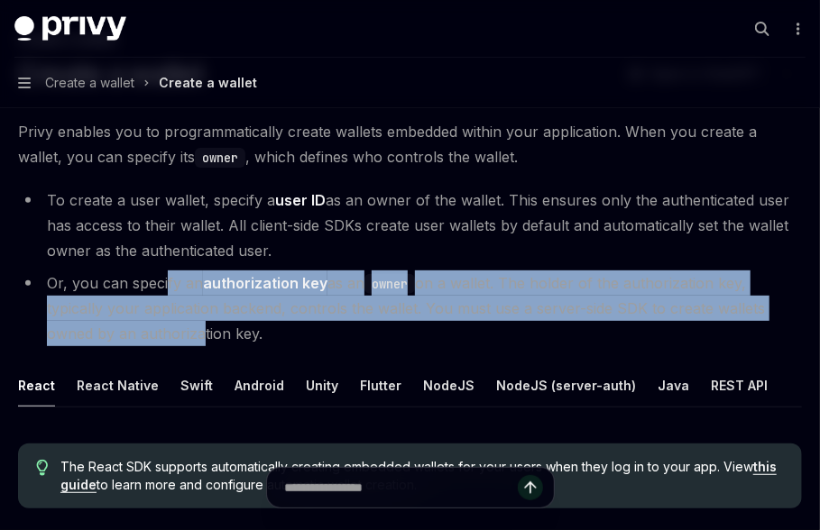
drag, startPoint x: 165, startPoint y: 280, endPoint x: 195, endPoint y: 341, distance: 67.3
click at [195, 341] on li "Or, you can specify an authorization key as an owner on a wallet. The holder of…" at bounding box center [410, 309] width 784 height 76
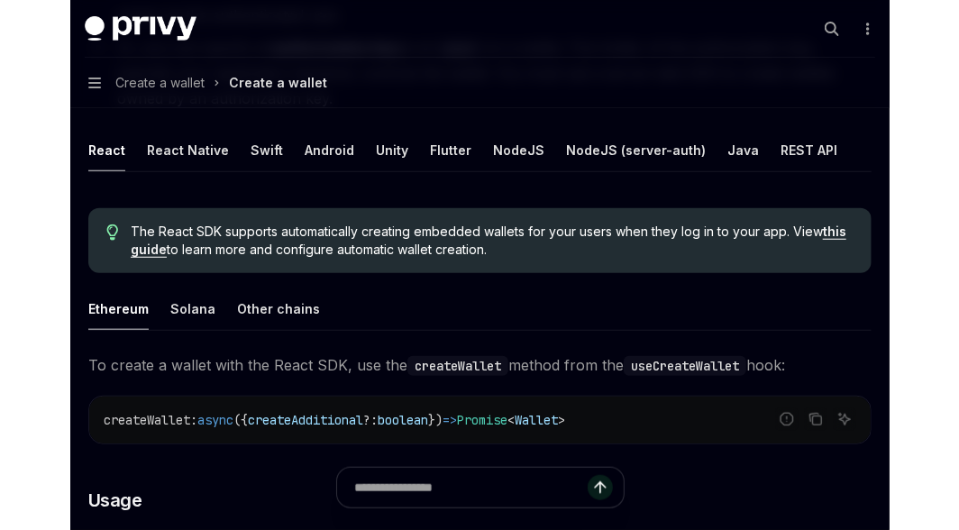
scroll to position [0, 0]
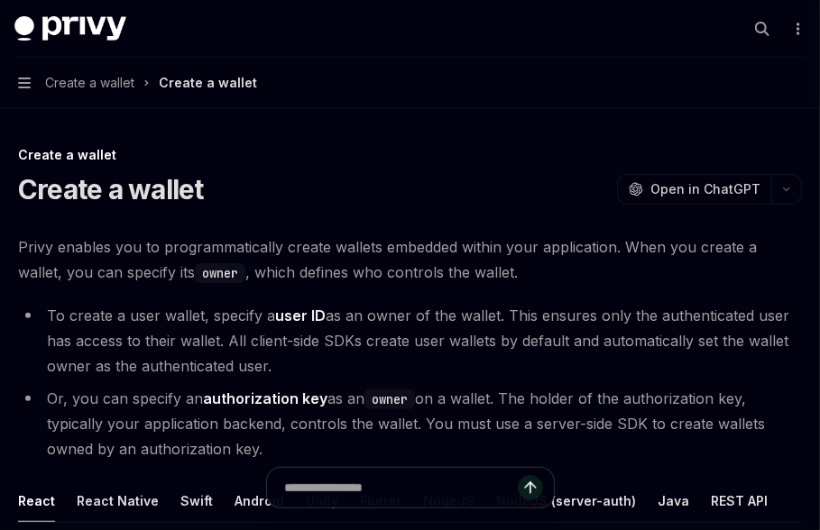
click at [116, 176] on h1 "Create a wallet" at bounding box center [111, 189] width 186 height 32
click at [107, 189] on h1 "Create a wallet" at bounding box center [111, 189] width 186 height 32
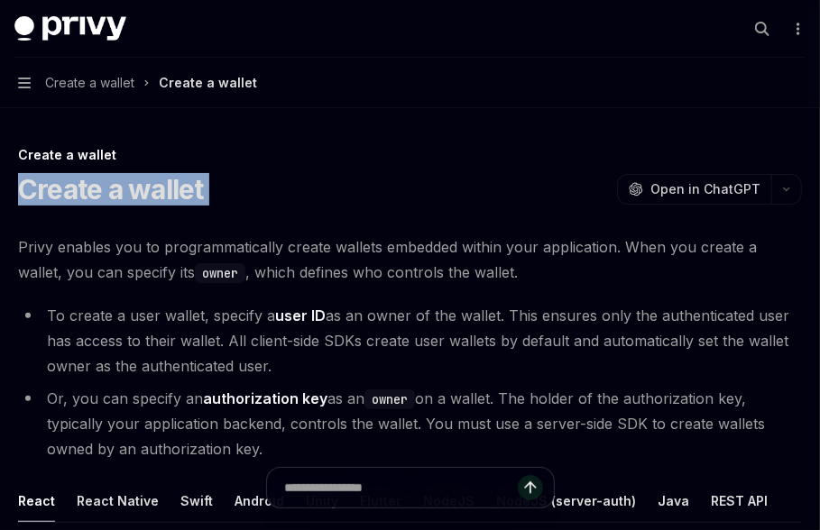
click at [107, 189] on h1 "Create a wallet" at bounding box center [111, 189] width 186 height 32
copy div "Create a wallet OpenAI"
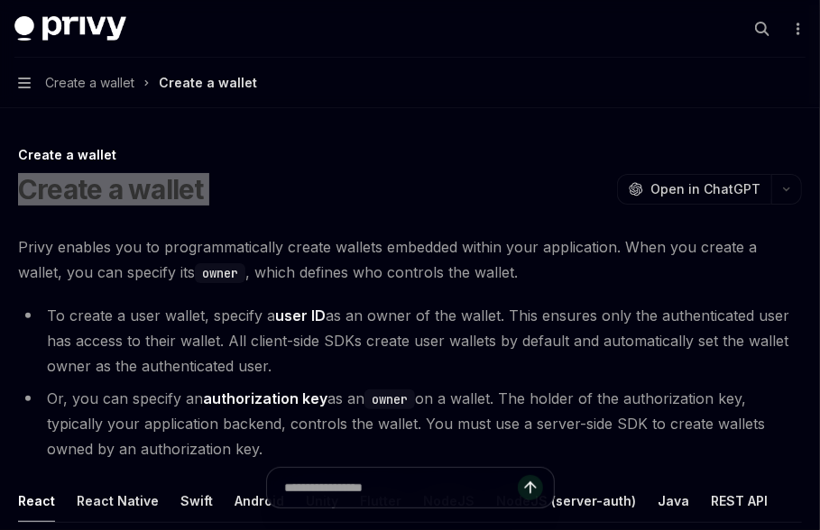
type textarea "*"
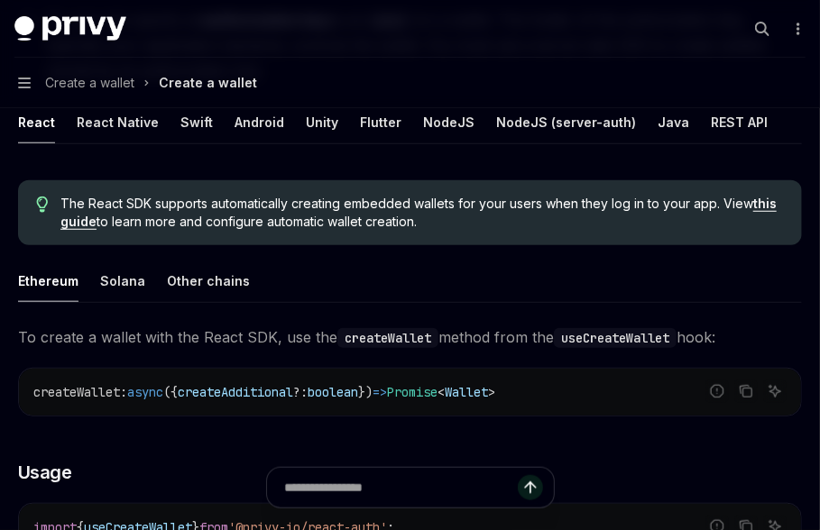
scroll to position [447, 0]
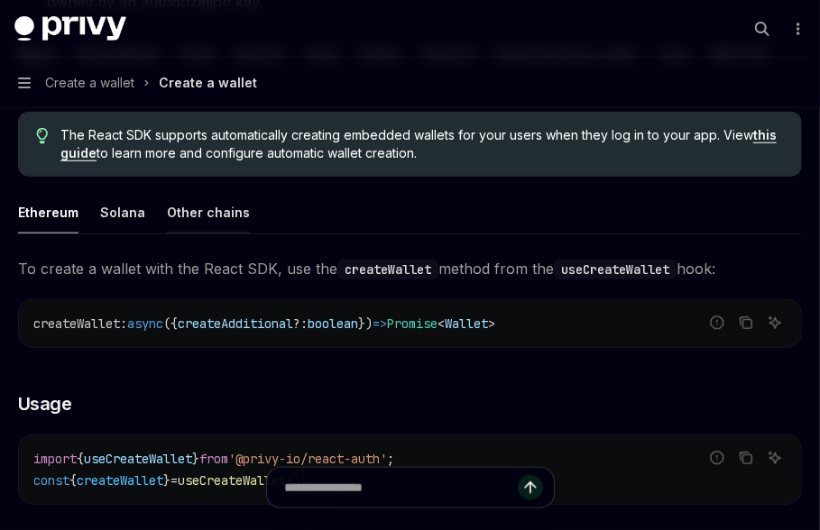
click at [191, 219] on button "Other chains" at bounding box center [208, 212] width 83 height 42
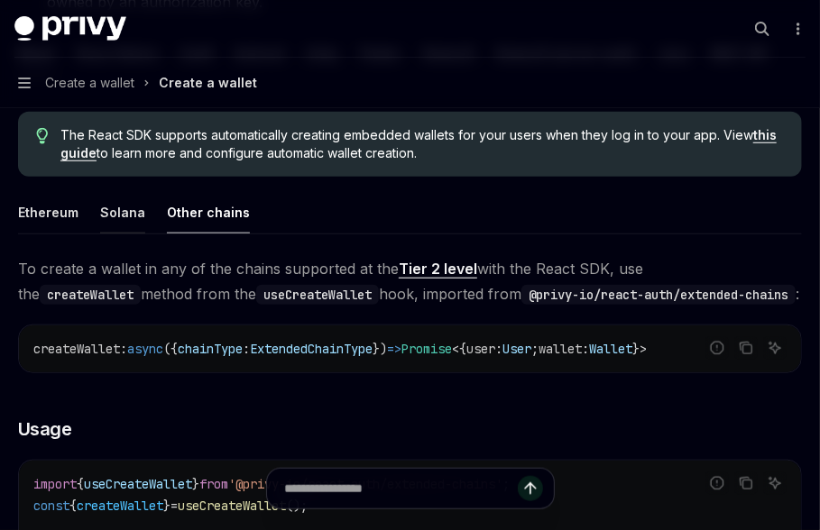
click at [113, 217] on button "Solana" at bounding box center [122, 212] width 45 height 42
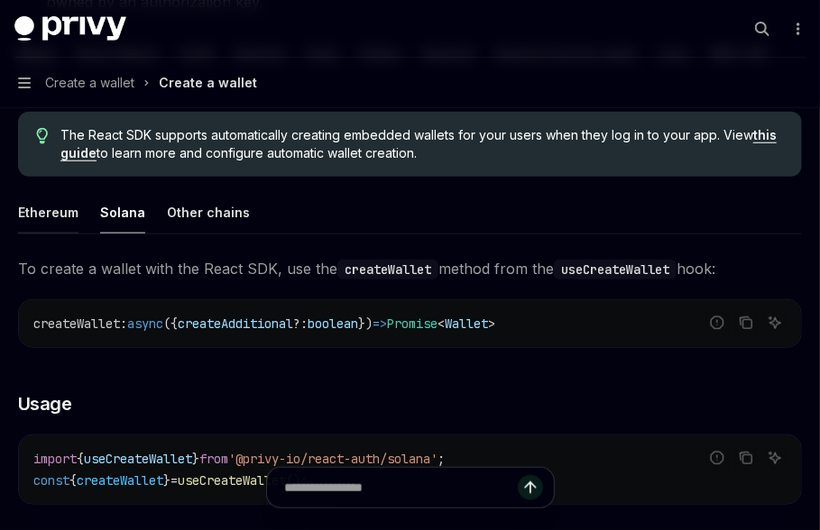
click at [67, 209] on button "Ethereum" at bounding box center [48, 212] width 60 height 42
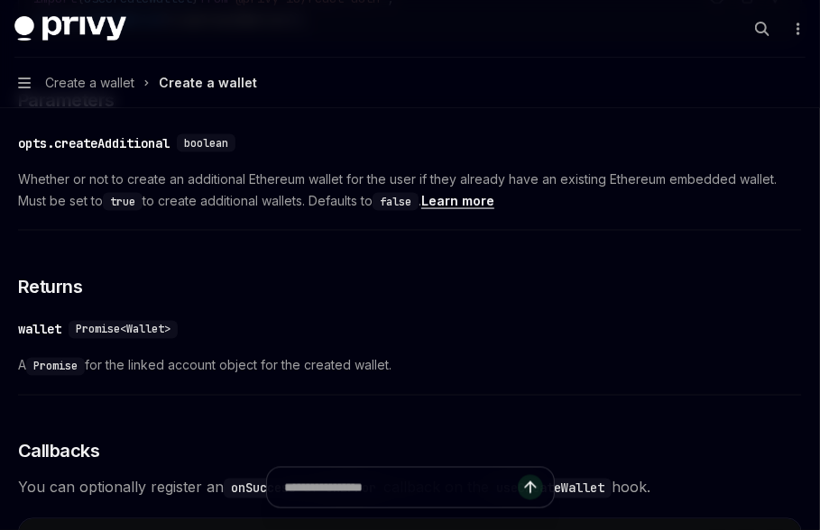
scroll to position [835, 0]
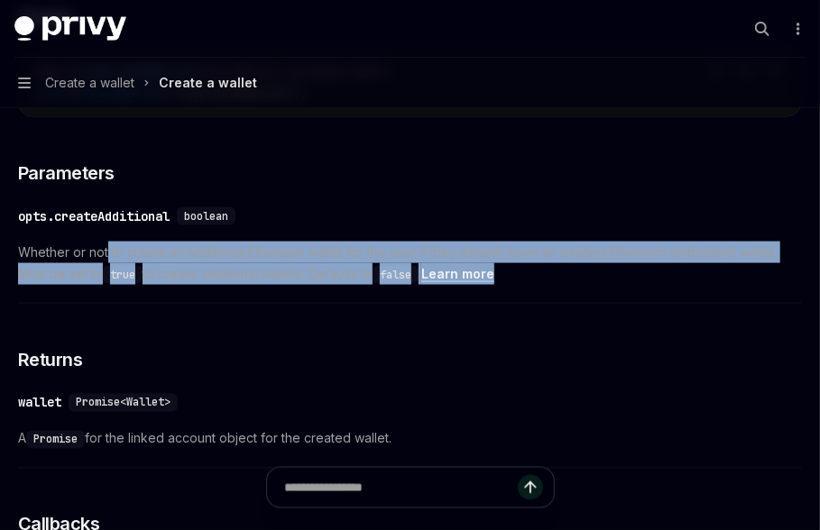
drag, startPoint x: 107, startPoint y: 255, endPoint x: 364, endPoint y: 291, distance: 259.5
click at [364, 291] on div "​ opts.createAdditional boolean Whether or not to create an additional Ethereum…" at bounding box center [410, 250] width 784 height 107
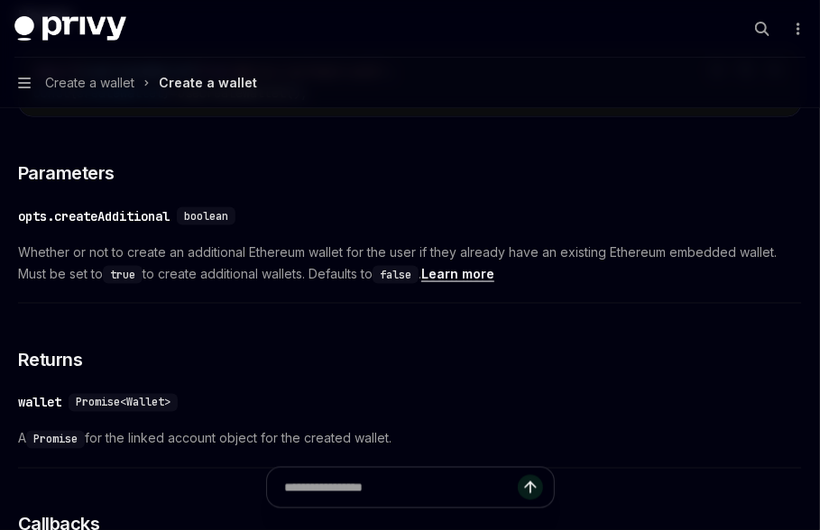
click at [484, 268] on link "Learn more" at bounding box center [457, 274] width 73 height 16
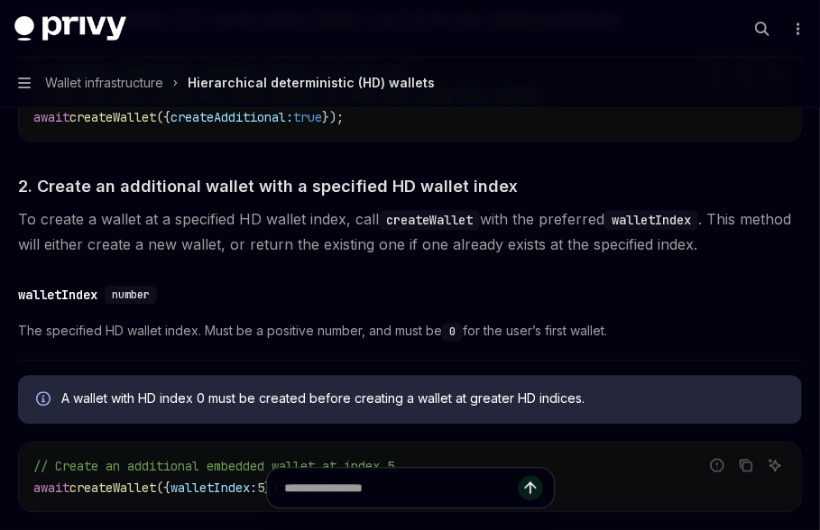
scroll to position [1462, 0]
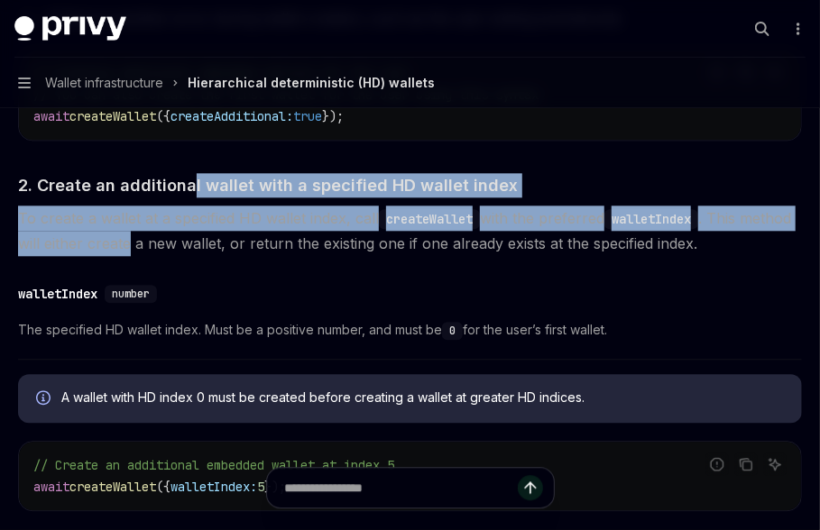
drag, startPoint x: 187, startPoint y: 182, endPoint x: 187, endPoint y: 249, distance: 66.7
click at [187, 249] on span "To create a wallet at a specified HD wallet index, call createWallet with the p…" at bounding box center [410, 231] width 784 height 50
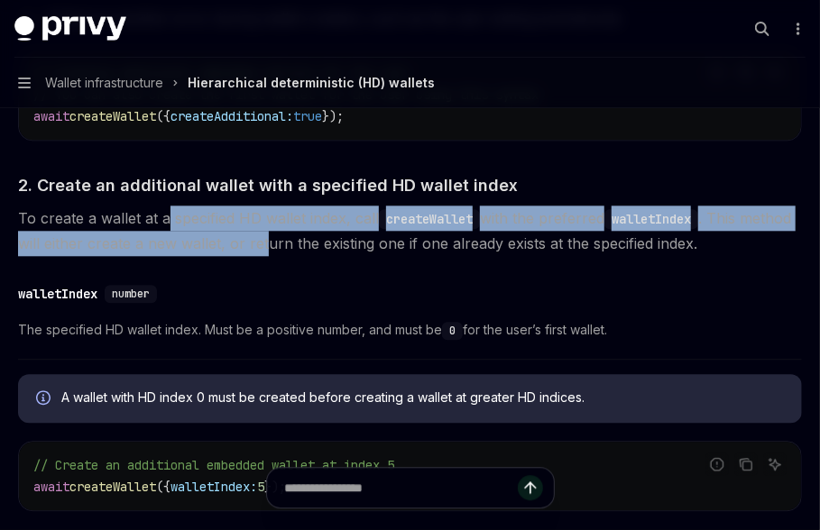
drag, startPoint x: 169, startPoint y: 216, endPoint x: 317, endPoint y: 260, distance: 155.0
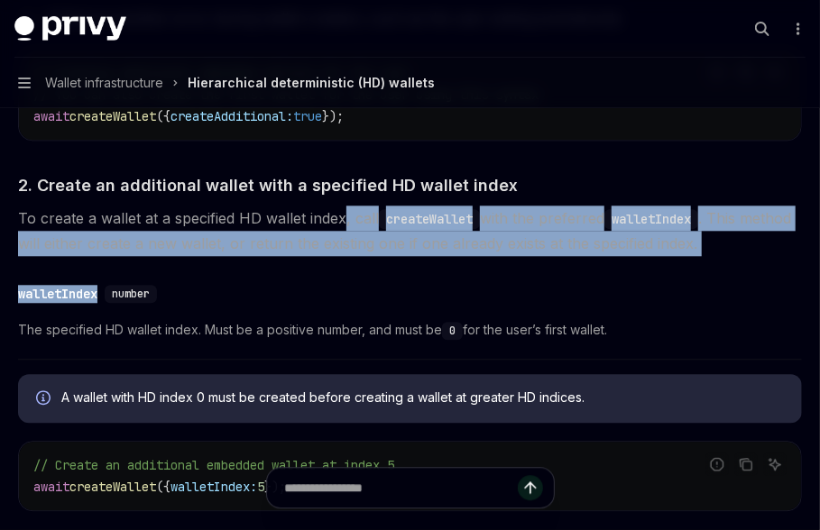
drag, startPoint x: 341, startPoint y: 217, endPoint x: 429, endPoint y: 274, distance: 105.1
click at [500, 241] on span "To create a wallet at a specified HD wallet index, call createWallet with the p…" at bounding box center [410, 231] width 784 height 50
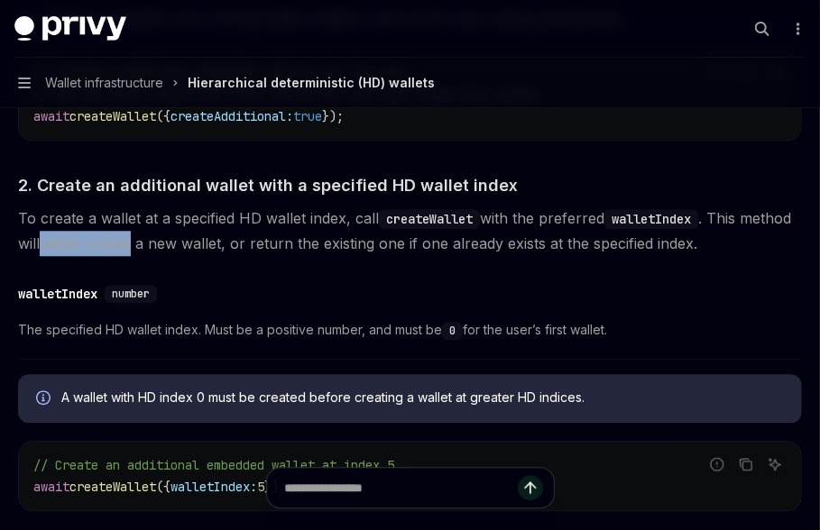
drag, startPoint x: 95, startPoint y: 250, endPoint x: 187, endPoint y: 253, distance: 92.1
click at [187, 253] on span "To create a wallet at a specified HD wallet index, call createWallet with the p…" at bounding box center [410, 231] width 784 height 50
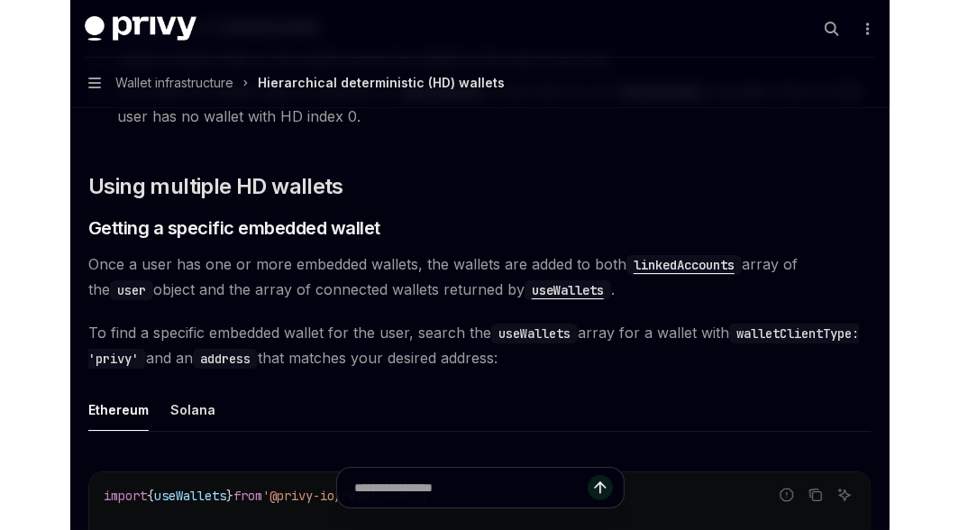
scroll to position [2050, 0]
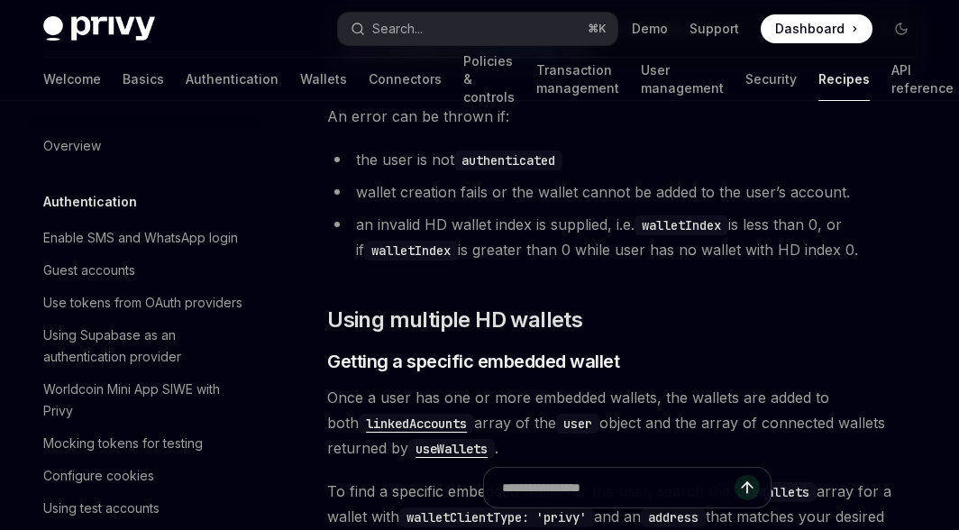
type textarea "*"
